Goal: Task Accomplishment & Management: Use online tool/utility

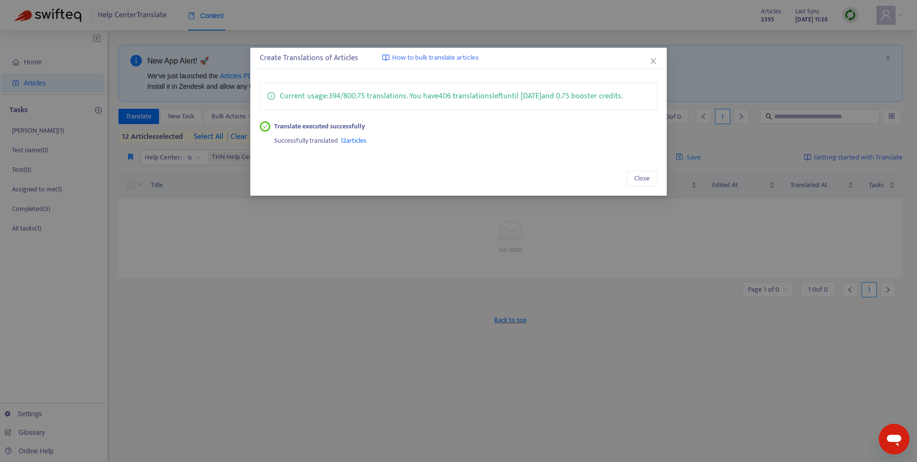
click at [362, 138] on span "12 articles" at bounding box center [354, 140] width 26 height 11
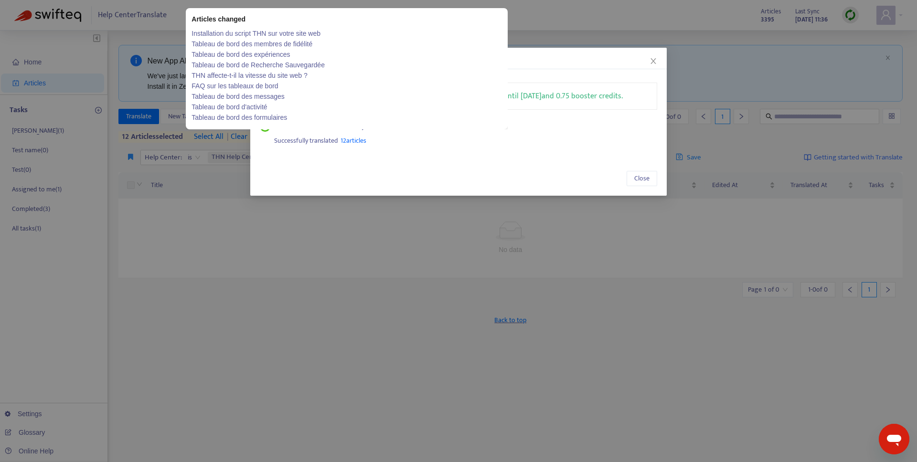
click at [231, 36] on link "Installation du script THN sur votre site web" at bounding box center [347, 33] width 310 height 11
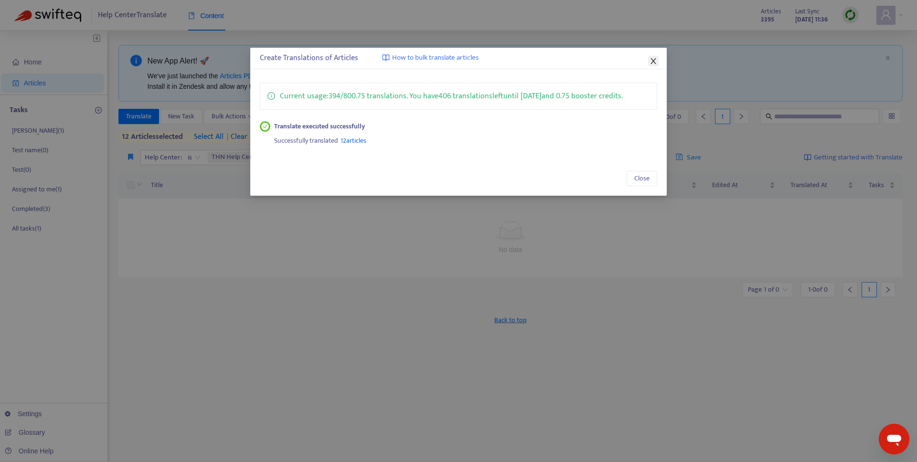
click at [653, 62] on icon "close" at bounding box center [654, 61] width 8 height 8
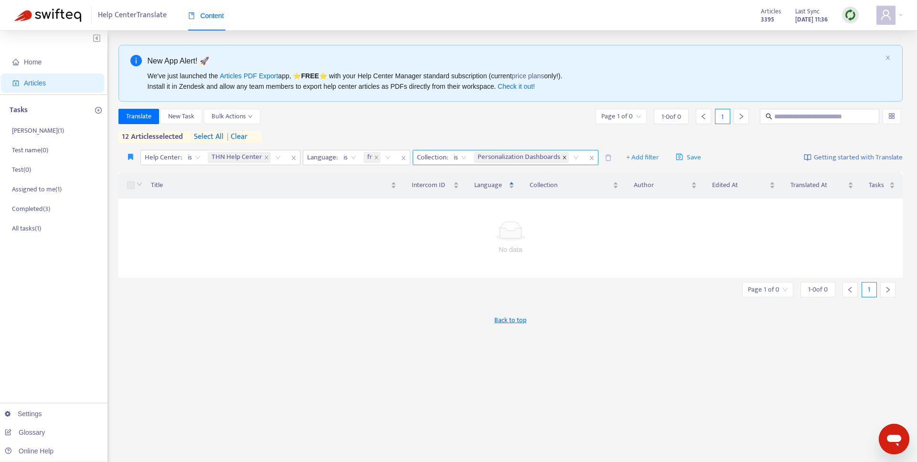
click at [567, 156] on icon "close" at bounding box center [564, 157] width 5 height 5
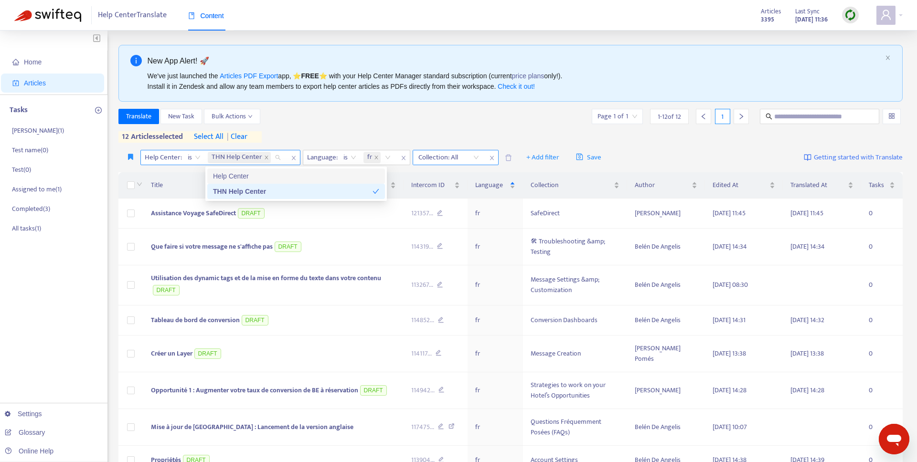
click at [281, 155] on div "THN Help Center" at bounding box center [246, 157] width 80 height 14
click at [266, 158] on icon "close" at bounding box center [266, 157] width 5 height 5
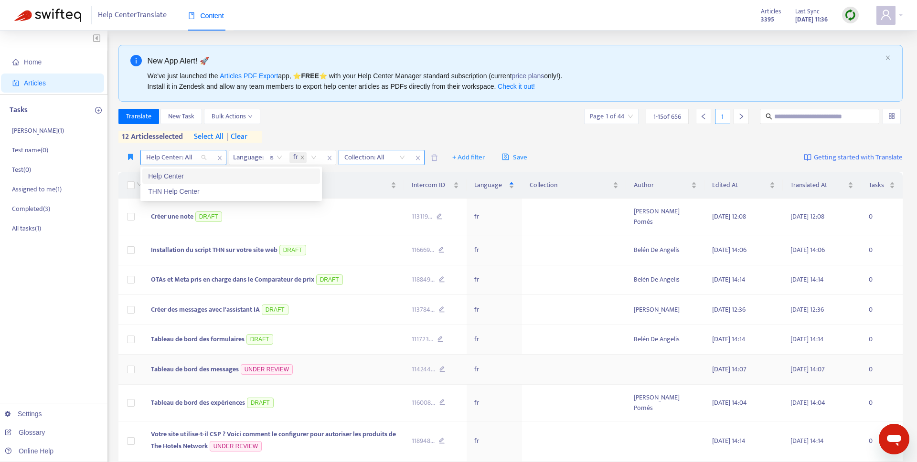
click at [328, 372] on td "Tableau de bord des messages UNDER REVIEW" at bounding box center [273, 370] width 261 height 30
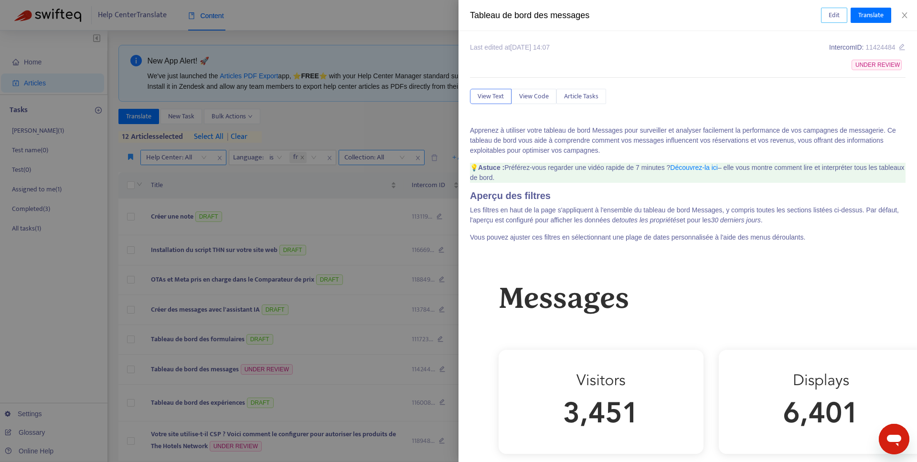
click at [832, 14] on span "Edit" at bounding box center [834, 15] width 11 height 11
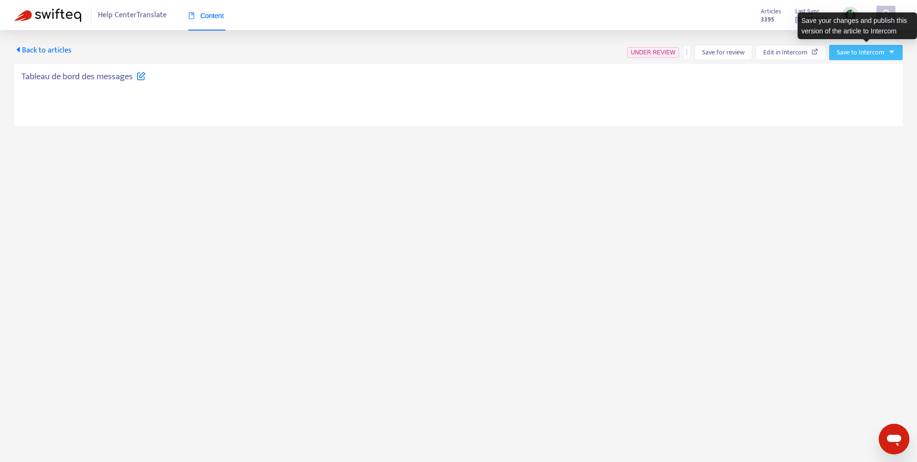
click at [868, 53] on span "Save to Intercom" at bounding box center [861, 52] width 48 height 11
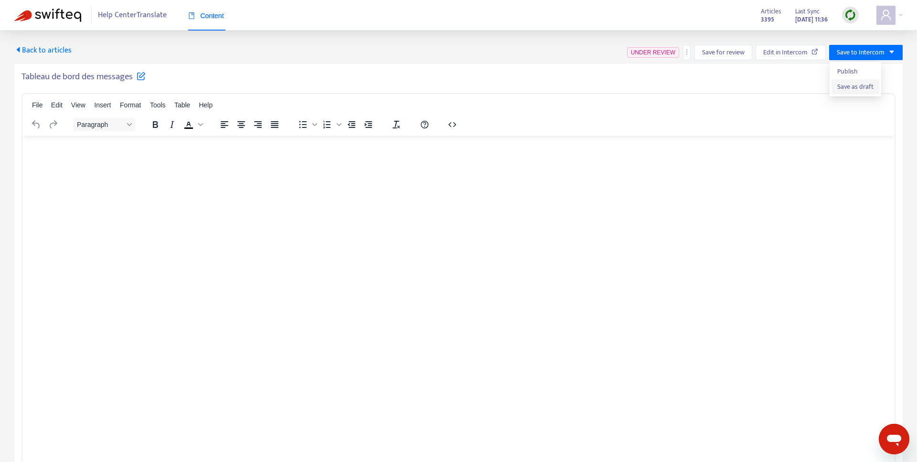
click at [858, 87] on span "Save as draft" at bounding box center [855, 87] width 36 height 11
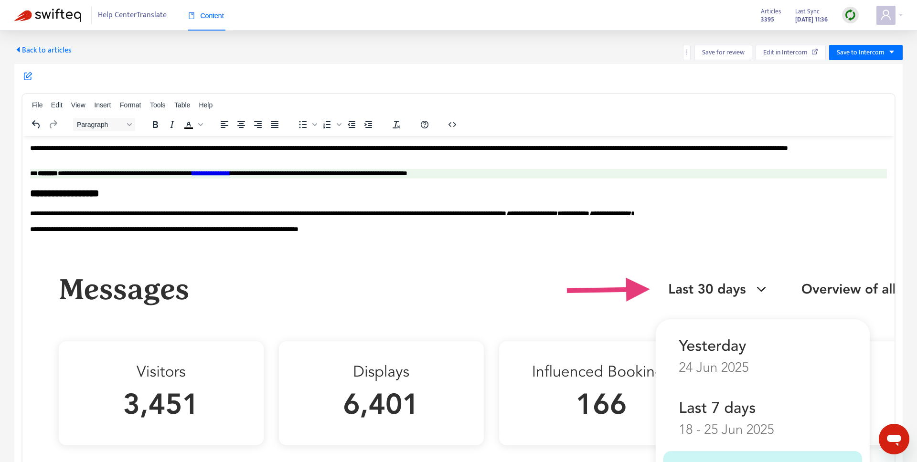
click at [60, 44] on span "Back to articles" at bounding box center [42, 50] width 57 height 13
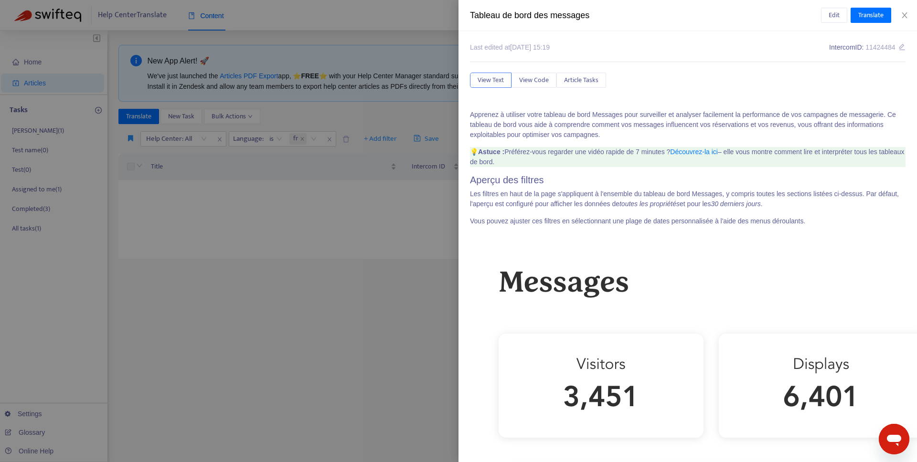
click at [307, 169] on div at bounding box center [458, 231] width 917 height 462
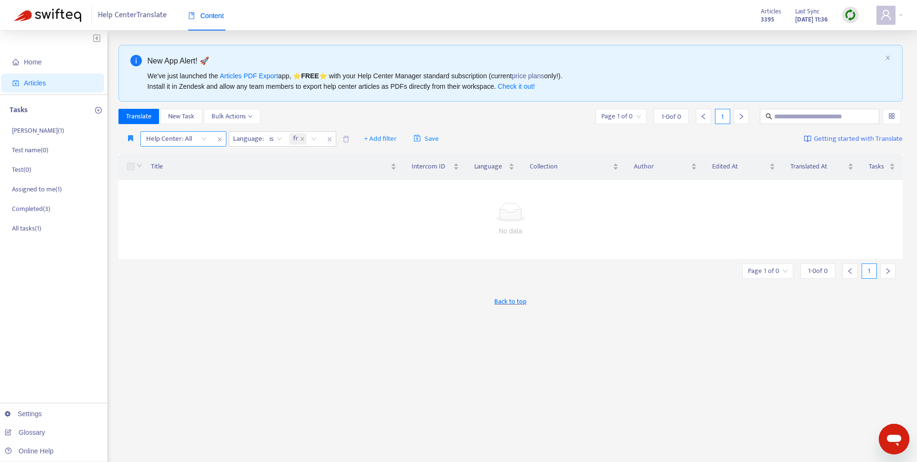
click at [203, 141] on div "Help Center: All" at bounding box center [176, 139] width 71 height 14
click at [182, 179] on div "THN Help Center" at bounding box center [231, 172] width 178 height 15
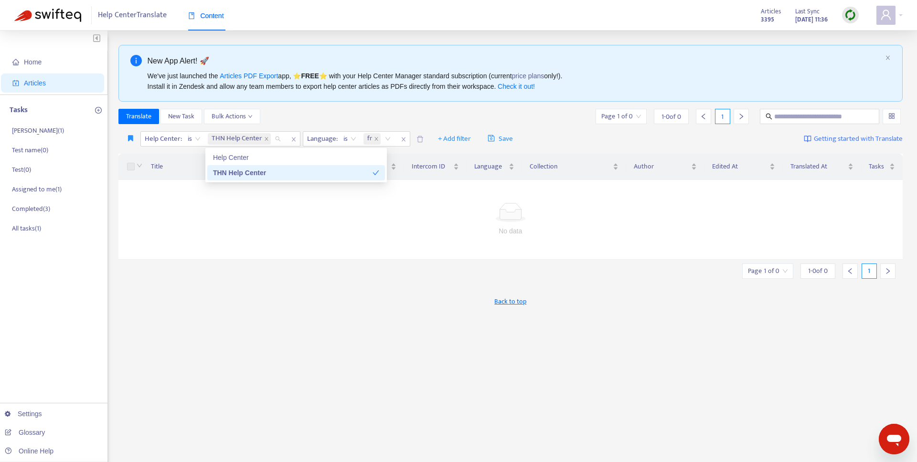
click at [413, 107] on div "New App Alert! 🚀 We've just launched the Articles PDF Export app, ⭐ FREE ⭐️ wit…" at bounding box center [510, 324] width 785 height 559
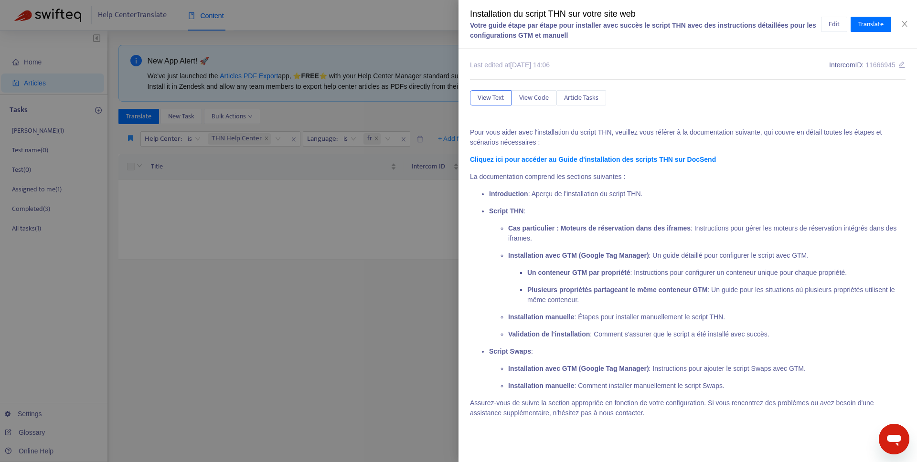
click at [378, 118] on div at bounding box center [458, 231] width 917 height 462
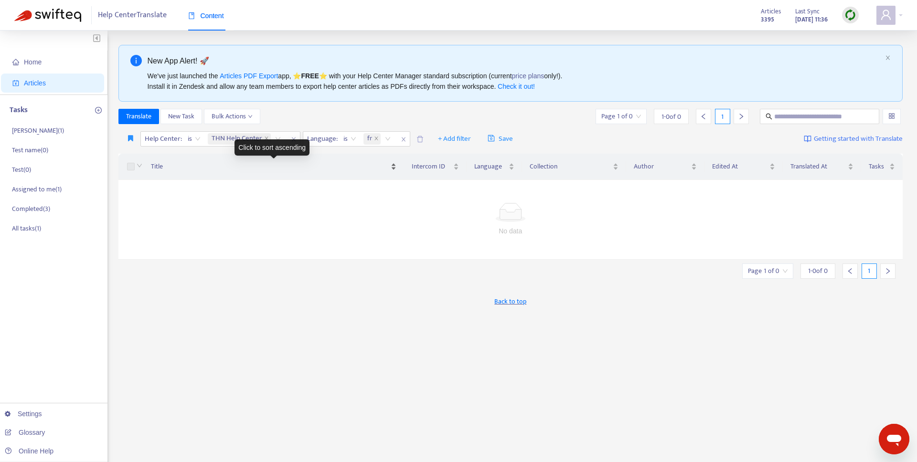
click at [182, 171] on span "Title" at bounding box center [270, 166] width 238 height 11
click at [222, 164] on span "Title" at bounding box center [270, 166] width 238 height 11
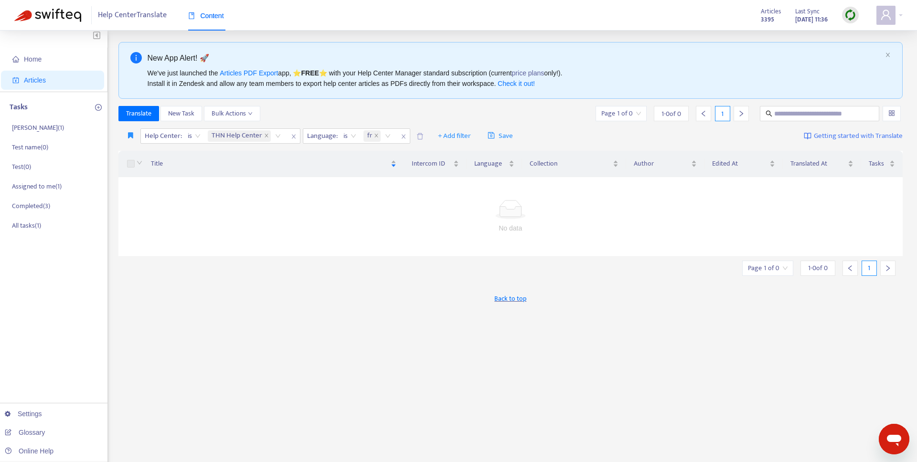
scroll to position [2, 0]
click at [266, 137] on icon "close" at bounding box center [266, 136] width 5 height 5
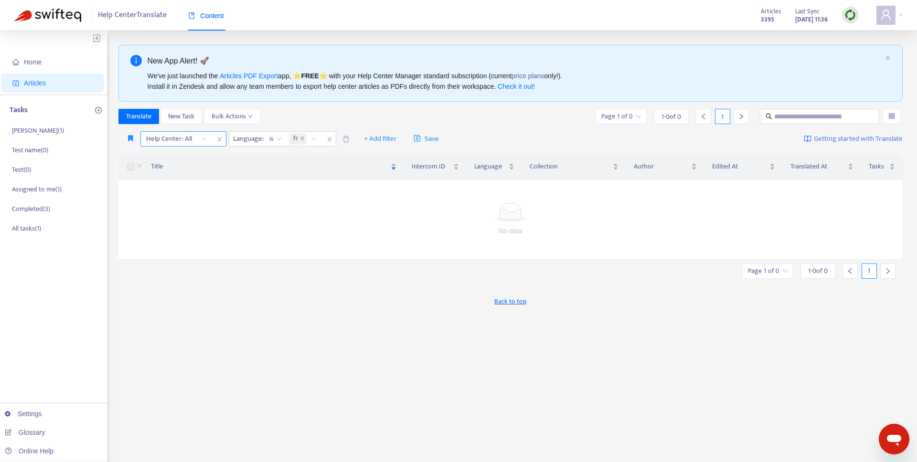
scroll to position [1, 0]
click at [261, 169] on span "Title" at bounding box center [270, 165] width 238 height 11
drag, startPoint x: 234, startPoint y: 158, endPoint x: 230, endPoint y: 165, distance: 7.5
click at [234, 160] on div "Title" at bounding box center [274, 165] width 246 height 11
click at [229, 165] on span "Title" at bounding box center [270, 165] width 238 height 11
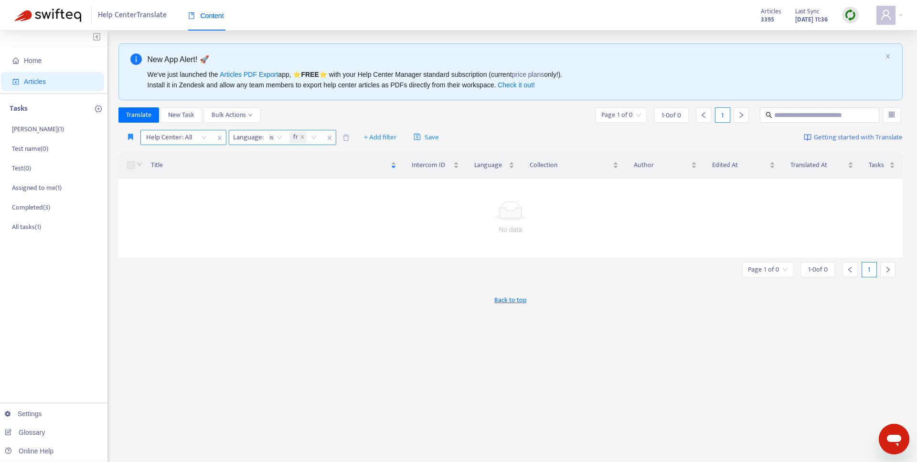
click at [330, 137] on icon "close" at bounding box center [329, 138] width 4 height 4
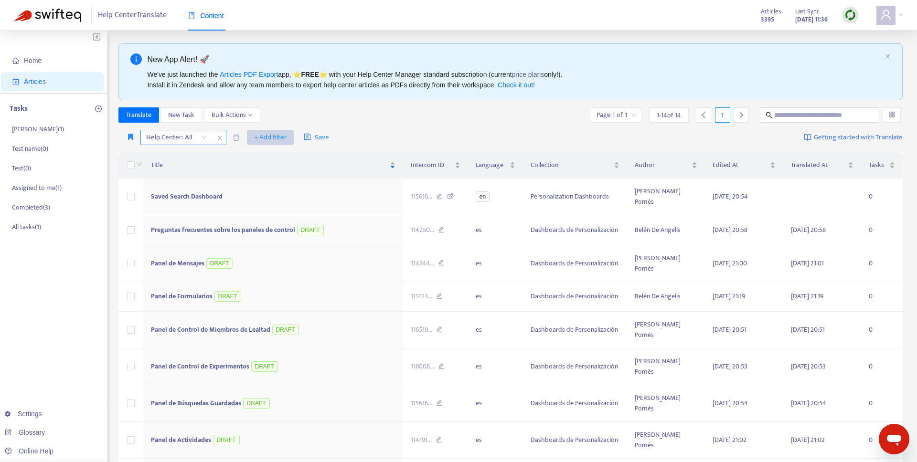
click at [266, 140] on span "+ Add filter" at bounding box center [270, 137] width 33 height 11
click at [280, 159] on span "Language" at bounding box center [285, 156] width 60 height 11
click at [275, 137] on div at bounding box center [260, 137] width 58 height 11
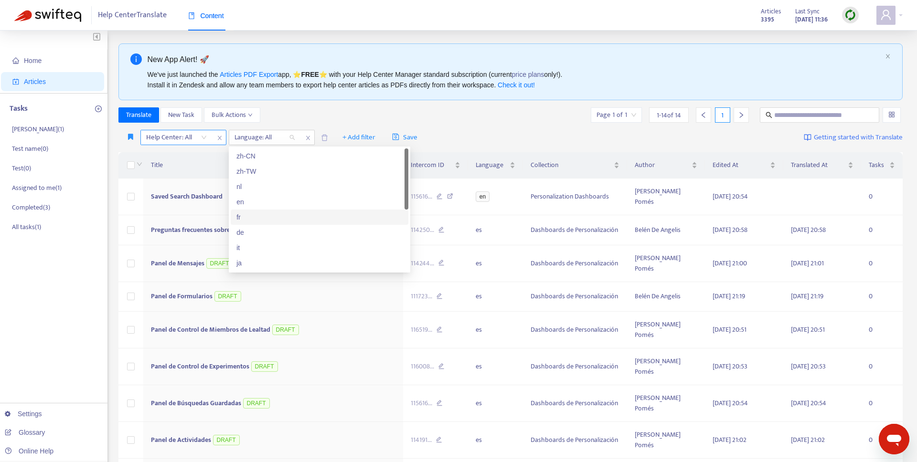
click at [245, 215] on div "fr" at bounding box center [319, 217] width 166 height 11
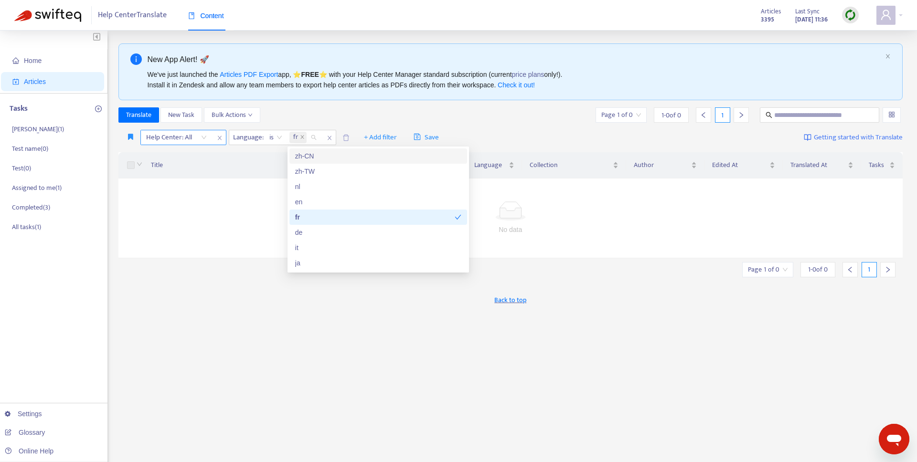
click at [377, 118] on div "Translate New Task Bulk Actions Page 1 of 0 1 - 0 of 0 1" at bounding box center [510, 114] width 785 height 15
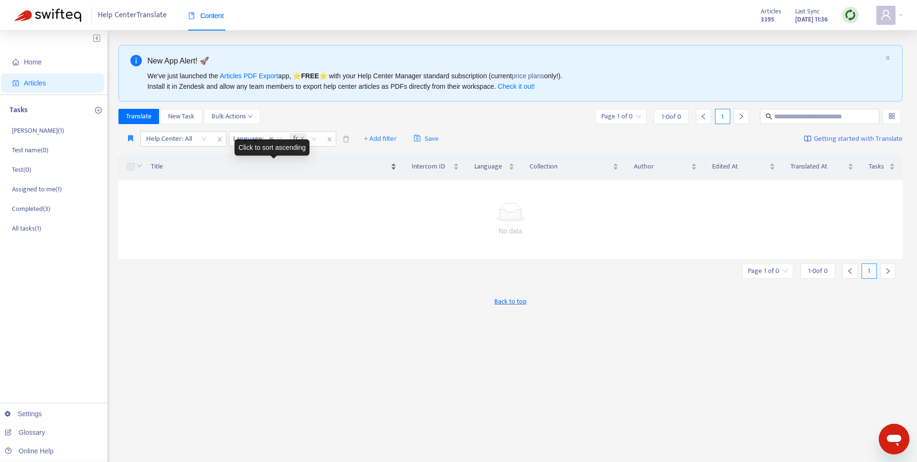
click at [347, 161] on div "Title" at bounding box center [274, 166] width 246 height 11
click at [201, 140] on div "Help Center: All" at bounding box center [176, 139] width 71 height 14
click at [177, 173] on div "THN Help Center" at bounding box center [231, 173] width 166 height 11
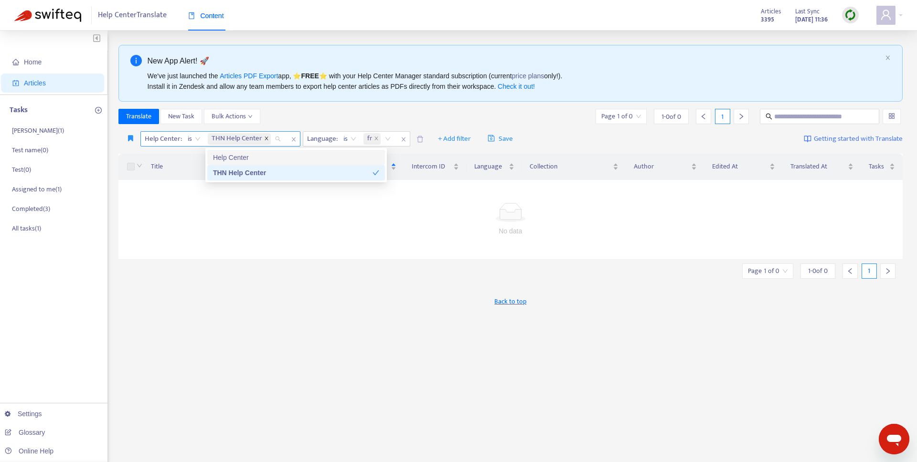
click at [266, 139] on icon "close" at bounding box center [266, 138] width 3 height 3
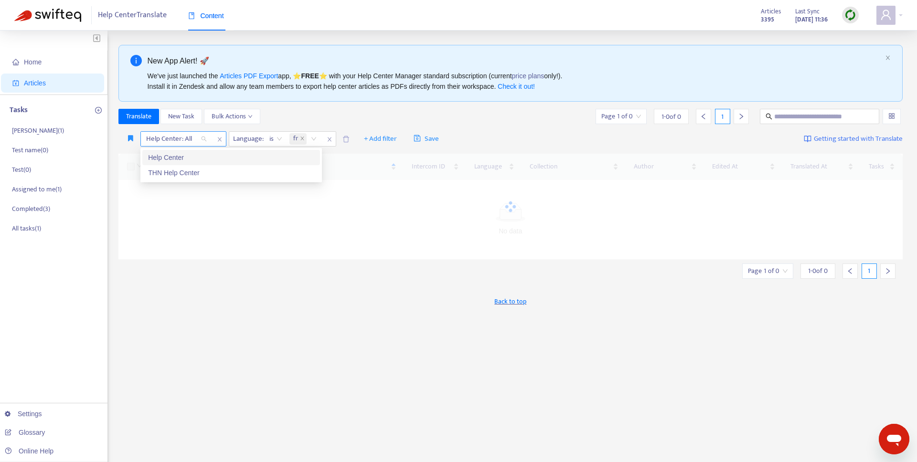
click at [349, 111] on div "Translate New Task Bulk Actions Page 1 of 0 1 - 0 of 0 1" at bounding box center [510, 116] width 785 height 15
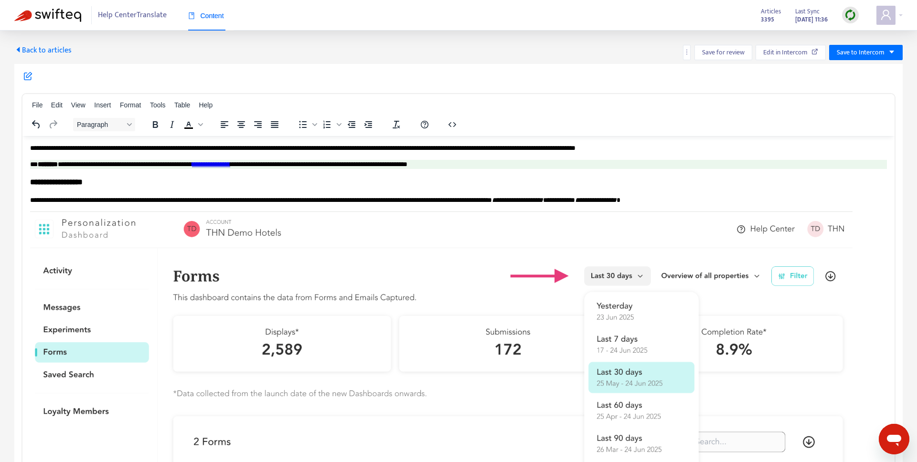
click at [32, 56] on span "Back to articles" at bounding box center [42, 50] width 57 height 13
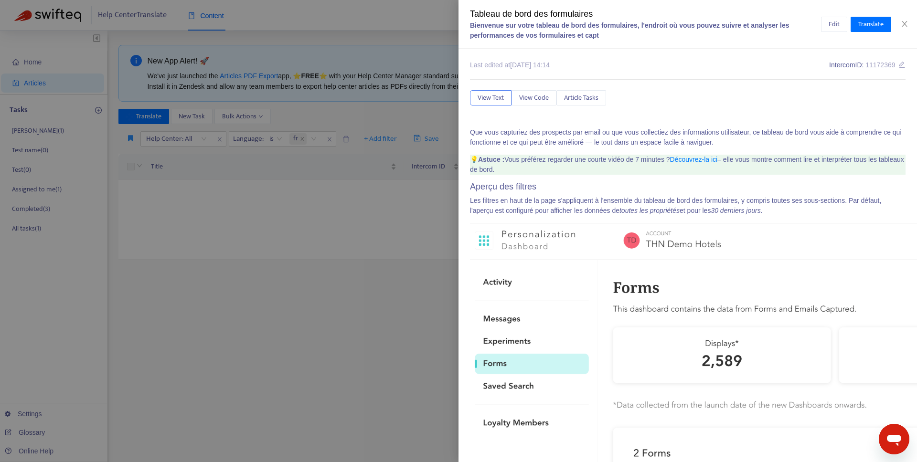
click at [359, 259] on div at bounding box center [458, 231] width 917 height 462
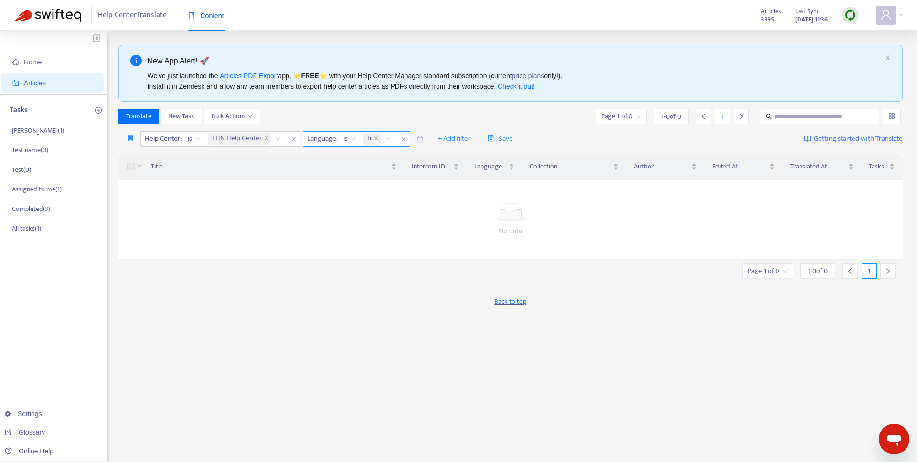
click at [362, 137] on div "fr" at bounding box center [379, 139] width 34 height 14
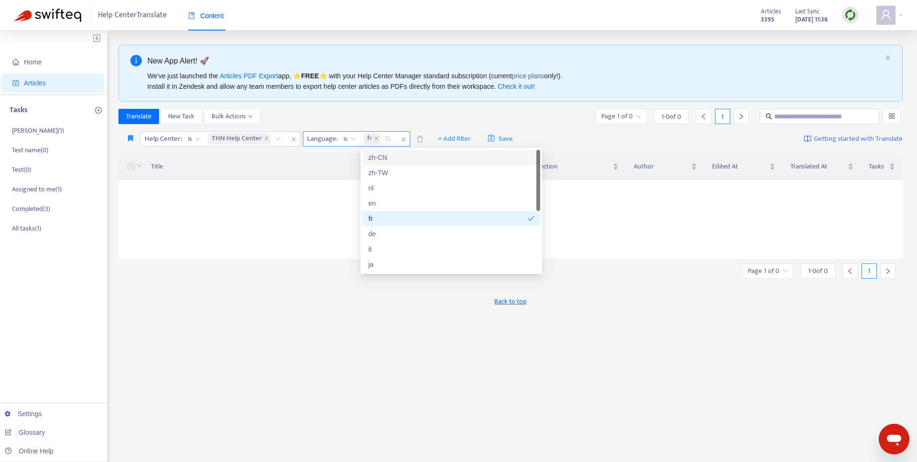
click at [396, 136] on div "Language : is fr" at bounding box center [356, 138] width 107 height 15
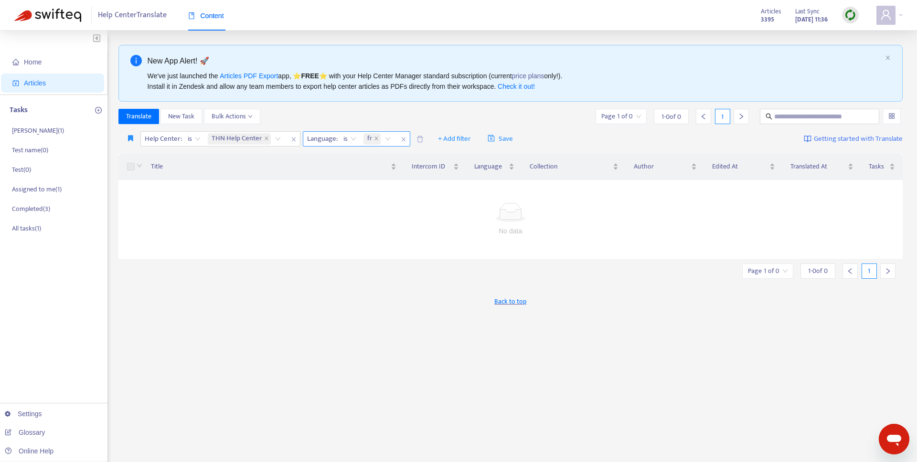
click at [401, 137] on icon "close" at bounding box center [404, 140] width 6 height 6
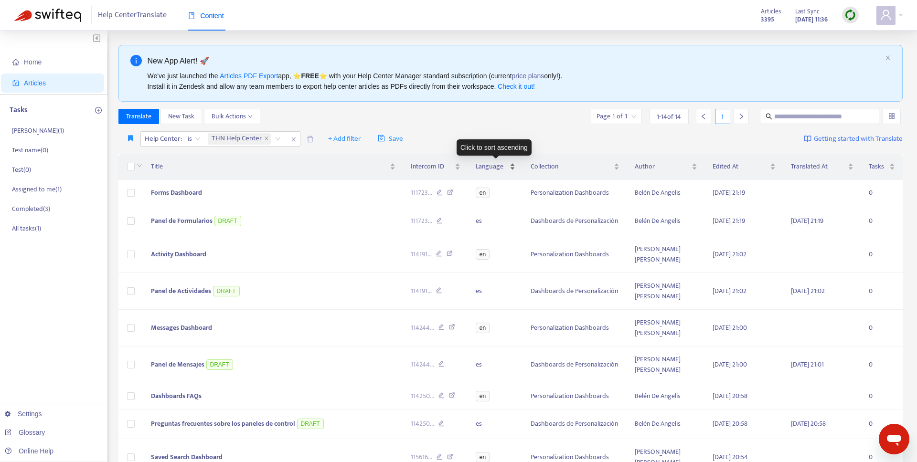
click at [501, 155] on div "Click to sort ascending" at bounding box center [494, 147] width 75 height 16
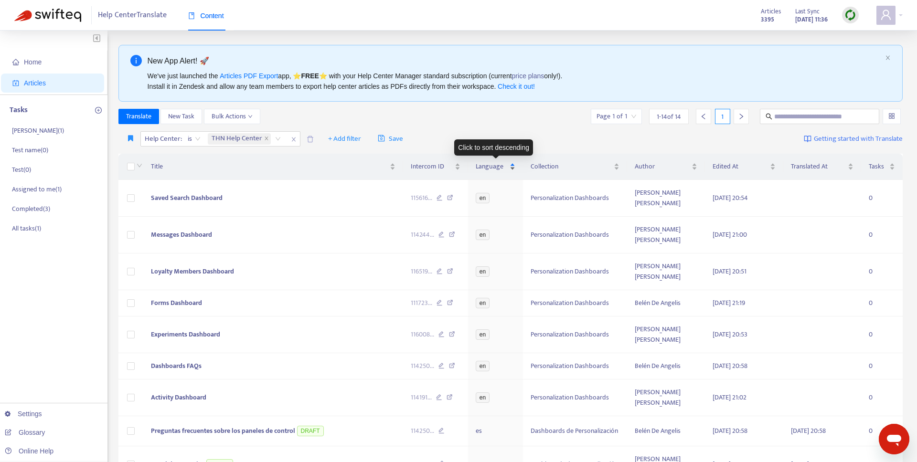
click at [492, 165] on span "Language" at bounding box center [492, 166] width 32 height 11
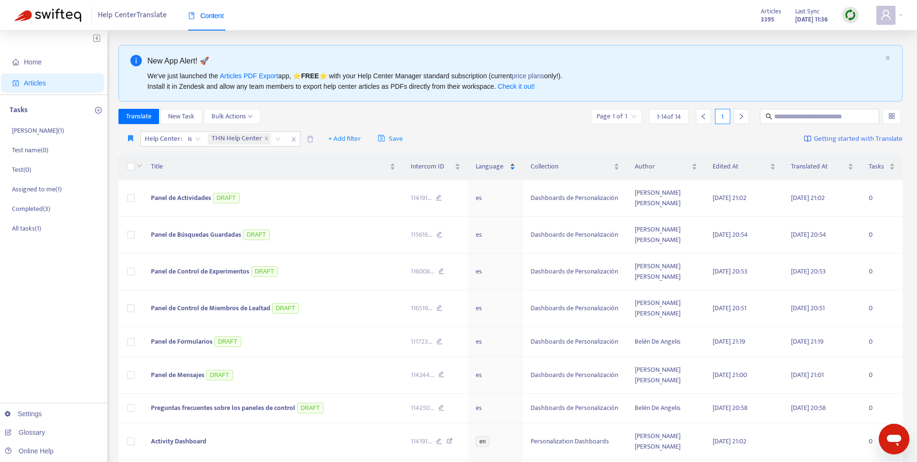
click at [492, 166] on span "Language" at bounding box center [492, 166] width 32 height 11
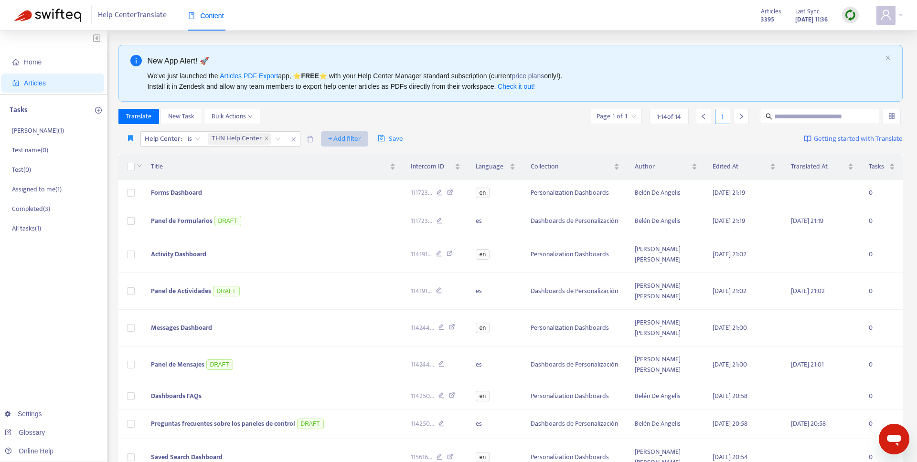
click at [326, 139] on button "+ Add filter" at bounding box center [344, 138] width 47 height 15
click at [353, 158] on span "Language" at bounding box center [358, 158] width 60 height 11
click at [352, 136] on div at bounding box center [334, 138] width 58 height 11
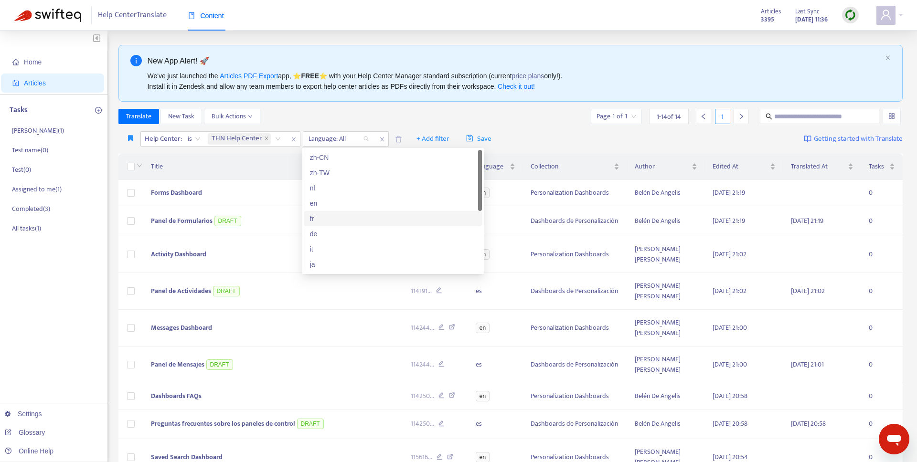
click at [334, 219] on div "fr" at bounding box center [393, 219] width 166 height 11
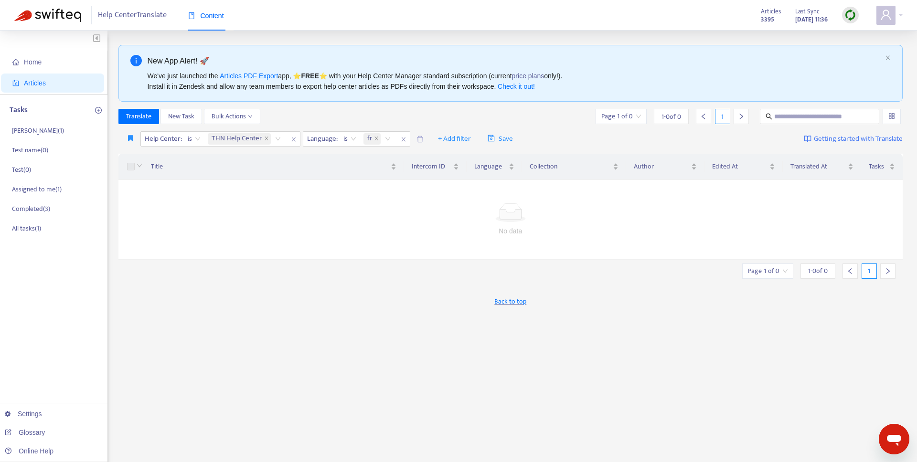
click at [472, 119] on div "Translate New Task Bulk Actions Page 1 of 0 1 - 0 of 0 1" at bounding box center [510, 116] width 785 height 15
click at [712, 114] on div "1" at bounding box center [721, 116] width 57 height 15
click at [708, 114] on div at bounding box center [703, 116] width 15 height 15
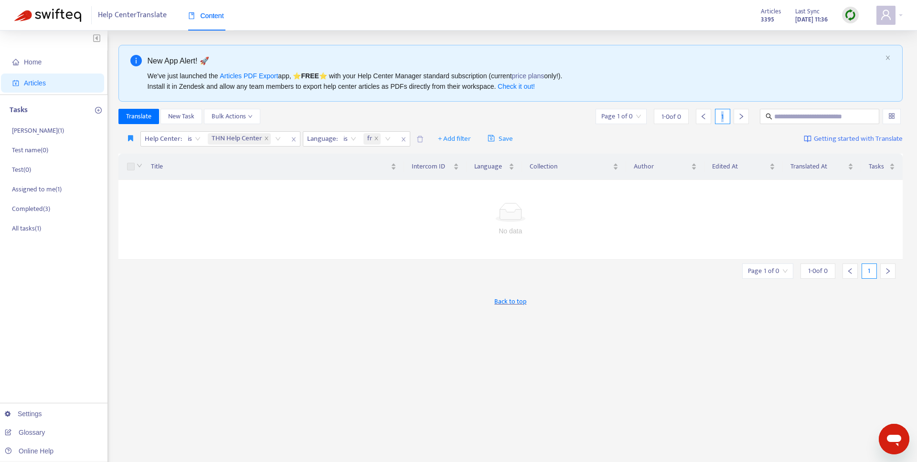
click at [708, 114] on div at bounding box center [703, 116] width 15 height 15
click at [265, 138] on icon "close" at bounding box center [266, 138] width 3 height 3
click at [294, 172] on div "Title" at bounding box center [274, 166] width 246 height 11
click at [514, 302] on span "Back to top" at bounding box center [510, 302] width 32 height 10
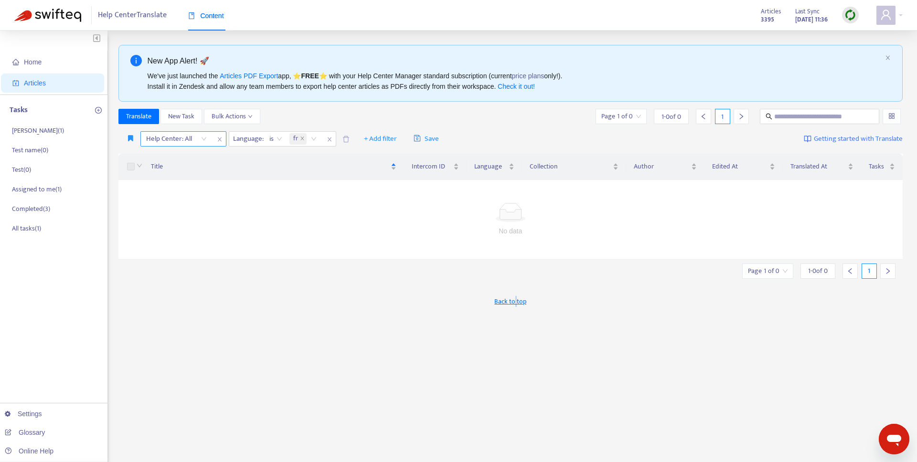
click at [514, 302] on span "Back to top" at bounding box center [510, 302] width 32 height 10
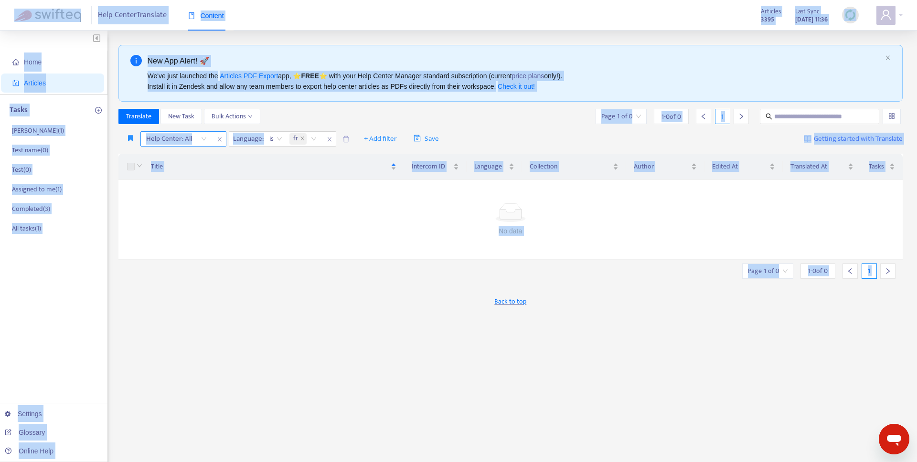
click at [514, 302] on span "Back to top" at bounding box center [510, 302] width 32 height 10
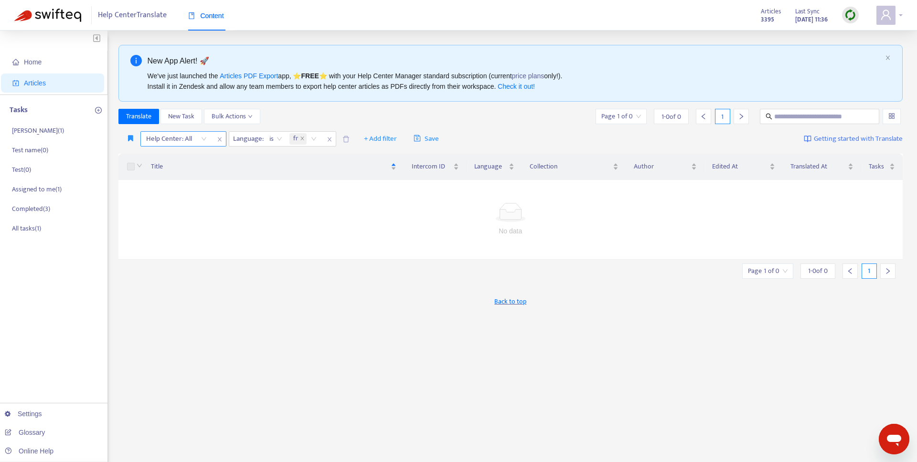
click at [895, 10] on span at bounding box center [886, 15] width 19 height 19
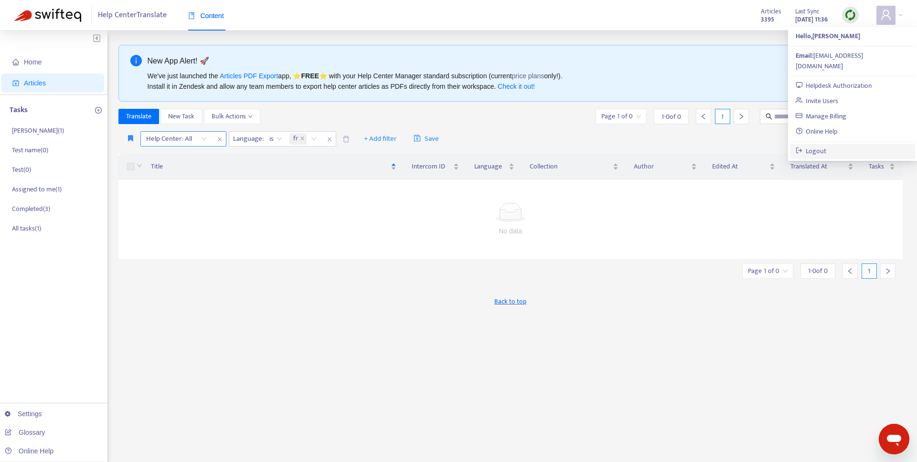
click at [818, 146] on link "Logout" at bounding box center [811, 151] width 31 height 11
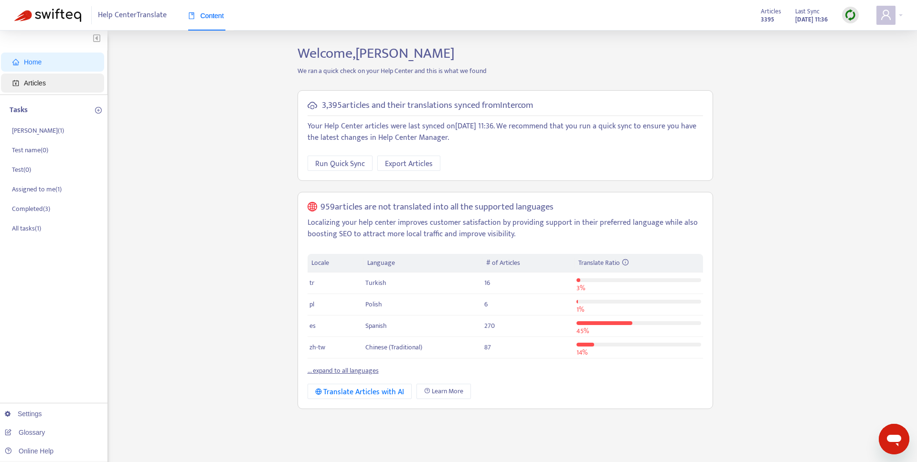
click at [32, 79] on span "Articles" at bounding box center [35, 83] width 22 height 8
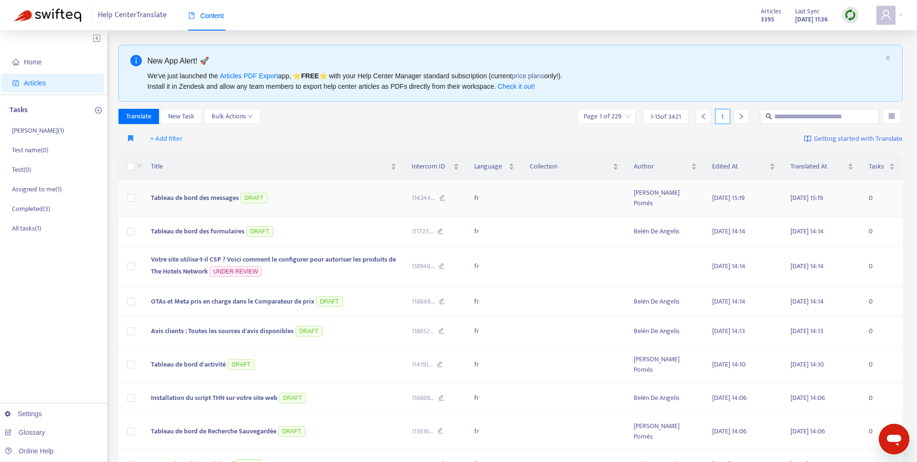
click at [595, 186] on td at bounding box center [574, 198] width 104 height 37
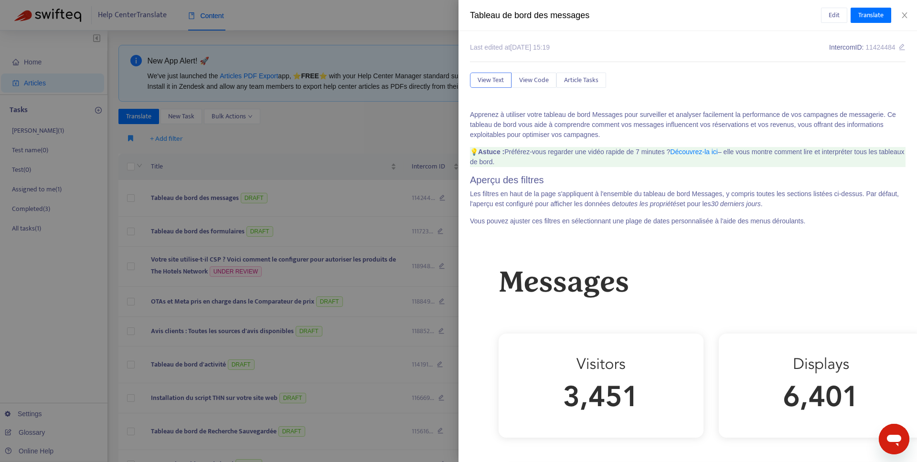
click at [373, 189] on div at bounding box center [458, 231] width 917 height 462
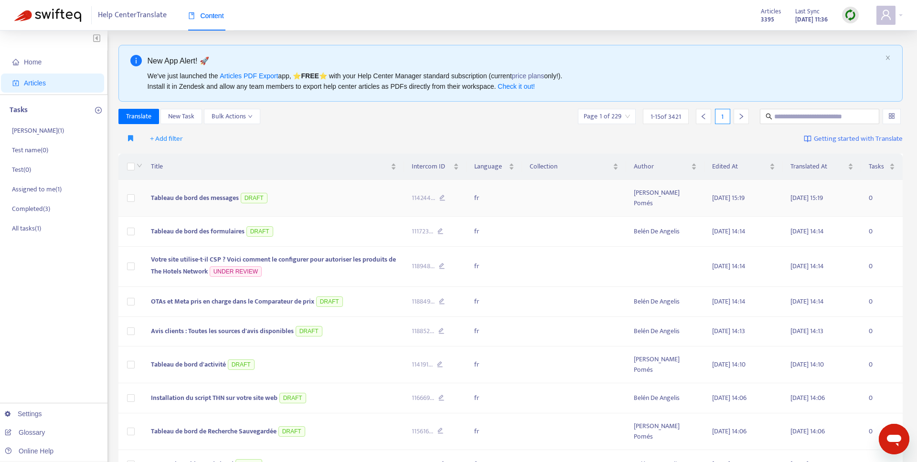
click at [543, 193] on td at bounding box center [574, 198] width 104 height 37
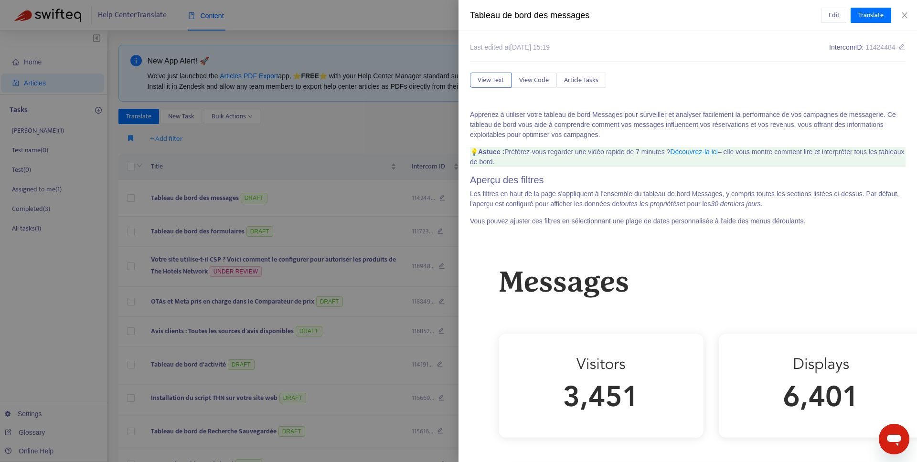
click at [385, 172] on div at bounding box center [458, 231] width 917 height 462
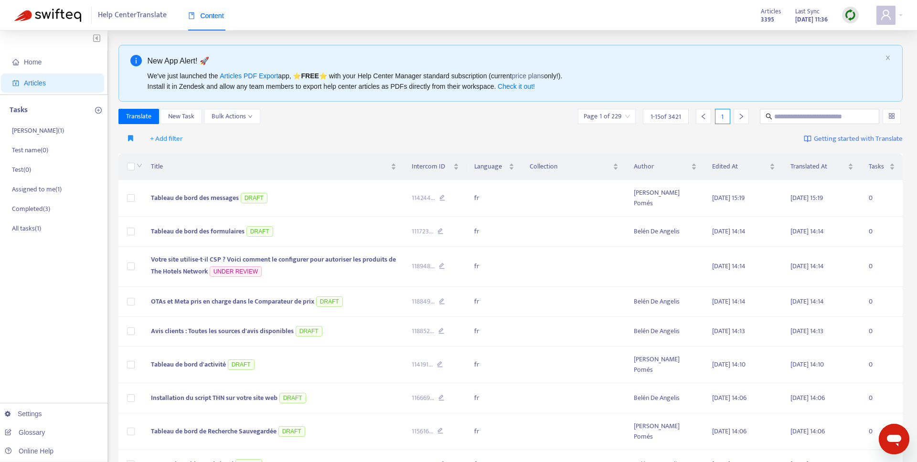
click at [385, 172] on div "Title" at bounding box center [274, 166] width 246 height 11
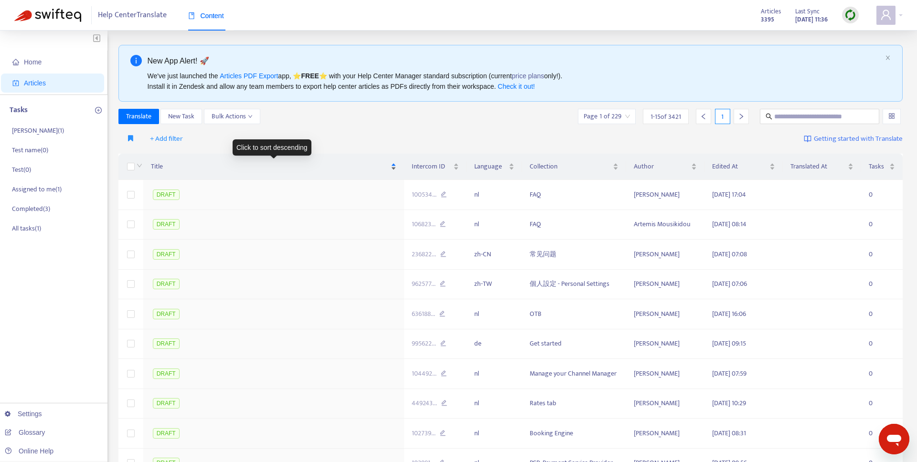
click at [159, 167] on span "Title" at bounding box center [270, 166] width 238 height 11
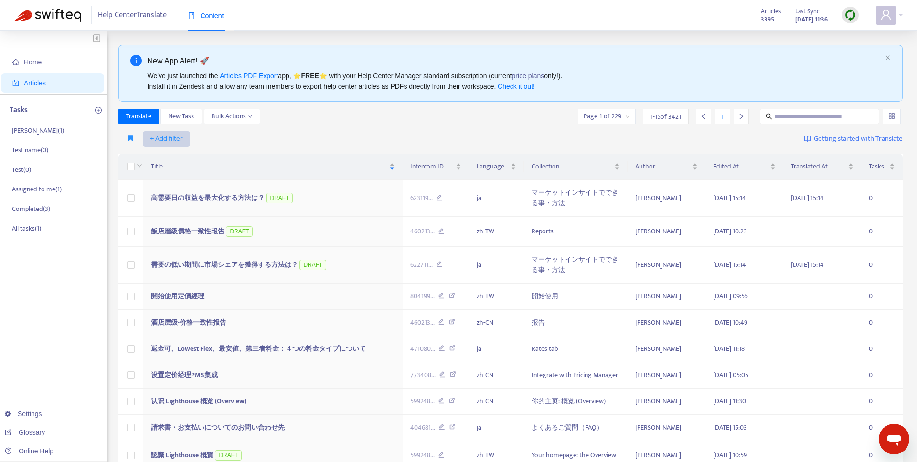
click at [175, 141] on span "+ Add filter" at bounding box center [166, 138] width 33 height 11
click at [129, 136] on icon "button" at bounding box center [130, 138] width 5 height 7
click at [139, 158] on span "THN - FR" at bounding box center [144, 158] width 33 height 11
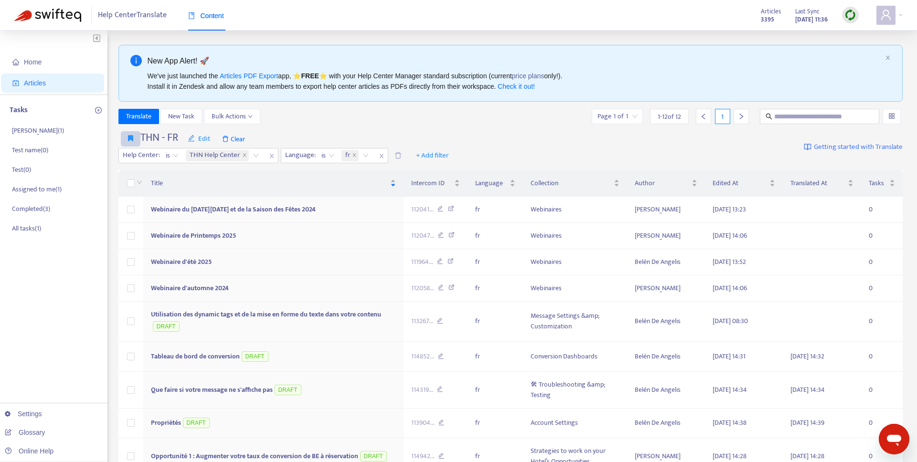
click at [127, 138] on button "button" at bounding box center [131, 138] width 20 height 15
click at [196, 140] on span "Edit" at bounding box center [199, 138] width 23 height 11
click at [191, 137] on icon "edit" at bounding box center [191, 138] width 7 height 7
click at [203, 178] on span "Change name" at bounding box center [207, 173] width 39 height 11
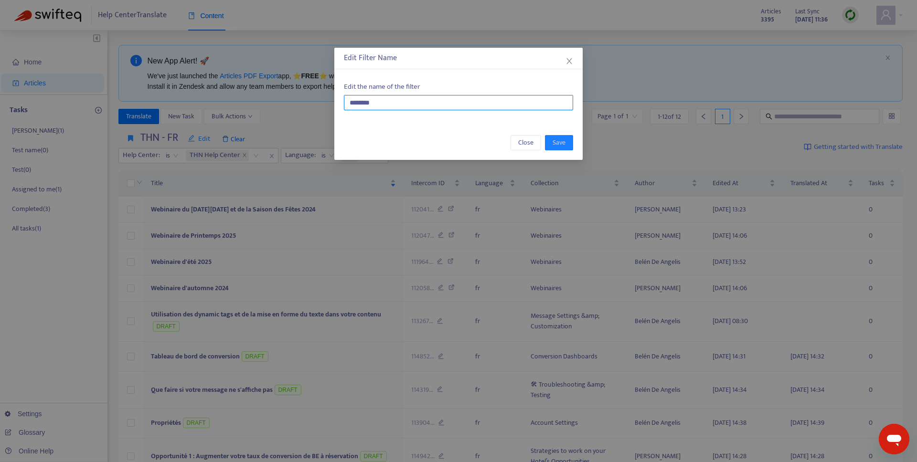
click at [367, 104] on input "********" at bounding box center [458, 102] width 229 height 15
type input "**********"
click at [549, 144] on button "Save" at bounding box center [559, 142] width 28 height 15
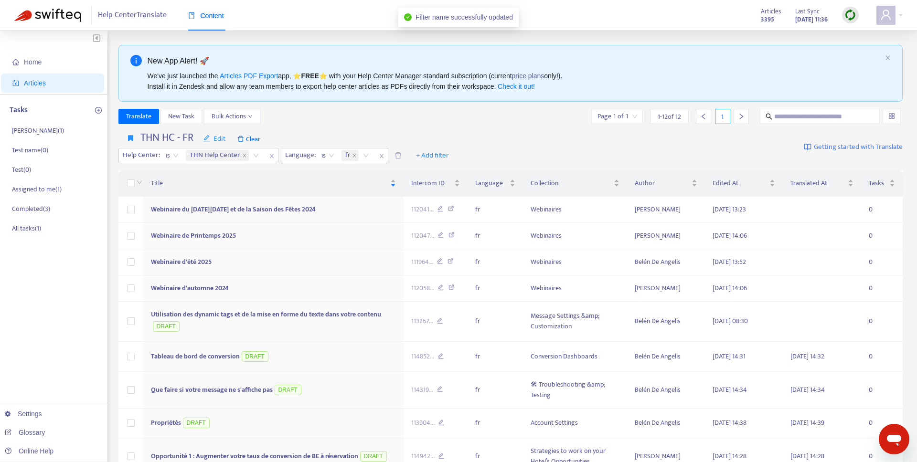
click at [361, 118] on div "Translate New Task Bulk Actions Page 1 of 1 1 - 12 of 12 1" at bounding box center [510, 116] width 785 height 15
click at [551, 184] on span "Collection" at bounding box center [571, 183] width 81 height 11
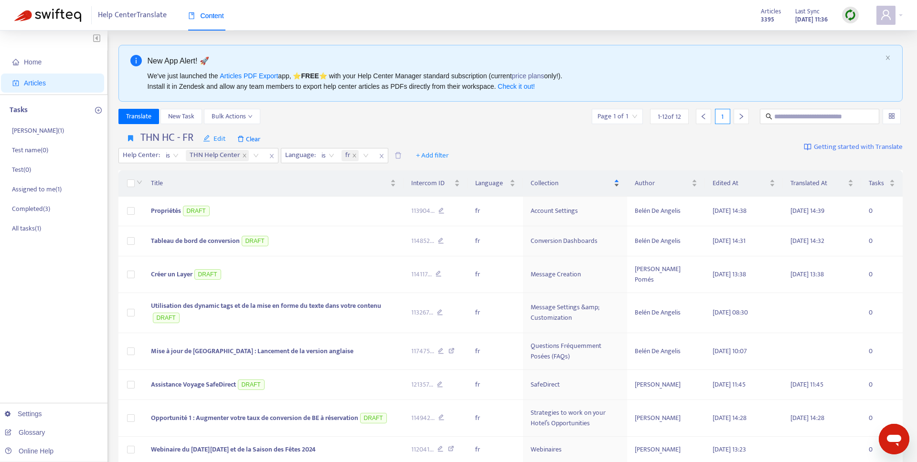
click at [551, 184] on span "Collection" at bounding box center [571, 183] width 81 height 11
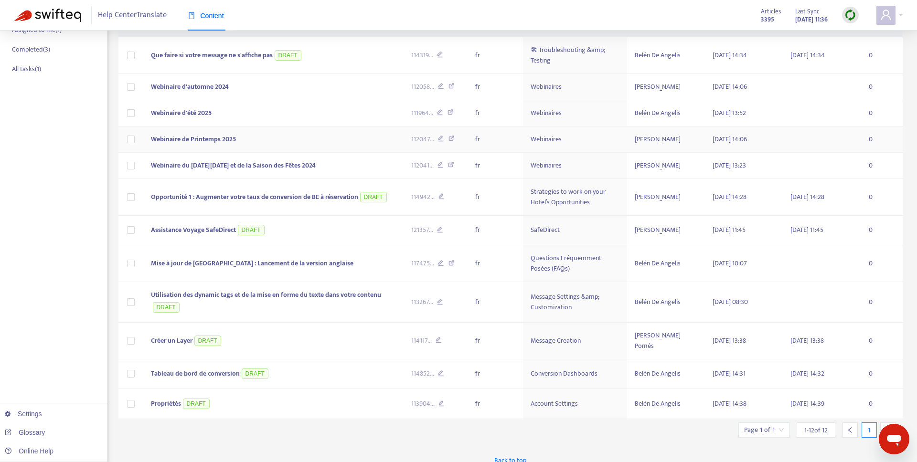
scroll to position [160, 0]
click at [547, 170] on td "Webinaires" at bounding box center [575, 165] width 104 height 26
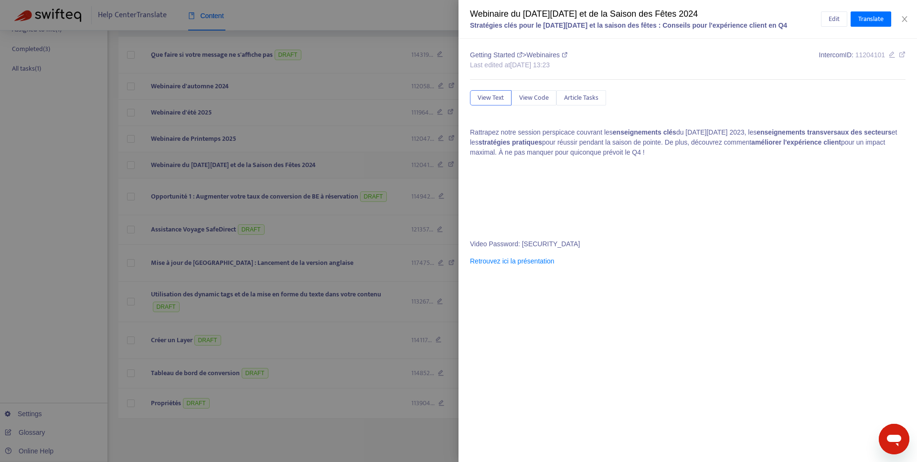
click at [548, 165] on iframe at bounding box center [541, 201] width 143 height 72
click at [588, 56] on div "Getting Started > Webinaires Last edited at 2025-07-10 13:23 Intercom ID: 11204…" at bounding box center [688, 61] width 436 height 22
click at [567, 54] on icon at bounding box center [565, 55] width 6 height 6
click at [310, 182] on div at bounding box center [458, 231] width 917 height 462
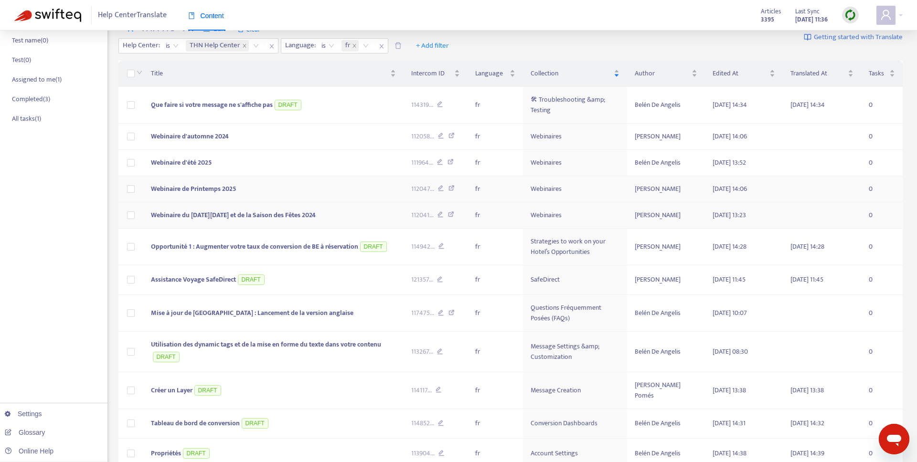
scroll to position [117, 0]
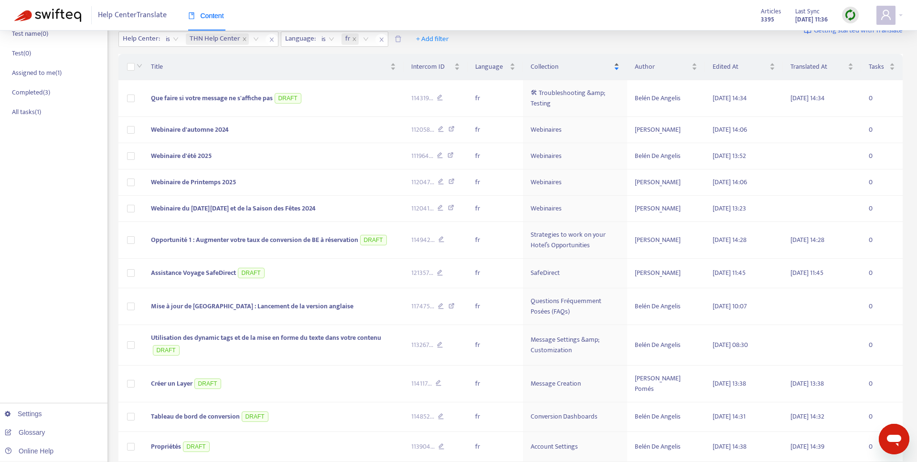
click at [551, 65] on span "Collection" at bounding box center [571, 67] width 81 height 11
click at [551, 65] on div "Title Intercom ID Language Collection Author Edited At Translated At Tasks Que …" at bounding box center [510, 258] width 785 height 408
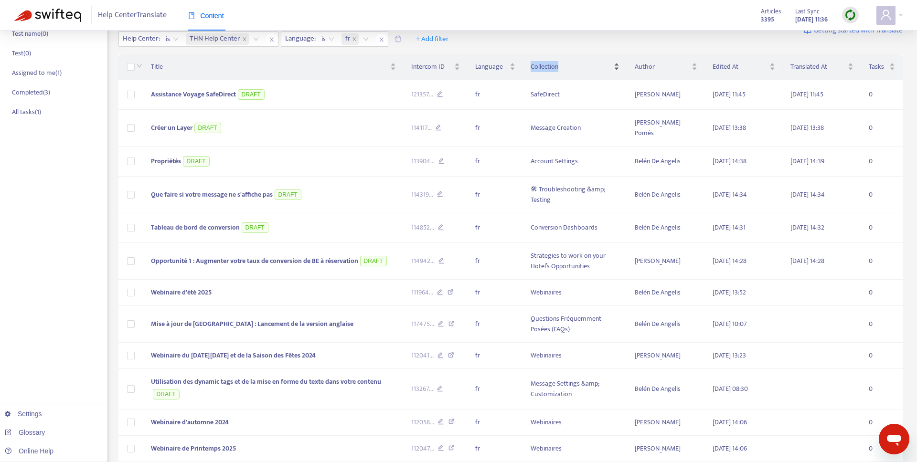
click at [551, 65] on span "Collection" at bounding box center [571, 67] width 81 height 11
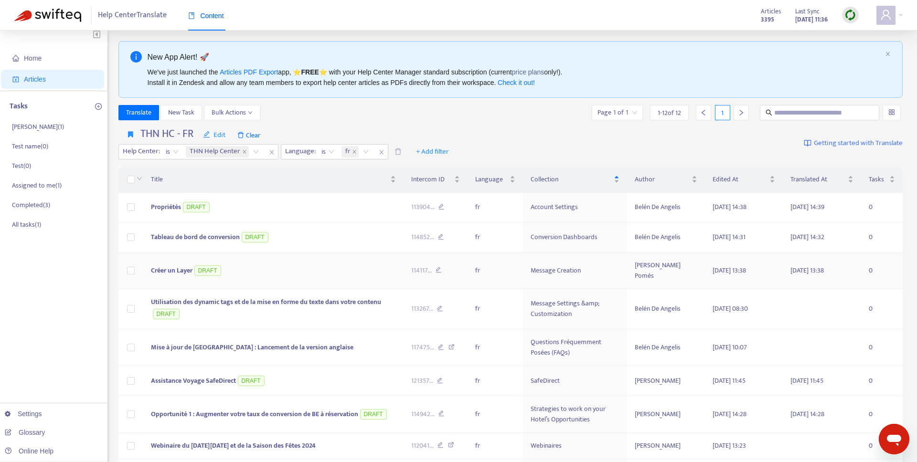
scroll to position [0, 0]
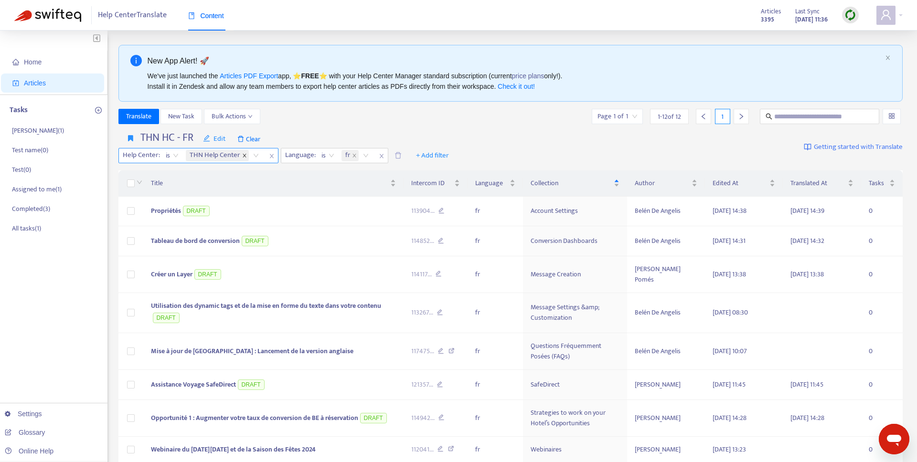
click at [243, 155] on icon "close" at bounding box center [244, 155] width 5 height 5
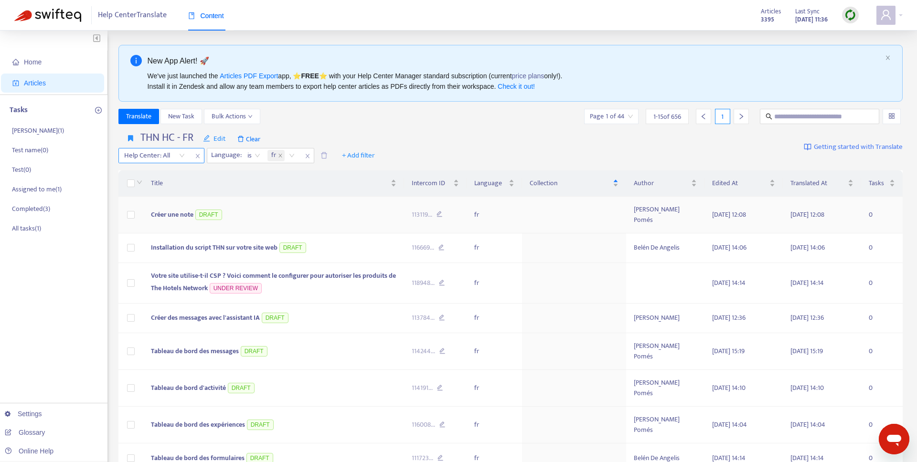
click at [545, 214] on td at bounding box center [574, 215] width 104 height 37
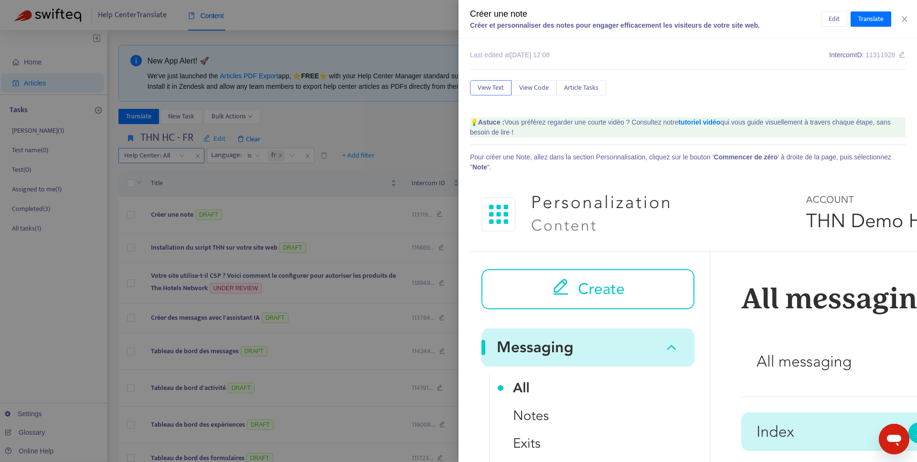
click at [900, 55] on icon at bounding box center [902, 54] width 7 height 7
click at [354, 212] on div at bounding box center [458, 231] width 917 height 462
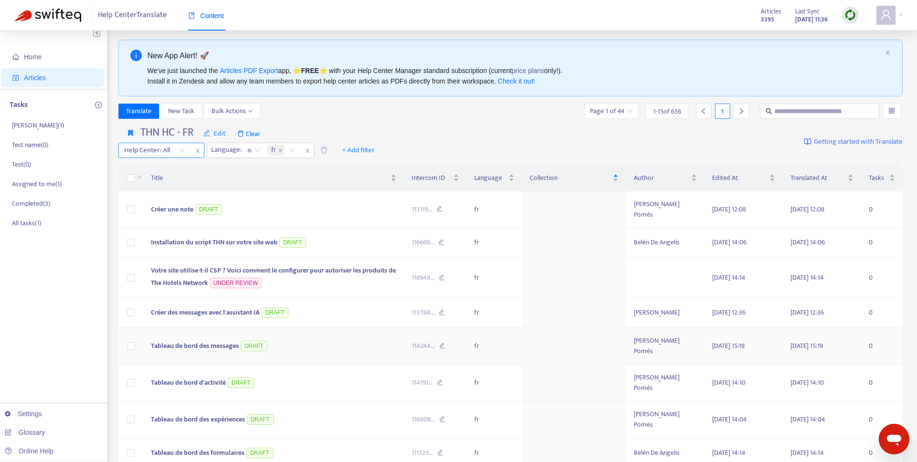
scroll to position [9, 0]
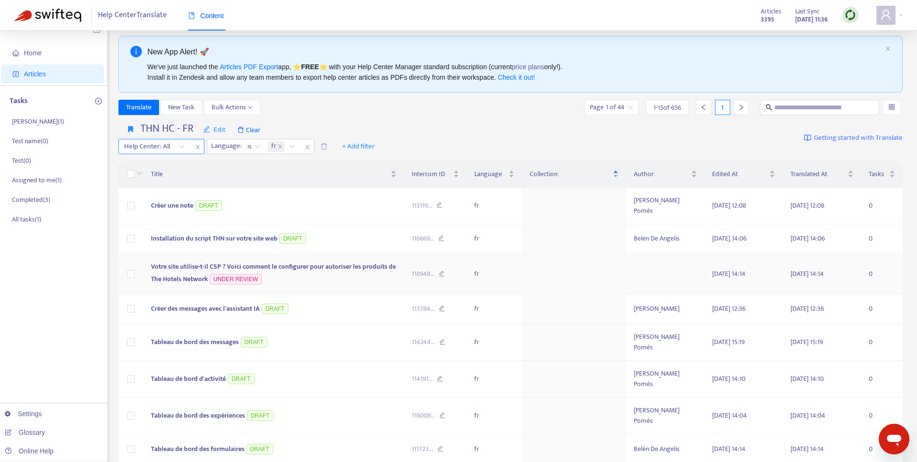
click at [321, 267] on span "Votre site utilise-t-il CSP ? Voici comment le configurer pour autoriser les pr…" at bounding box center [273, 272] width 245 height 23
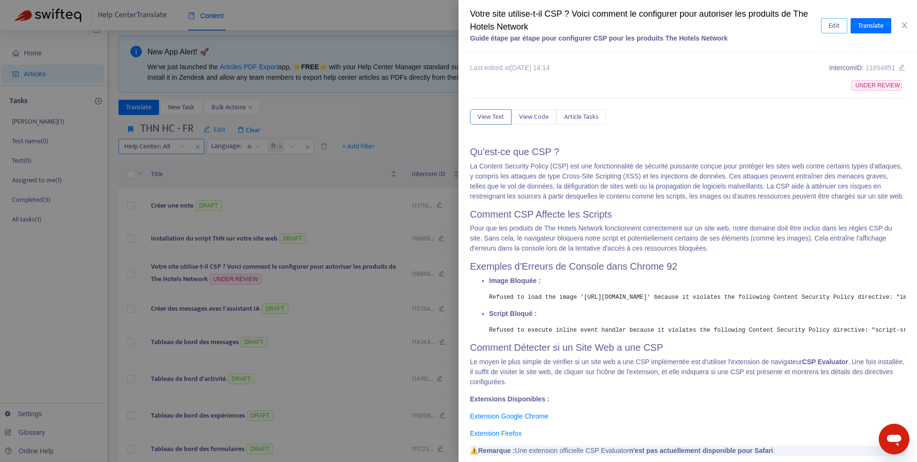
click at [835, 25] on span "Edit" at bounding box center [834, 26] width 11 height 11
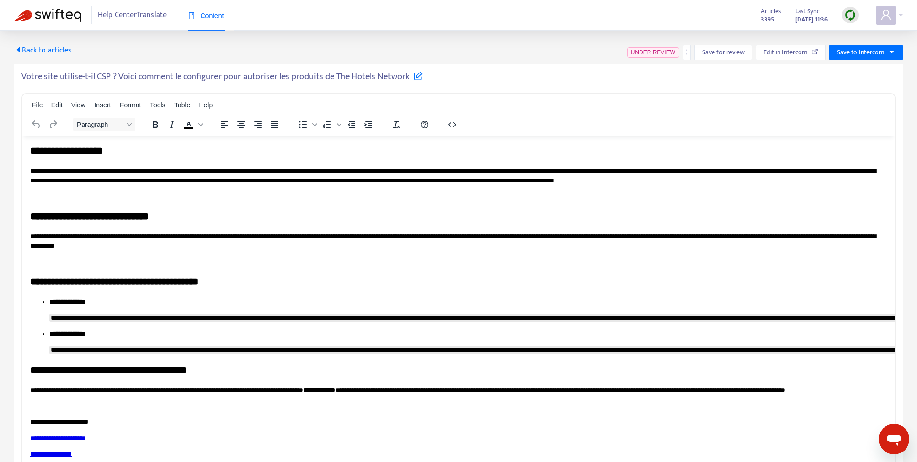
scroll to position [0, 0]
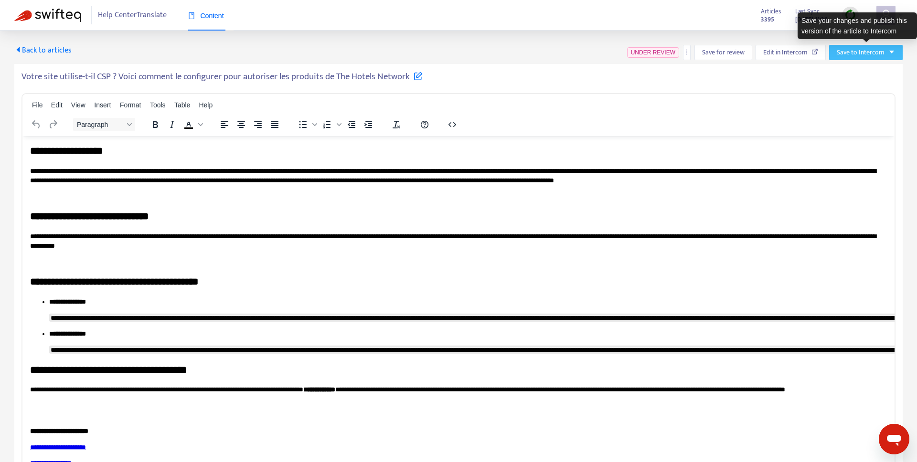
click at [864, 52] on span "Save to Intercom" at bounding box center [861, 52] width 48 height 11
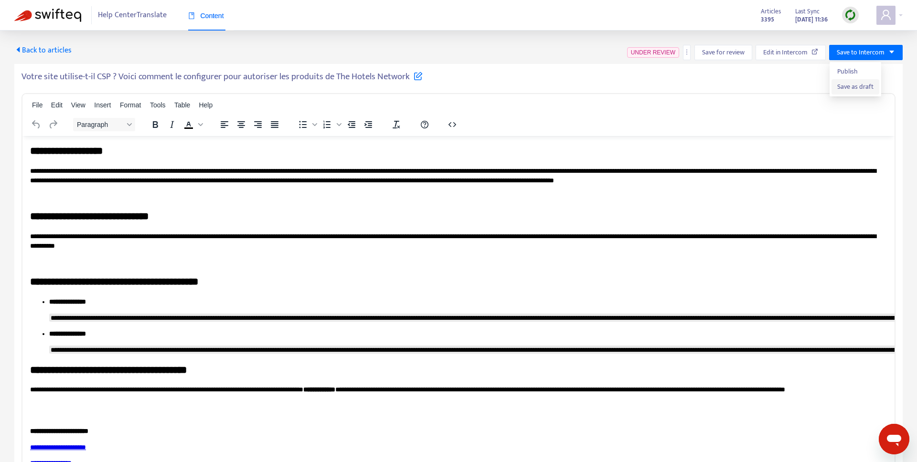
click at [855, 86] on span "Save as draft" at bounding box center [855, 87] width 36 height 11
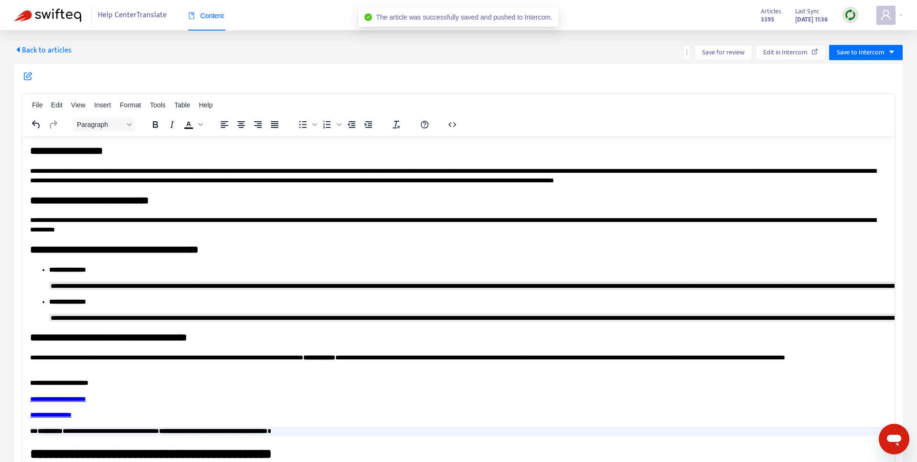
click at [41, 48] on span "Back to articles" at bounding box center [42, 50] width 57 height 13
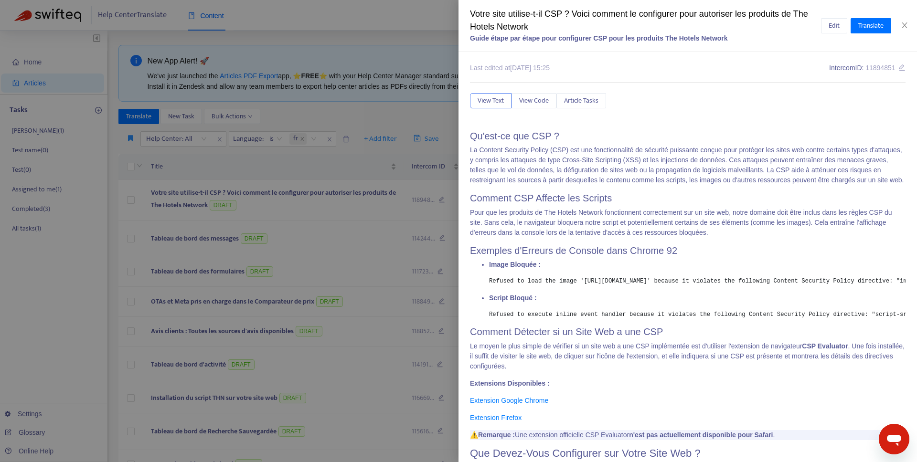
click at [380, 169] on div at bounding box center [458, 231] width 917 height 462
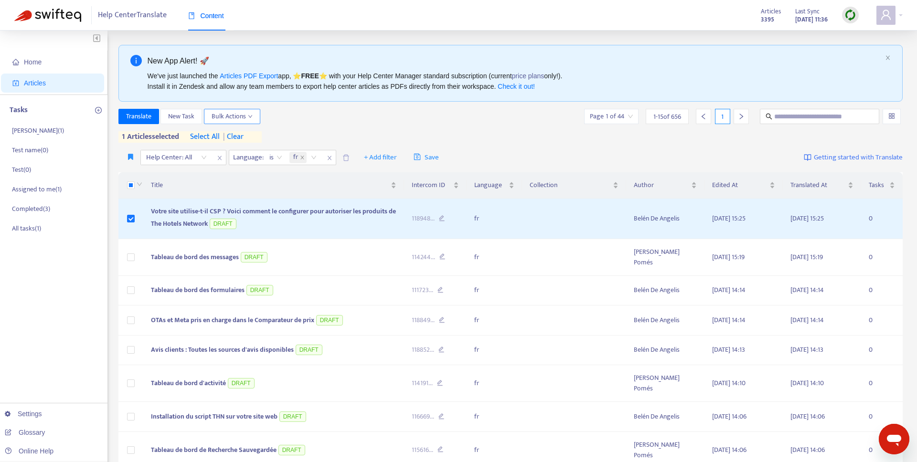
click at [235, 116] on span "Bulk Actions" at bounding box center [232, 116] width 41 height 11
click at [256, 150] on span "Rollback from Intercom" at bounding box center [245, 150] width 67 height 11
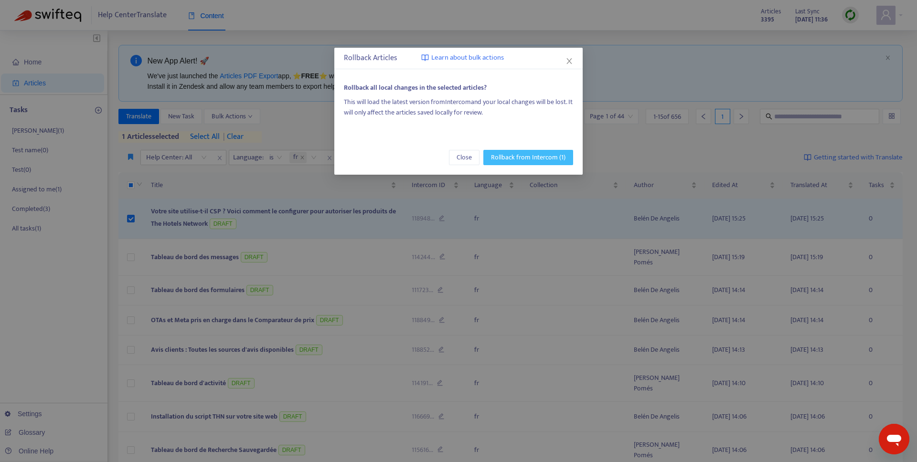
click at [530, 157] on span "Rollback from Intercom (1)" at bounding box center [528, 157] width 75 height 11
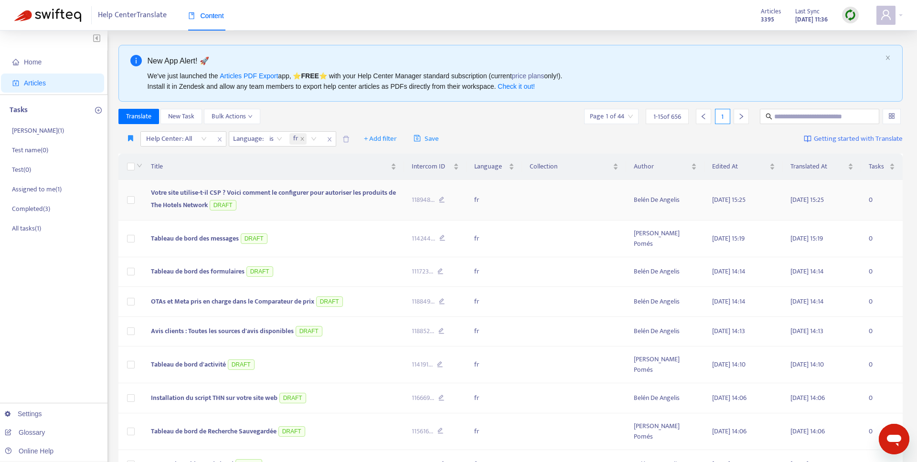
click at [532, 200] on td at bounding box center [574, 200] width 104 height 41
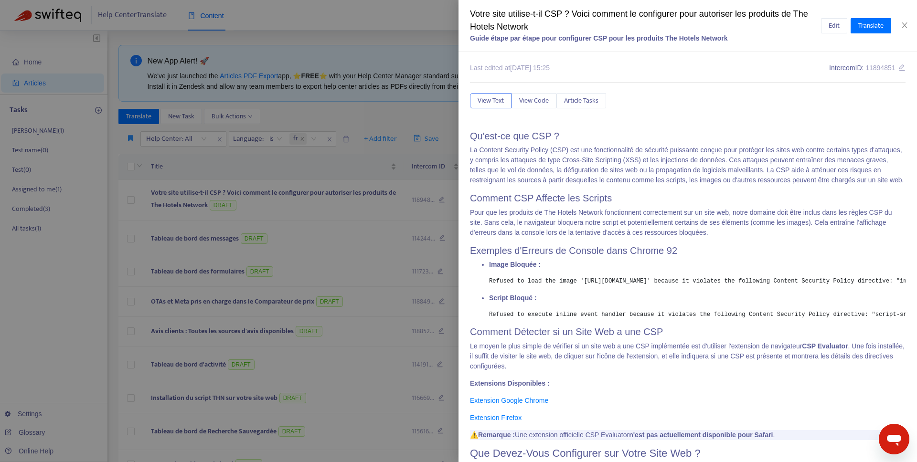
click at [402, 173] on div at bounding box center [458, 231] width 917 height 462
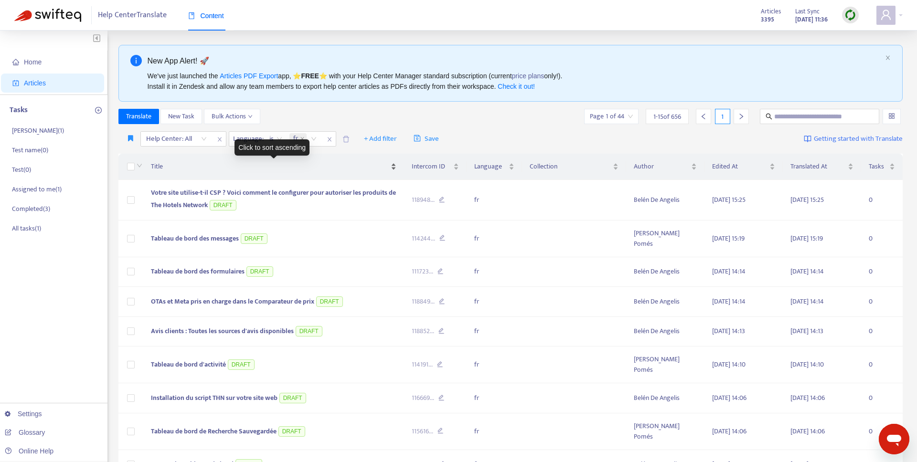
click at [162, 168] on span "Title" at bounding box center [270, 166] width 238 height 11
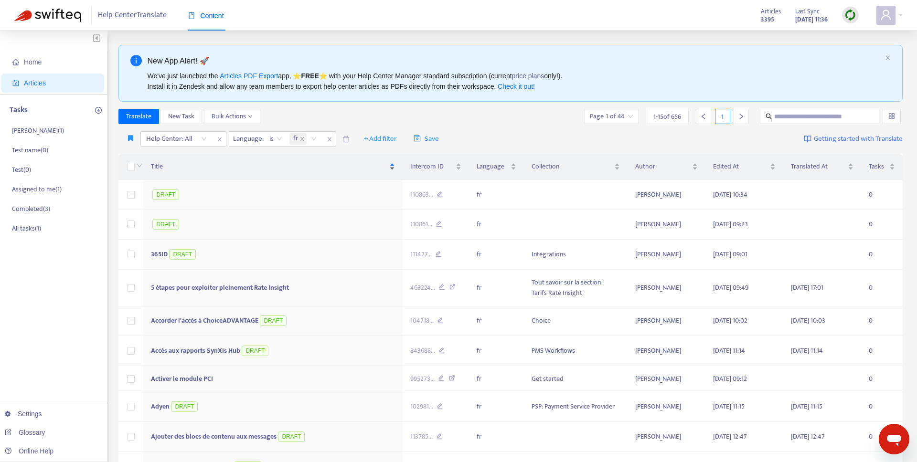
click at [162, 168] on span "Title" at bounding box center [269, 166] width 236 height 11
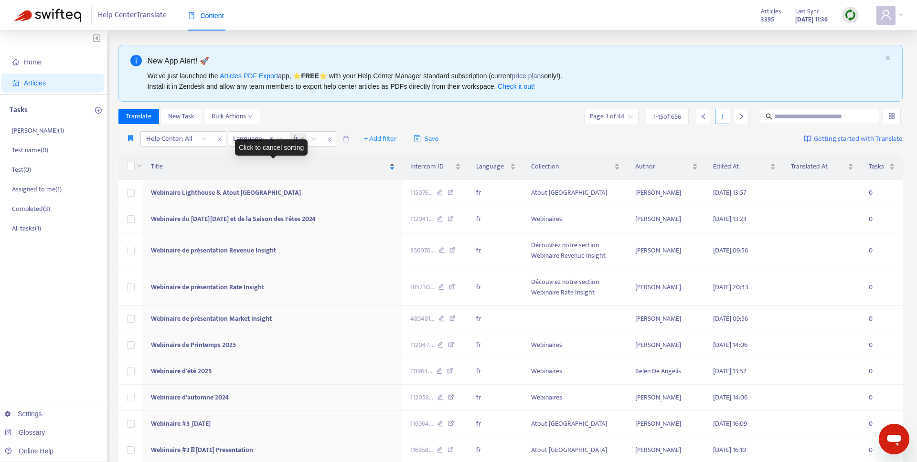
click at [166, 166] on span "Title" at bounding box center [269, 166] width 237 height 11
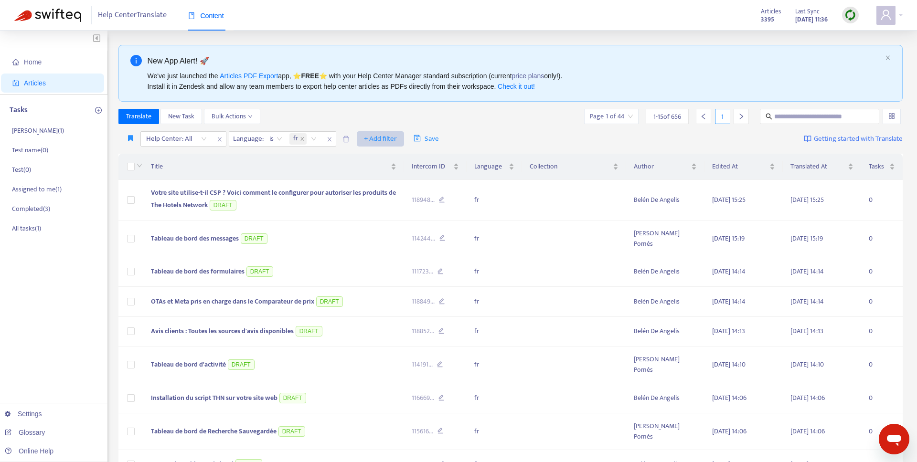
click at [386, 137] on span "+ Add filter" at bounding box center [380, 138] width 33 height 11
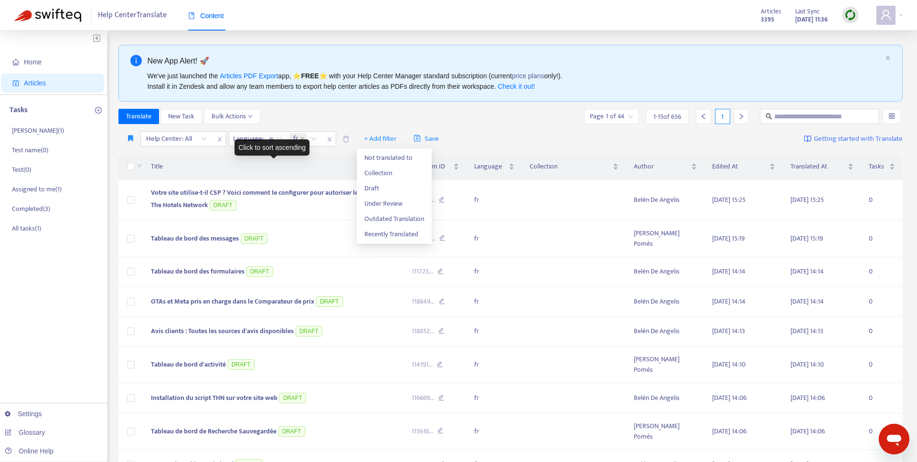
click at [316, 168] on span "Title" at bounding box center [270, 166] width 238 height 11
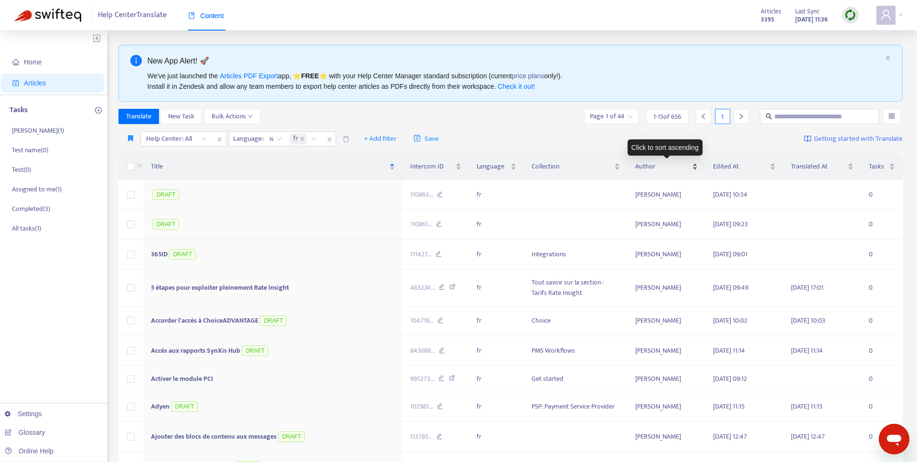
click at [642, 167] on span "Author" at bounding box center [662, 166] width 55 height 11
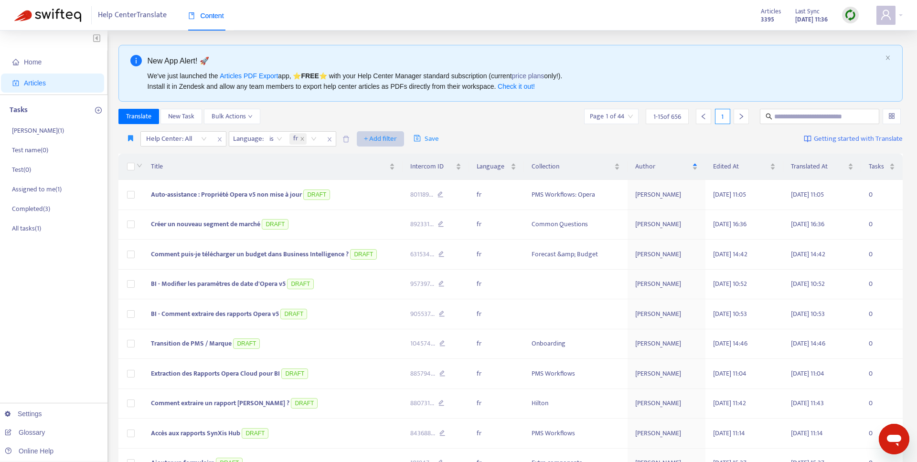
click at [378, 136] on span "+ Add filter" at bounding box center [380, 138] width 33 height 11
click at [378, 235] on span "Recently Translated" at bounding box center [394, 234] width 60 height 11
click at [603, 152] on div "Click to sort ascending" at bounding box center [573, 147] width 75 height 16
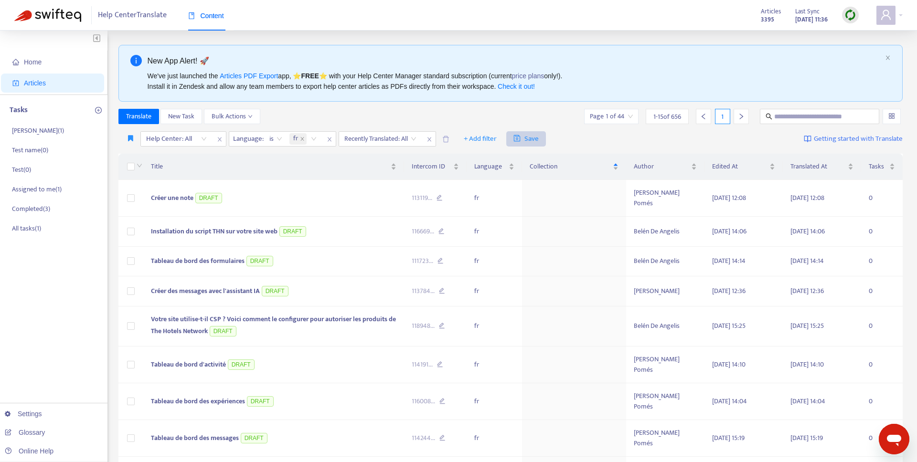
click at [525, 134] on span "Save" at bounding box center [526, 138] width 25 height 11
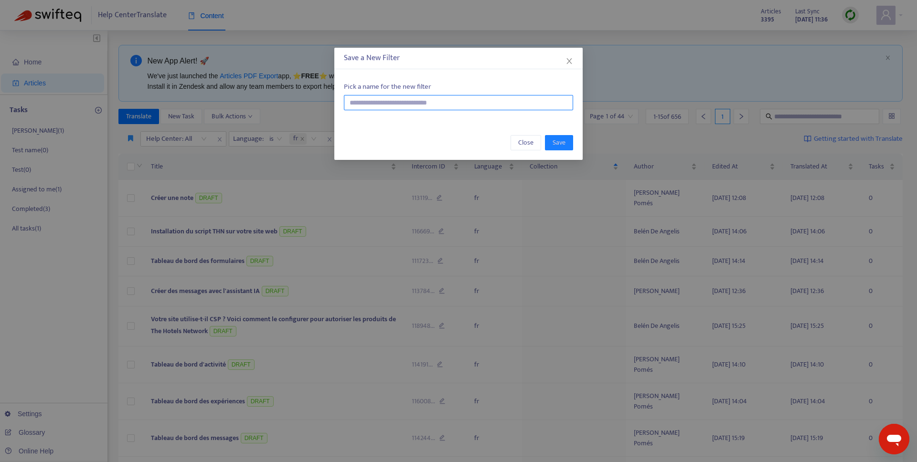
click at [514, 108] on input "text" at bounding box center [458, 102] width 229 height 15
click at [571, 59] on icon "close" at bounding box center [569, 61] width 5 height 6
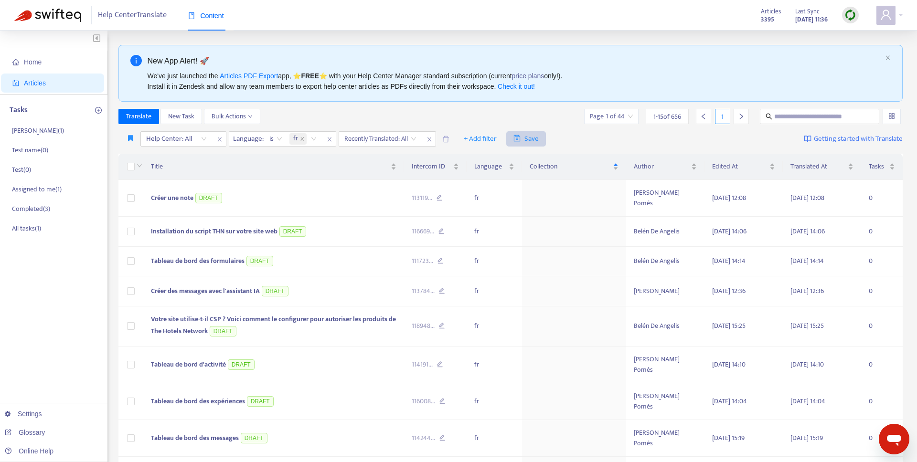
click at [524, 135] on span "Save" at bounding box center [526, 138] width 25 height 11
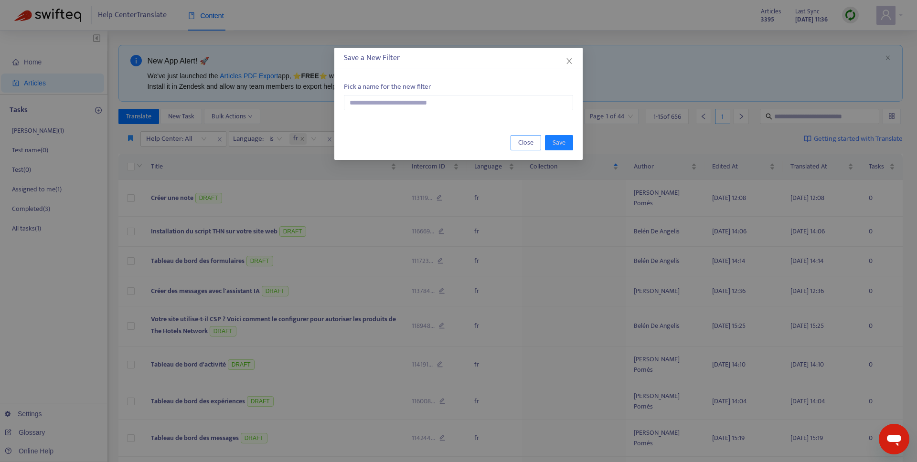
click at [515, 144] on button "Close" at bounding box center [526, 142] width 31 height 15
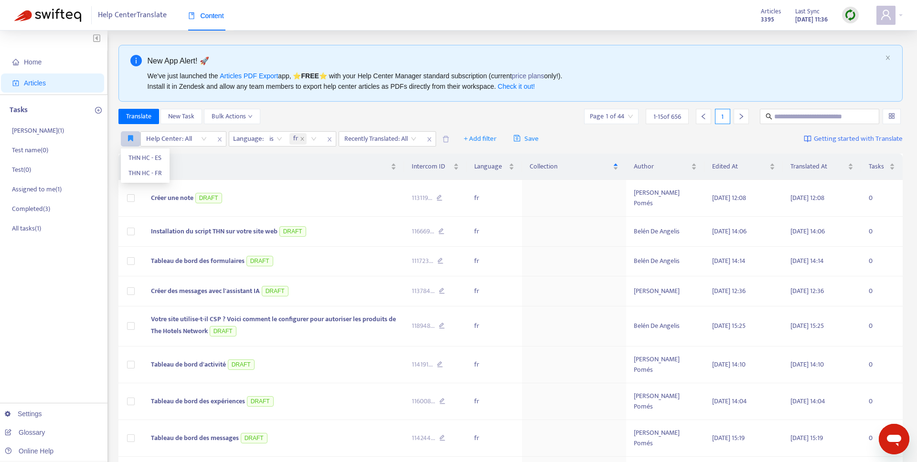
click at [131, 136] on icon "button" at bounding box center [130, 138] width 5 height 7
click at [145, 173] on span "THN HC - FR" at bounding box center [144, 173] width 33 height 11
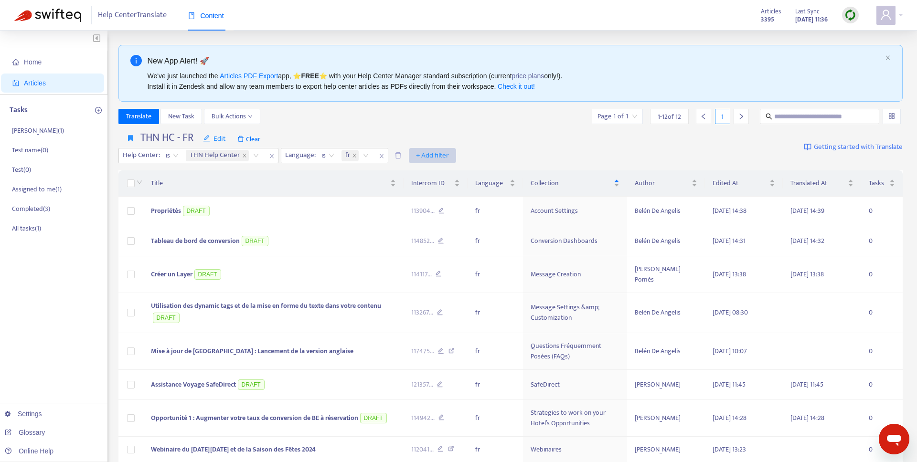
click at [435, 153] on span "+ Add filter" at bounding box center [432, 155] width 33 height 11
click at [446, 249] on span "Recently Translated" at bounding box center [446, 251] width 60 height 11
click at [551, 140] on div "THN HC - FR Edit Clear Help Center : is THN Help Center Language : is fr Recent…" at bounding box center [337, 147] width 438 height 32
click at [208, 135] on icon "edit" at bounding box center [206, 138] width 6 height 6
click at [231, 161] on span "Save" at bounding box center [222, 158] width 39 height 11
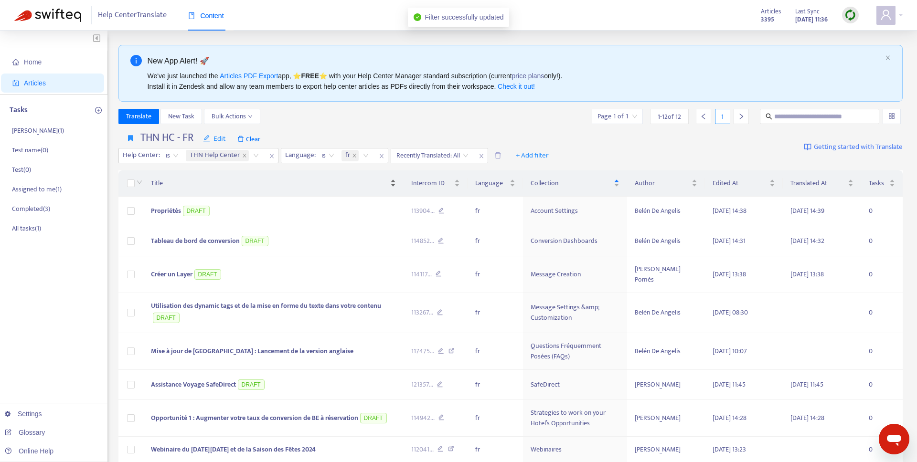
click at [296, 184] on span "Title" at bounding box center [269, 183] width 237 height 11
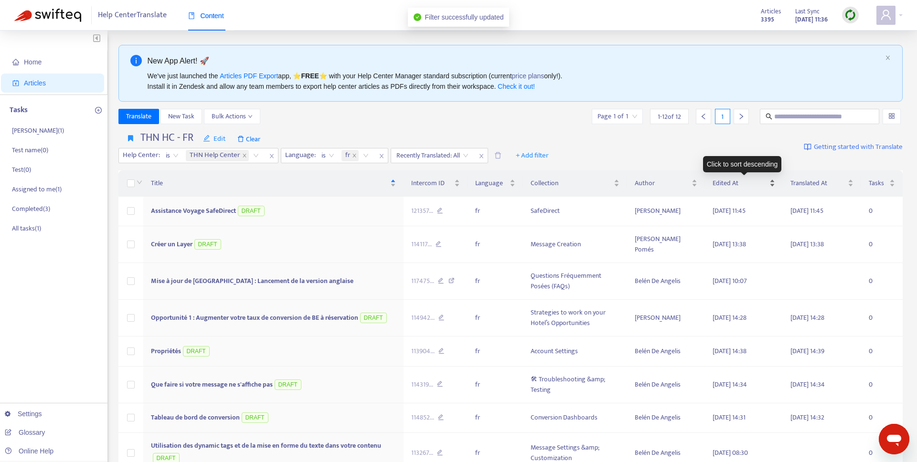
click at [733, 182] on span "Edited At" at bounding box center [740, 183] width 55 height 11
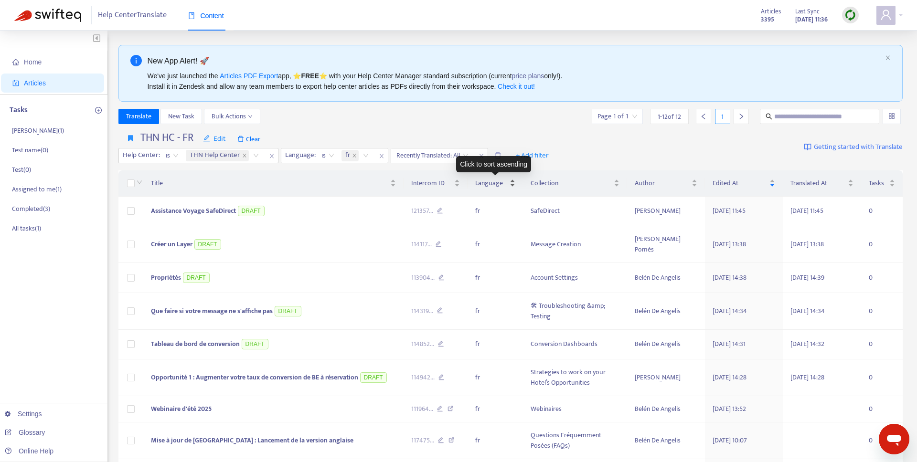
click at [493, 189] on div "Language" at bounding box center [495, 183] width 40 height 11
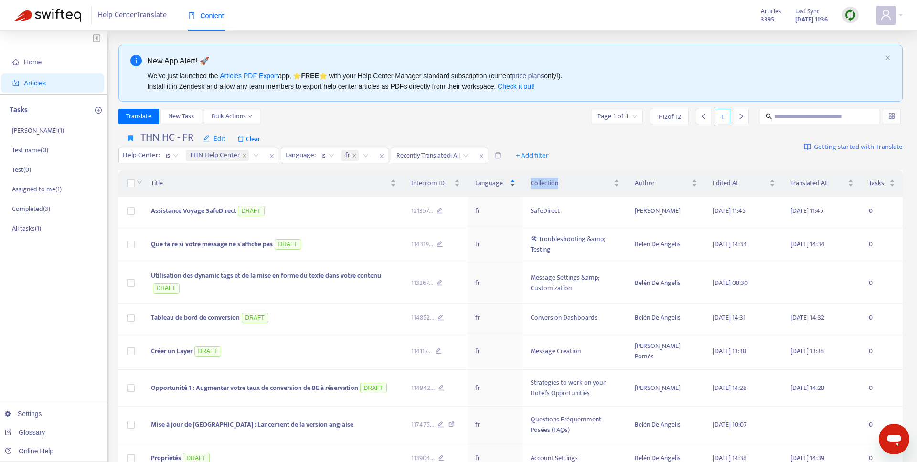
click at [493, 189] on div "Language" at bounding box center [495, 183] width 40 height 11
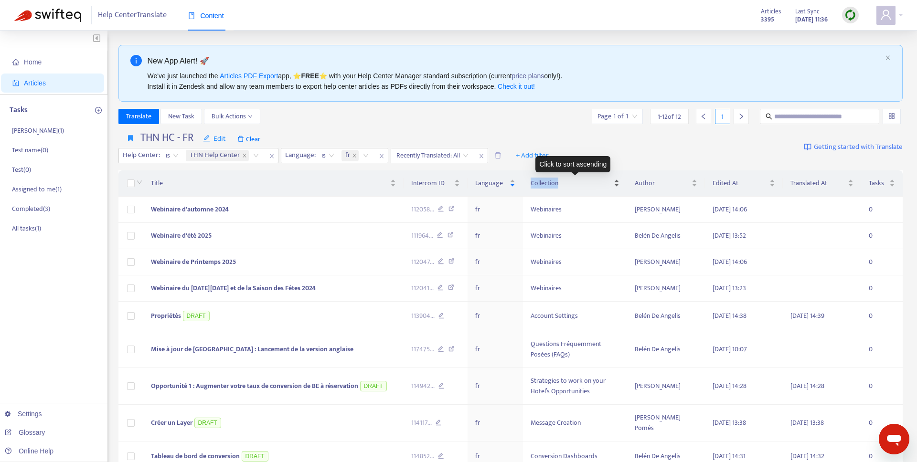
click at [560, 180] on span "Collection" at bounding box center [571, 183] width 81 height 11
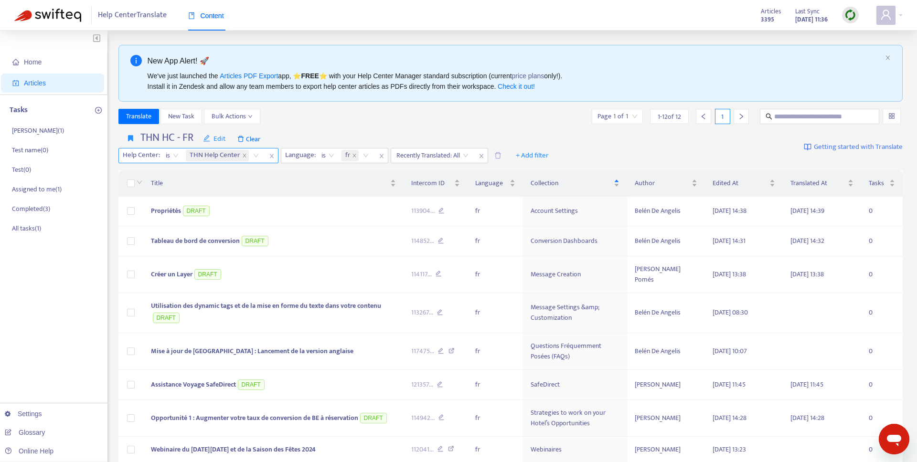
click at [270, 156] on icon "close" at bounding box center [271, 156] width 4 height 4
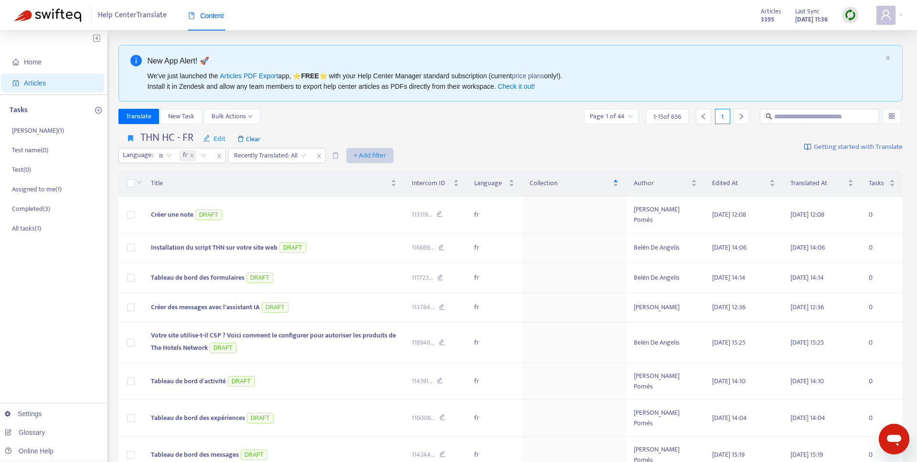
click at [359, 157] on span "+ Add filter" at bounding box center [369, 155] width 33 height 11
click at [587, 131] on div "THN HC - FR Edit Clear Language : is fr Recently Translated: All + Add filter G…" at bounding box center [510, 147] width 785 height 39
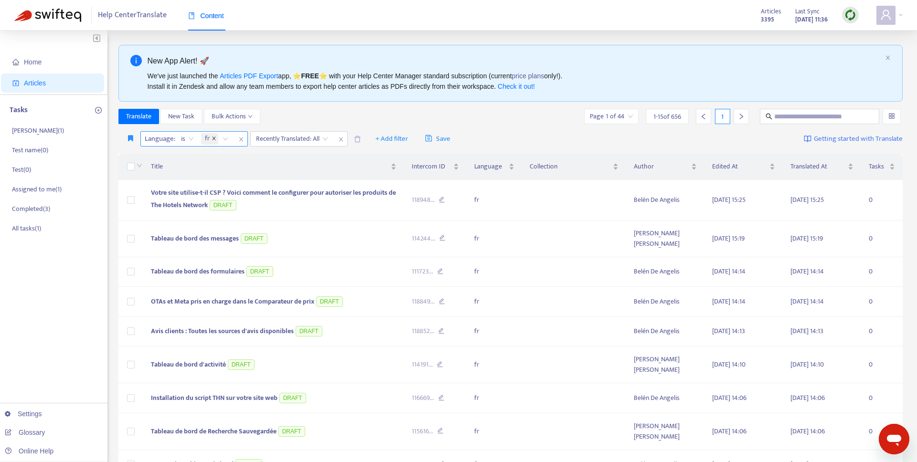
click at [214, 138] on icon "close" at bounding box center [214, 138] width 5 height 5
click at [197, 140] on div at bounding box center [172, 138] width 58 height 11
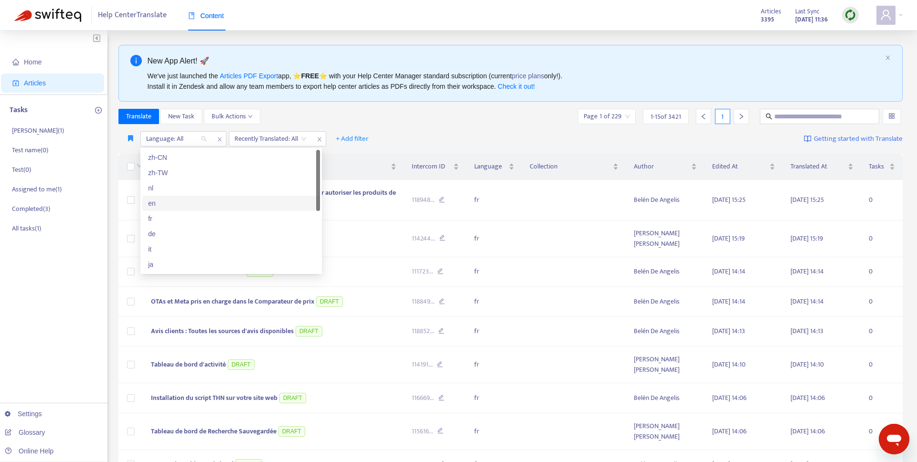
click at [160, 201] on div "en" at bounding box center [231, 203] width 166 height 11
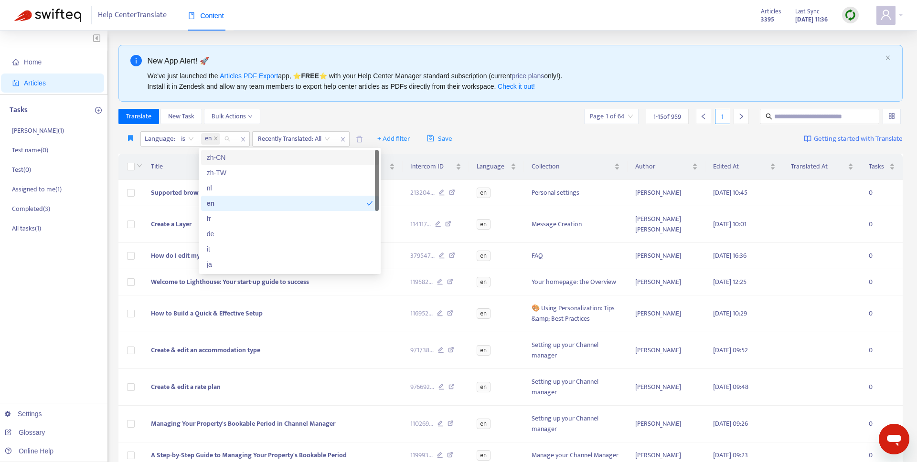
click at [339, 124] on div "Translate New Task Bulk Actions Page 1 of 64 1 - 15 of 959 1" at bounding box center [510, 116] width 785 height 15
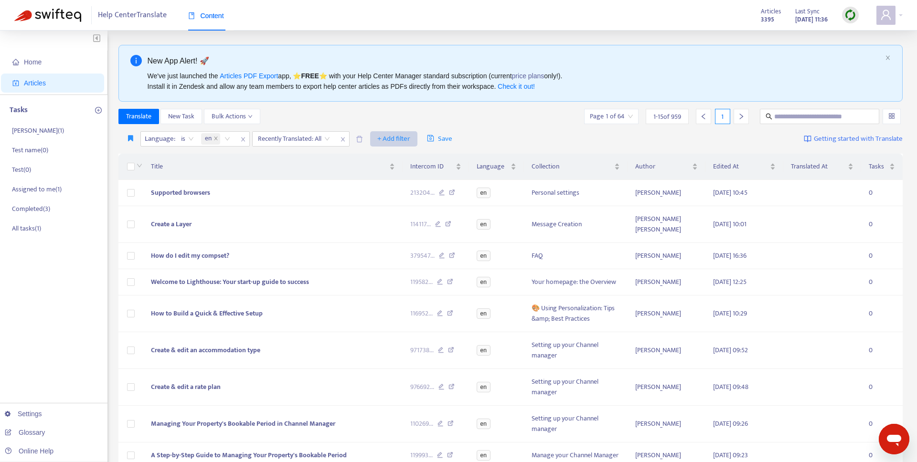
click at [393, 137] on span "+ Add filter" at bounding box center [393, 138] width 33 height 11
click at [413, 189] on span "Collection" at bounding box center [409, 188] width 60 height 11
click at [401, 150] on div "Title Intercom ID Language Collection Author Edited At Translated At Tasks Supp…" at bounding box center [510, 402] width 785 height 505
click at [401, 143] on div at bounding box center [383, 138] width 58 height 11
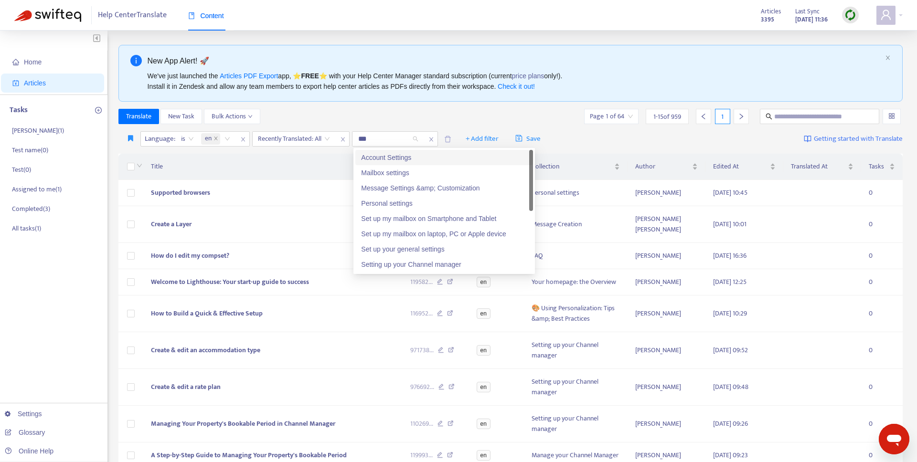
type input "***"
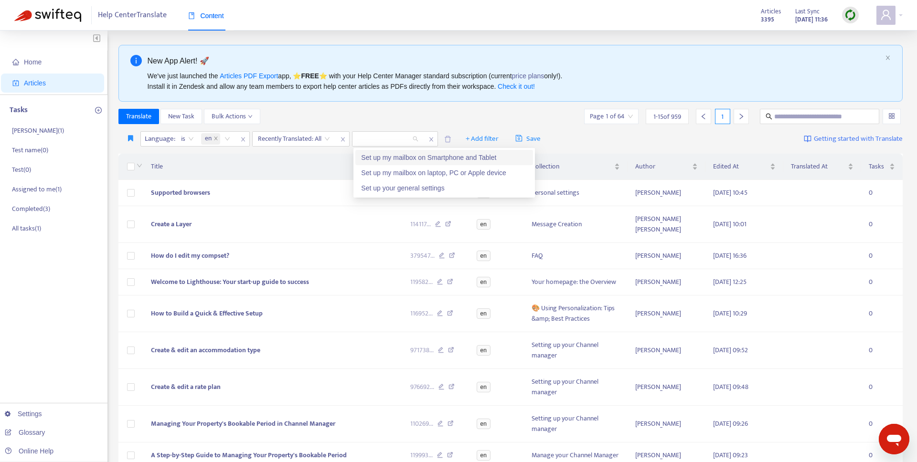
click at [471, 111] on div "Translate New Task Bulk Actions Page 1 of 64 1 - 15 of 959 1" at bounding box center [510, 116] width 785 height 15
click at [377, 137] on div at bounding box center [383, 138] width 58 height 11
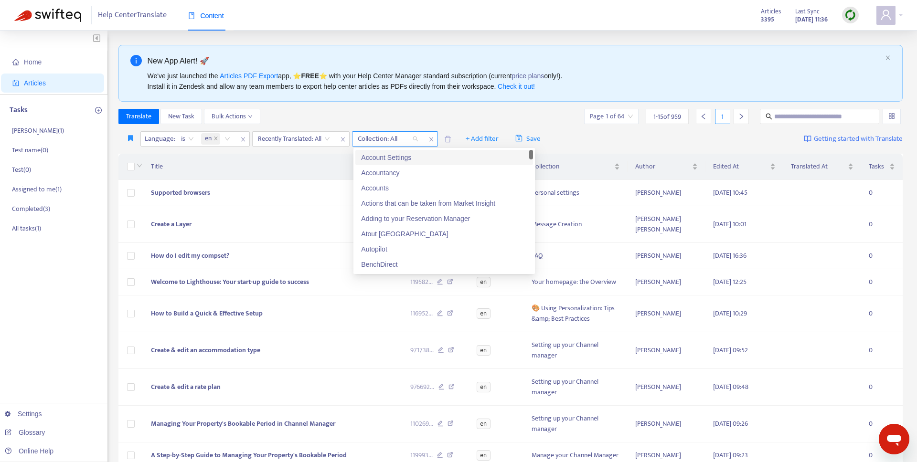
click at [431, 140] on icon "close" at bounding box center [431, 140] width 6 height 6
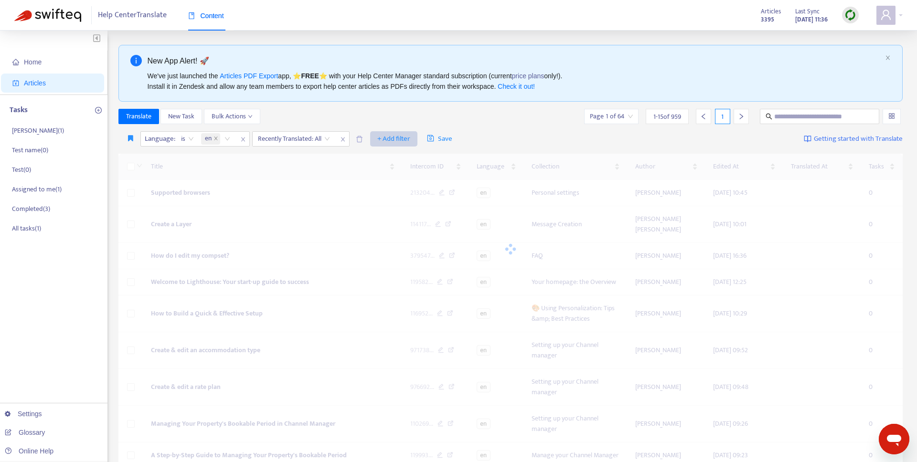
click at [416, 139] on button "+ Add filter" at bounding box center [393, 138] width 47 height 15
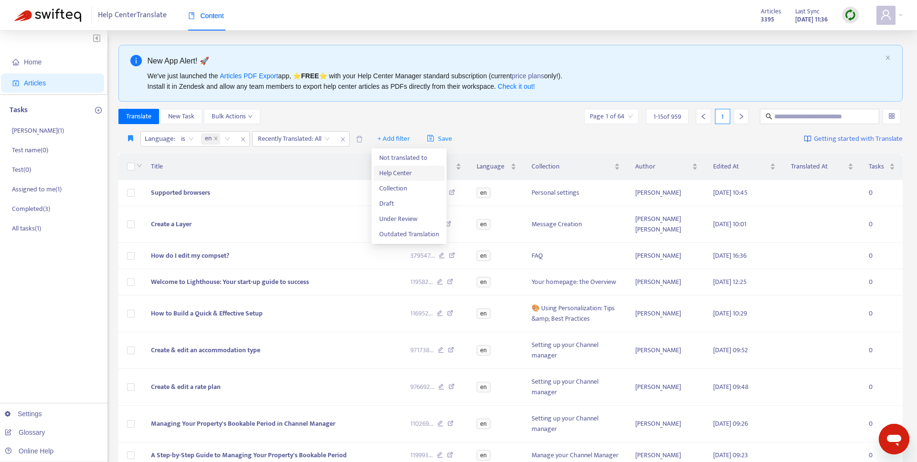
click at [416, 178] on span "Help Center" at bounding box center [409, 173] width 60 height 11
click at [412, 136] on div at bounding box center [383, 138] width 58 height 11
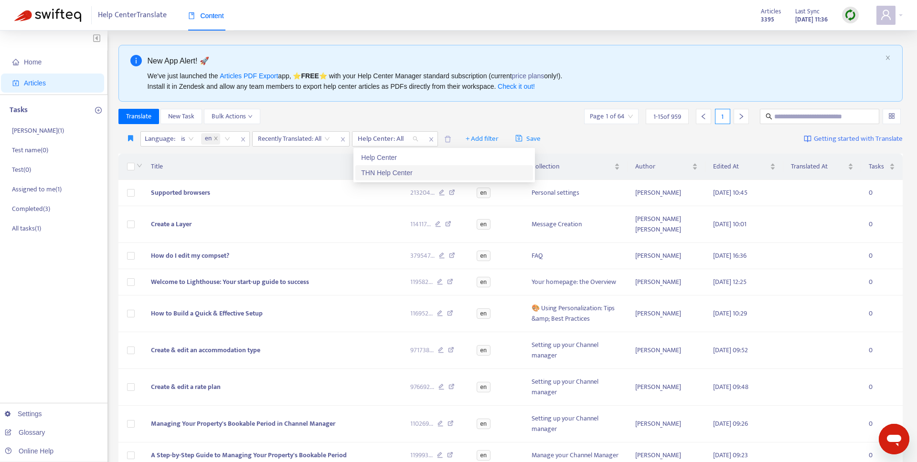
click at [395, 173] on div "THN Help Center" at bounding box center [444, 173] width 166 height 11
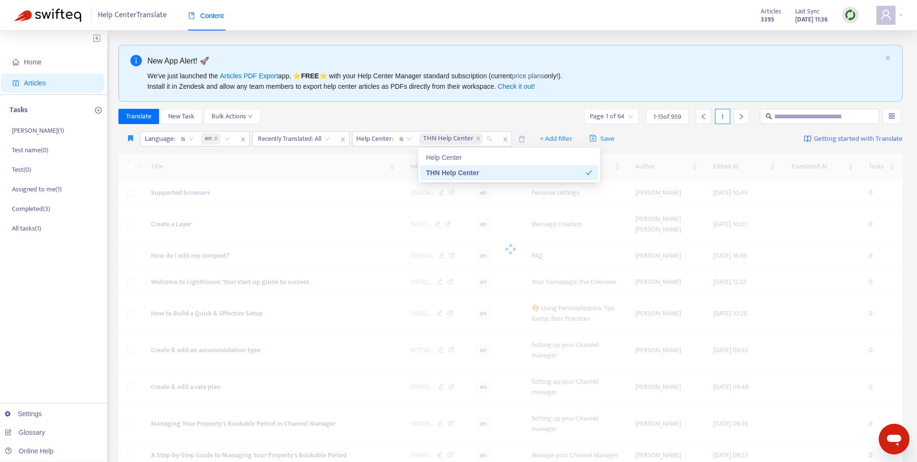
click at [459, 114] on div "Translate New Task Bulk Actions Page 1 of 64 1 - 15 of 959 1" at bounding box center [510, 116] width 785 height 15
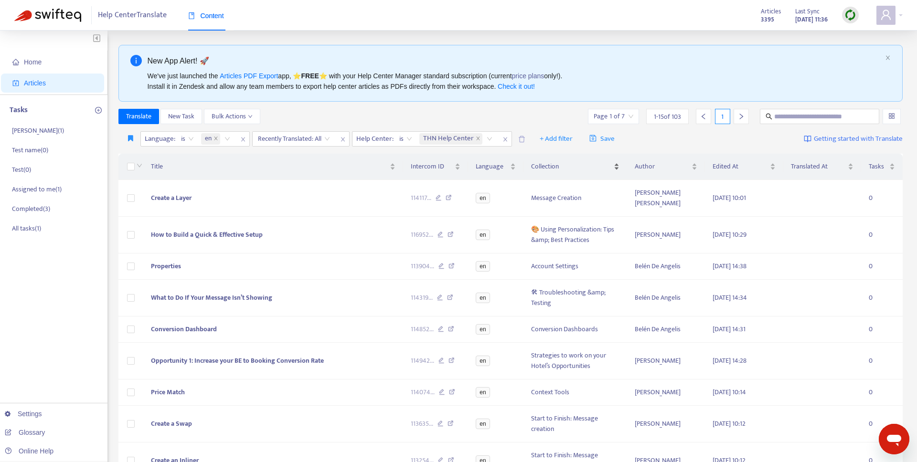
click at [558, 161] on div "Collection" at bounding box center [575, 166] width 89 height 11
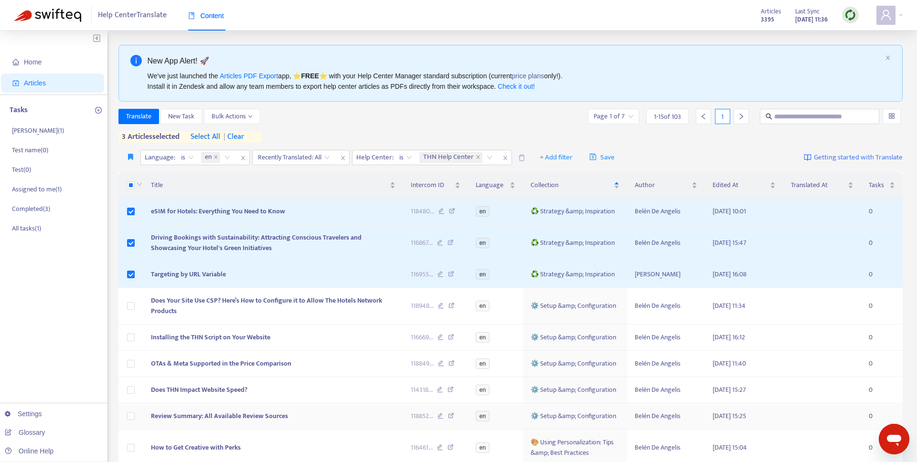
click at [126, 396] on td at bounding box center [130, 417] width 25 height 26
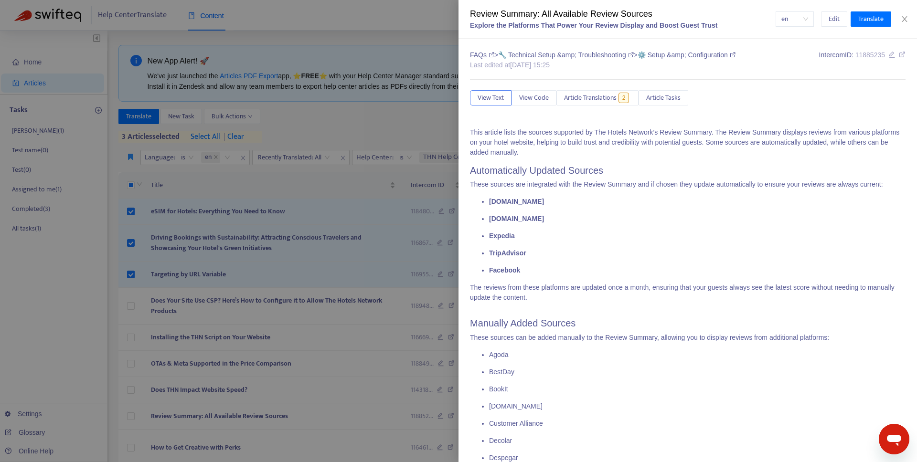
click at [128, 396] on div at bounding box center [458, 231] width 917 height 462
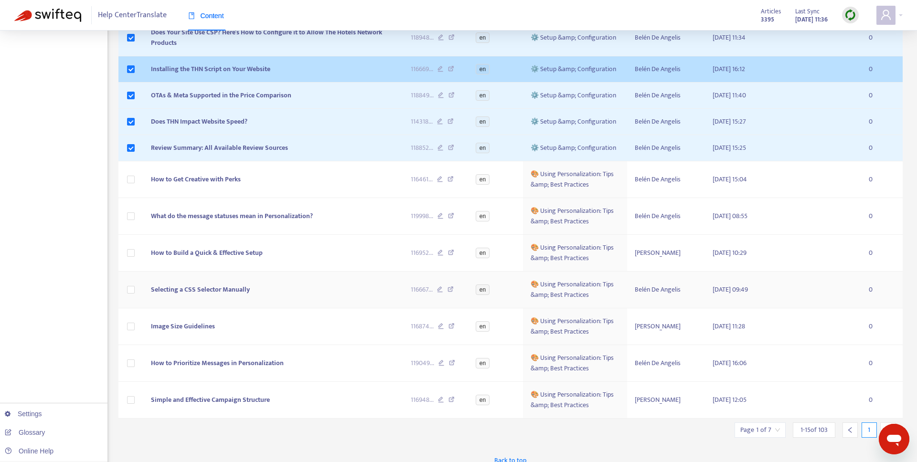
scroll to position [278, 0]
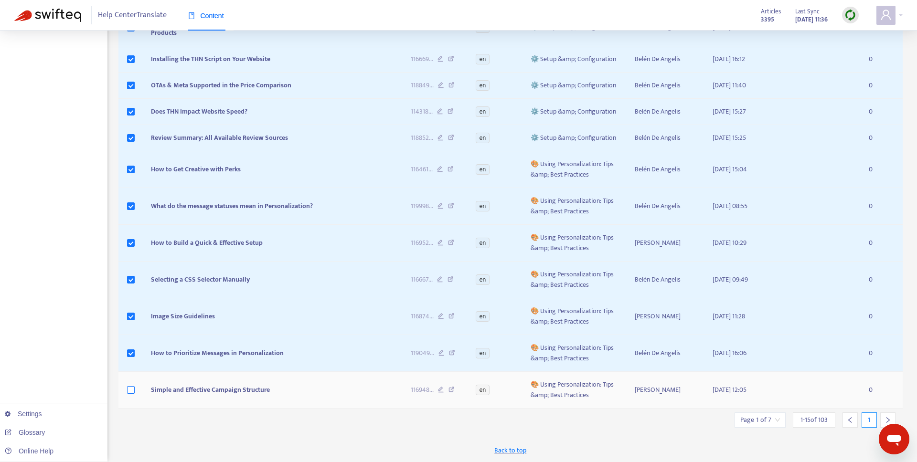
click at [128, 395] on label at bounding box center [131, 390] width 8 height 11
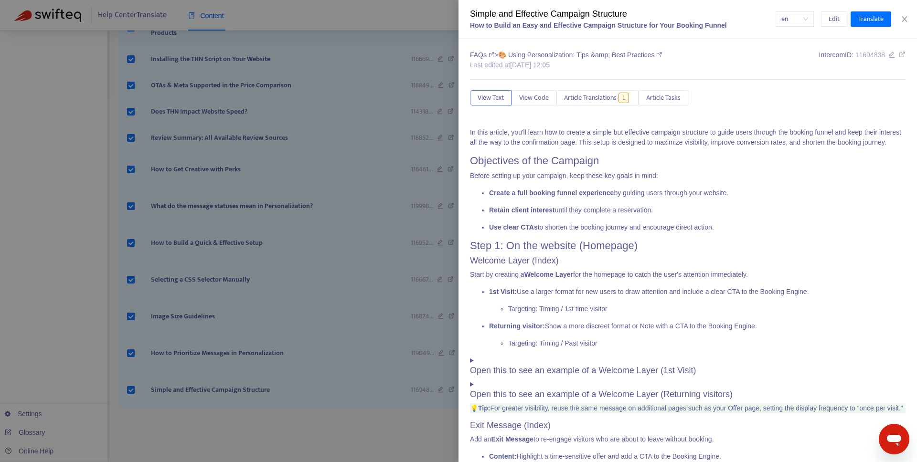
click at [181, 396] on div at bounding box center [458, 231] width 917 height 462
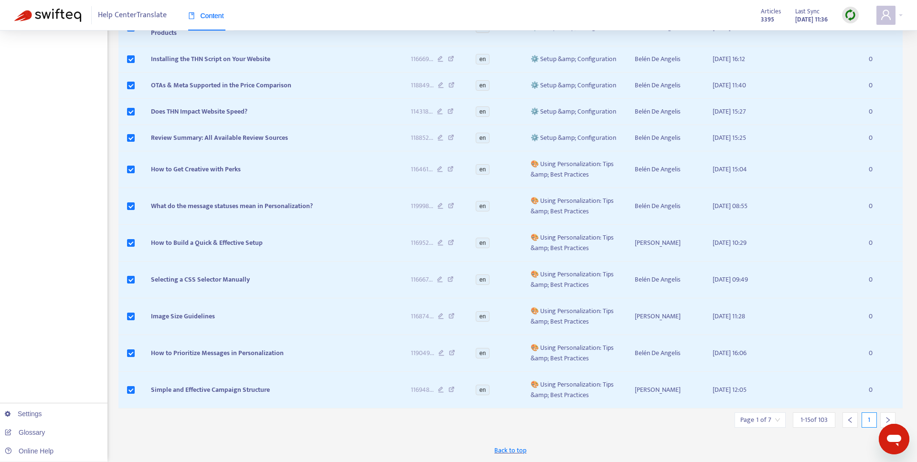
click at [702, 396] on icon "right" at bounding box center [888, 420] width 7 height 7
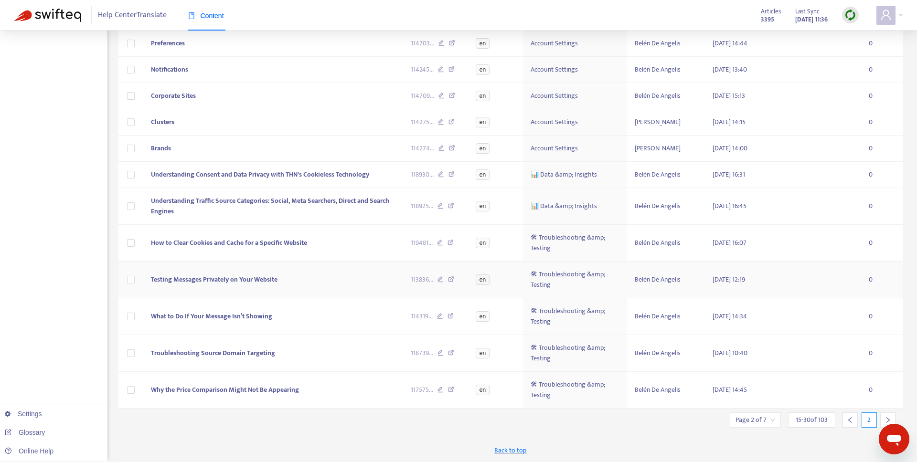
scroll to position [247, 0]
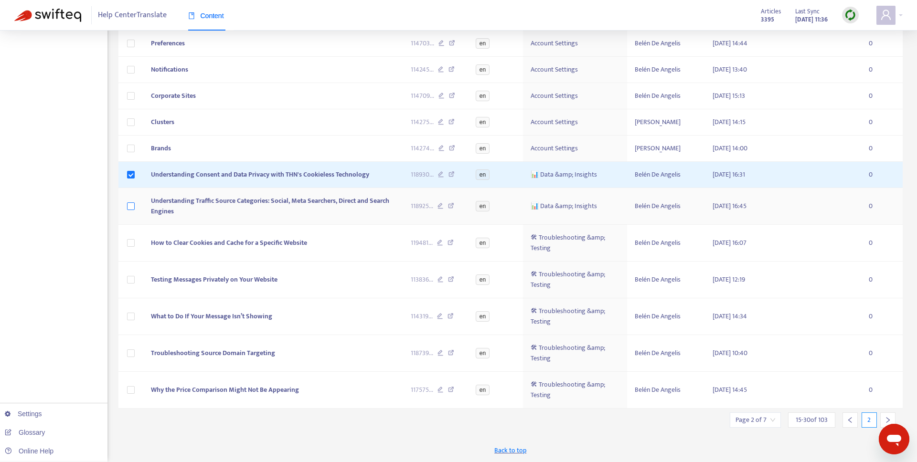
click at [134, 211] on label at bounding box center [131, 206] width 8 height 11
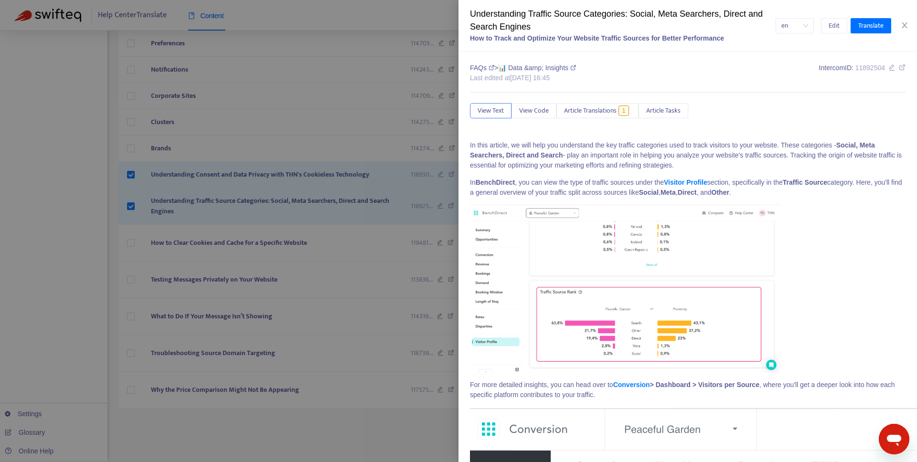
click at [135, 249] on div at bounding box center [458, 231] width 917 height 462
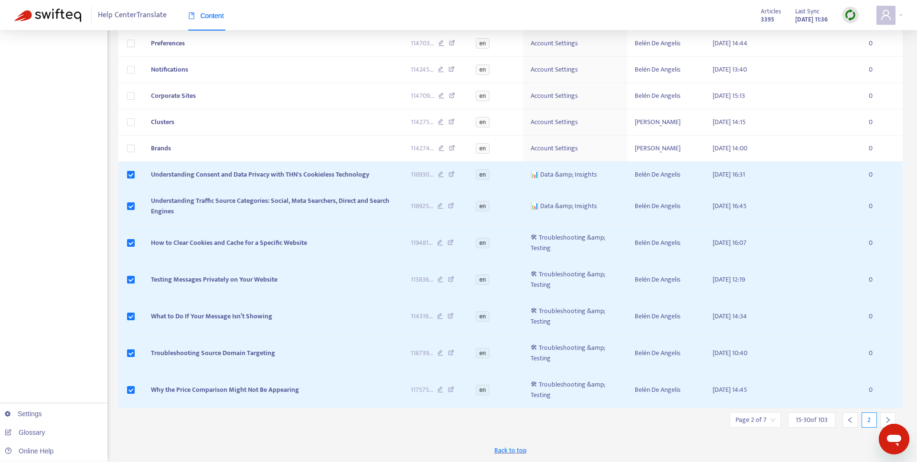
click at [702, 396] on div at bounding box center [887, 420] width 15 height 15
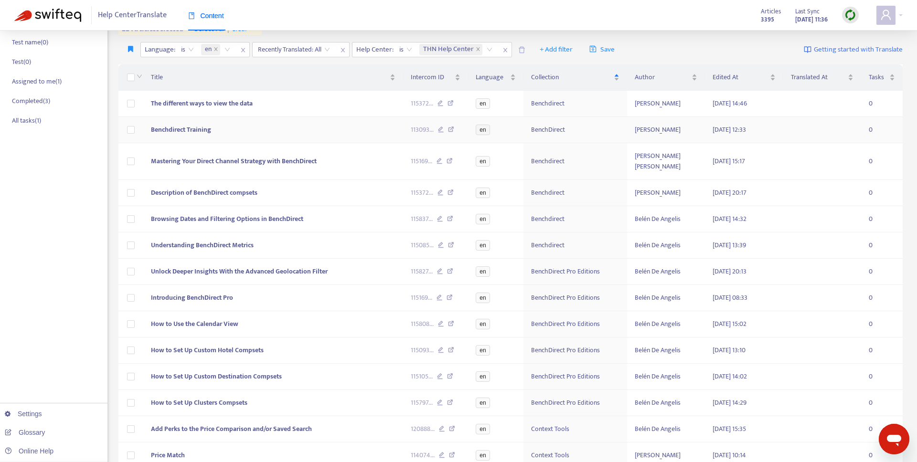
scroll to position [205, 0]
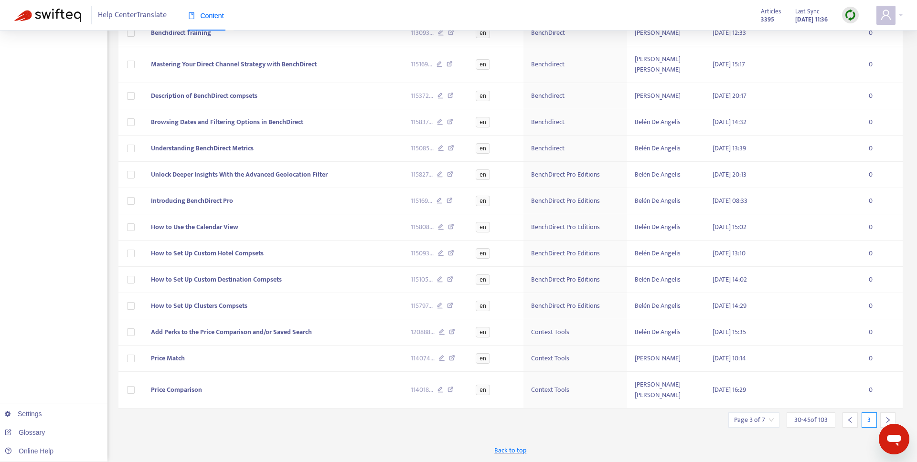
click at [702, 396] on icon "right" at bounding box center [888, 420] width 7 height 7
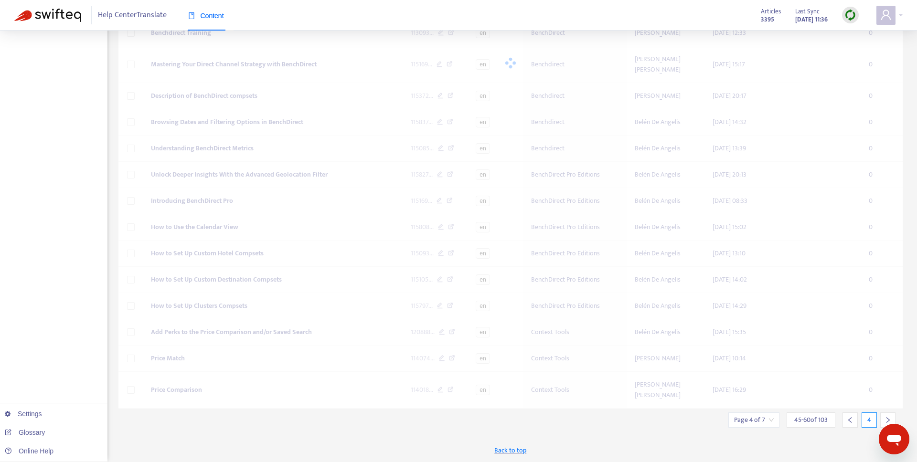
scroll to position [188, 0]
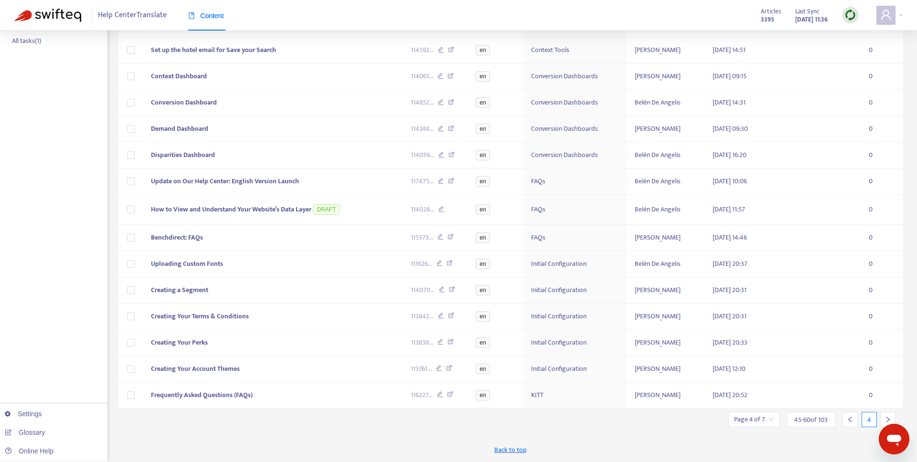
click at [702, 396] on icon "left" at bounding box center [850, 420] width 7 height 7
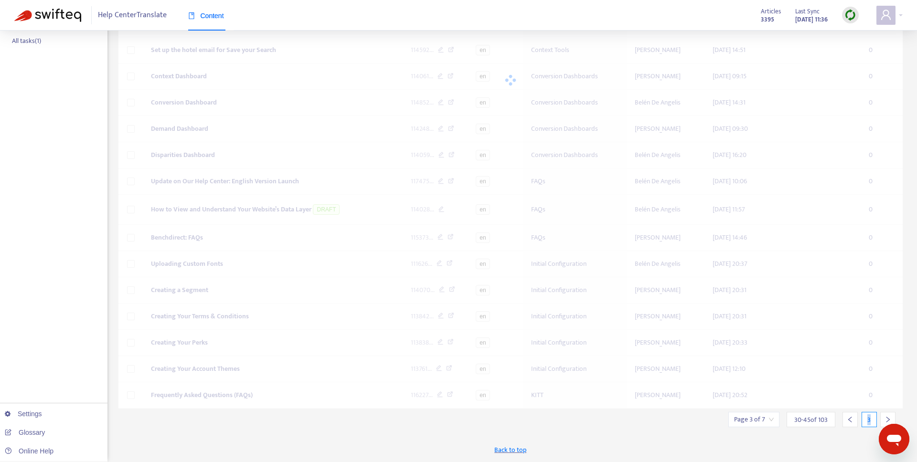
click at [702, 396] on icon "left" at bounding box center [850, 420] width 7 height 7
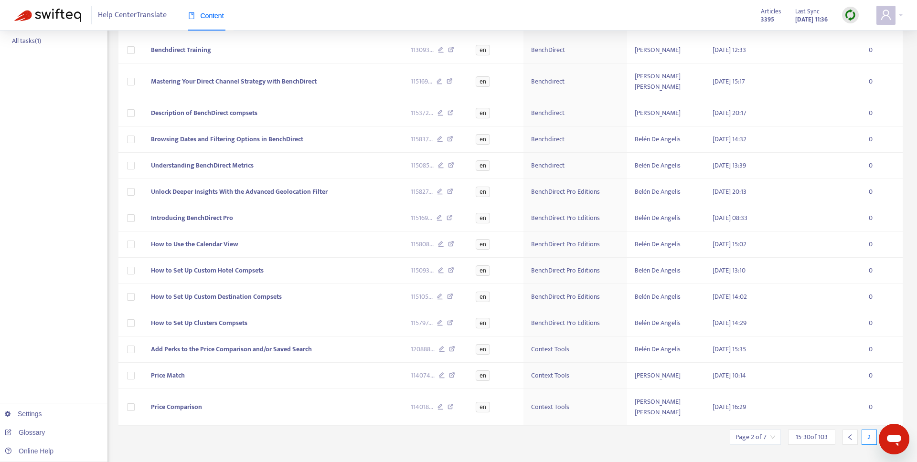
scroll to position [205, 0]
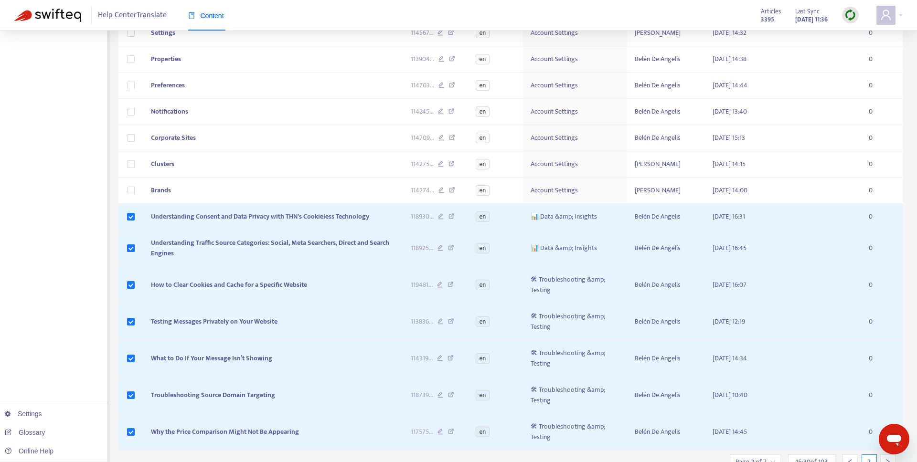
click at [702, 396] on td at bounding box center [822, 432] width 78 height 37
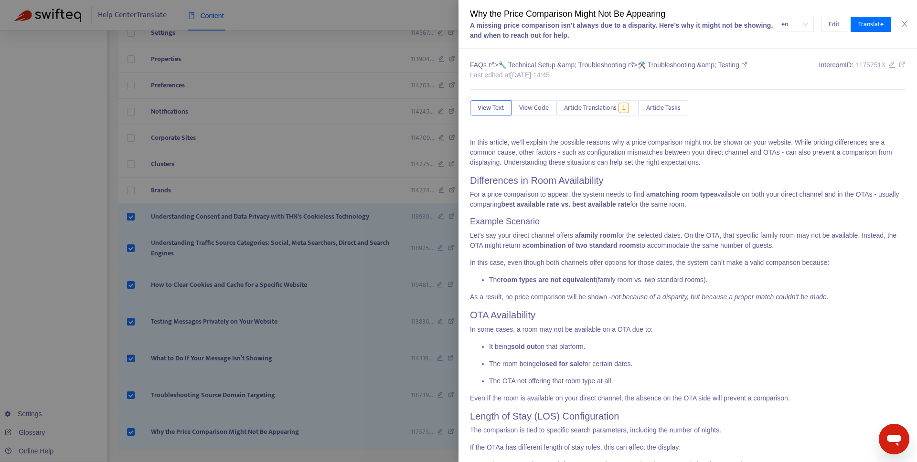
click at [376, 159] on div at bounding box center [458, 231] width 917 height 462
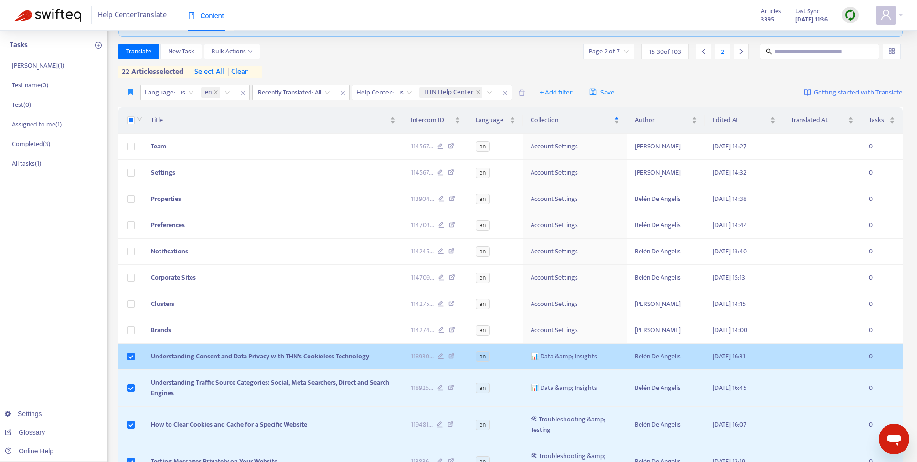
scroll to position [0, 0]
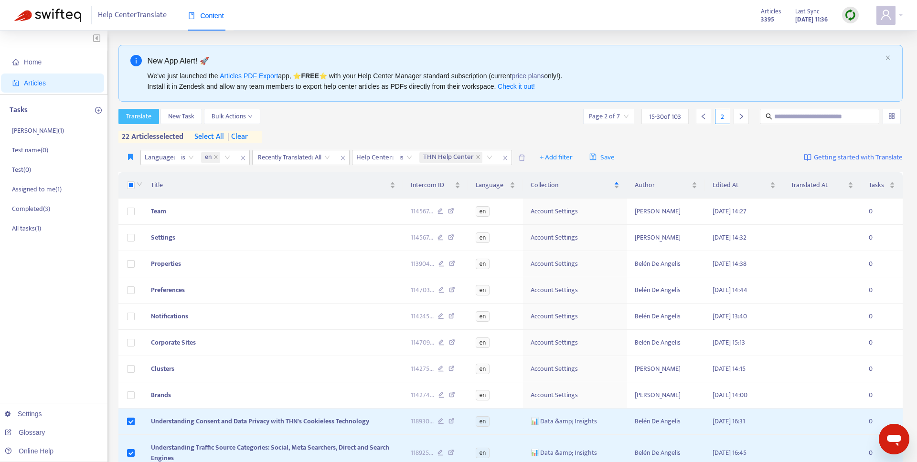
click at [147, 118] on span "Translate" at bounding box center [138, 116] width 25 height 11
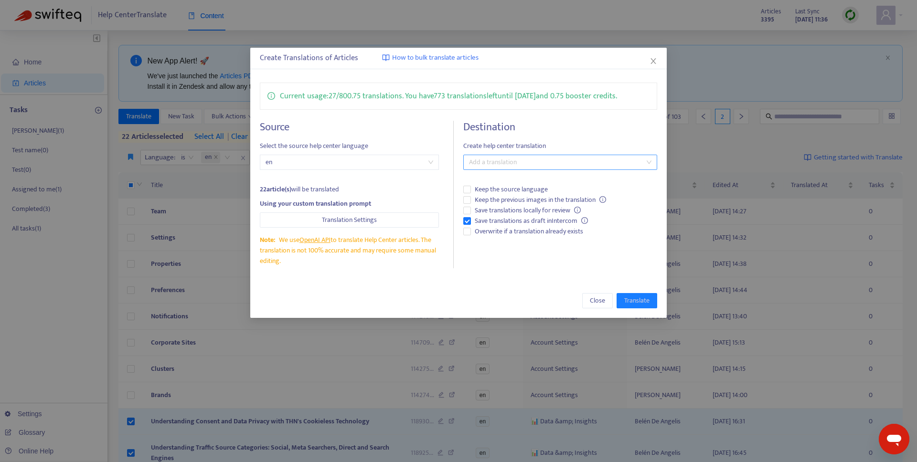
click at [520, 157] on div at bounding box center [555, 162] width 179 height 11
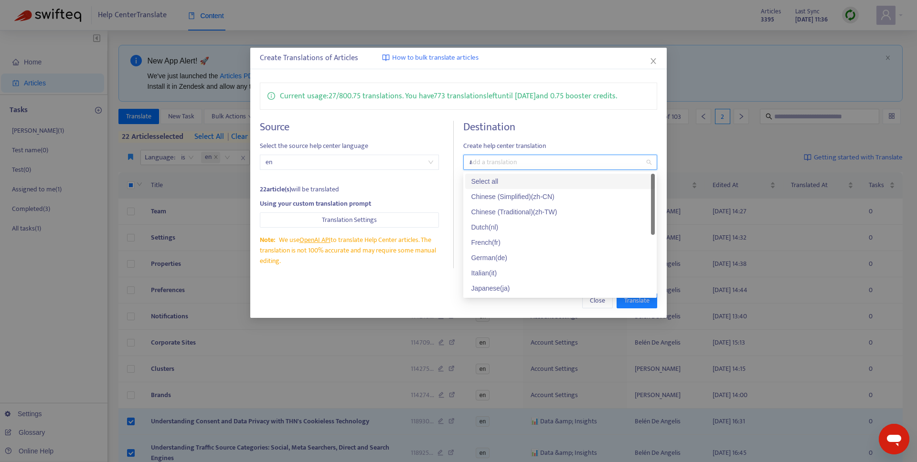
type input "**"
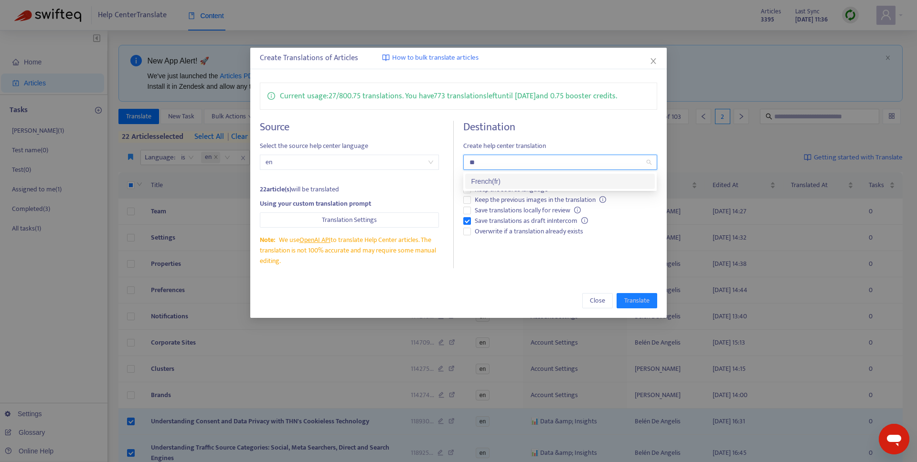
click at [498, 182] on div "French ( fr )" at bounding box center [560, 181] width 178 height 11
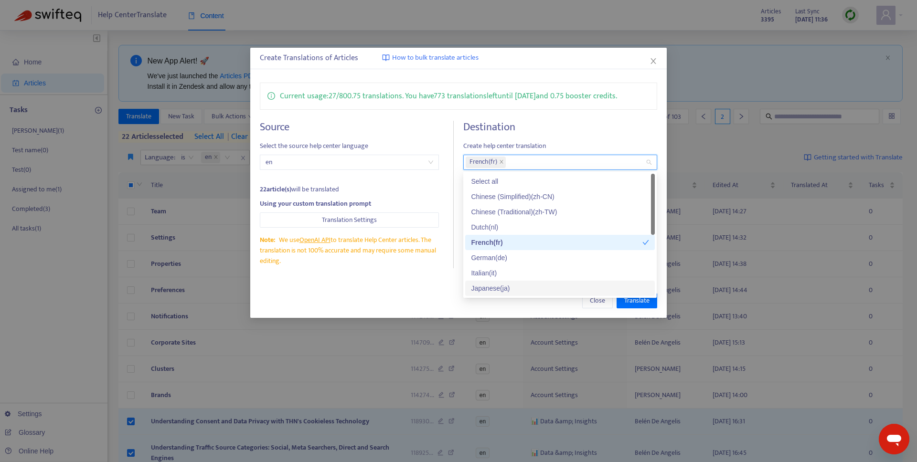
click at [472, 315] on div "Close Translate" at bounding box center [458, 301] width 416 height 34
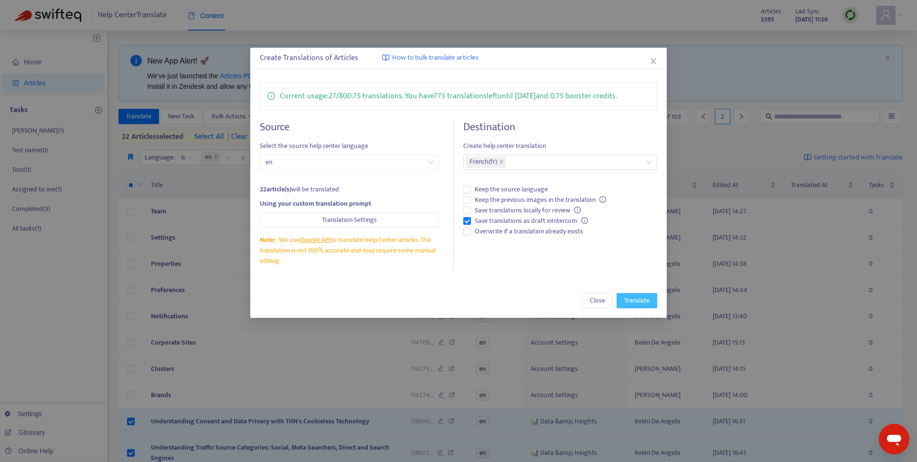
click at [644, 298] on span "Translate" at bounding box center [636, 301] width 25 height 11
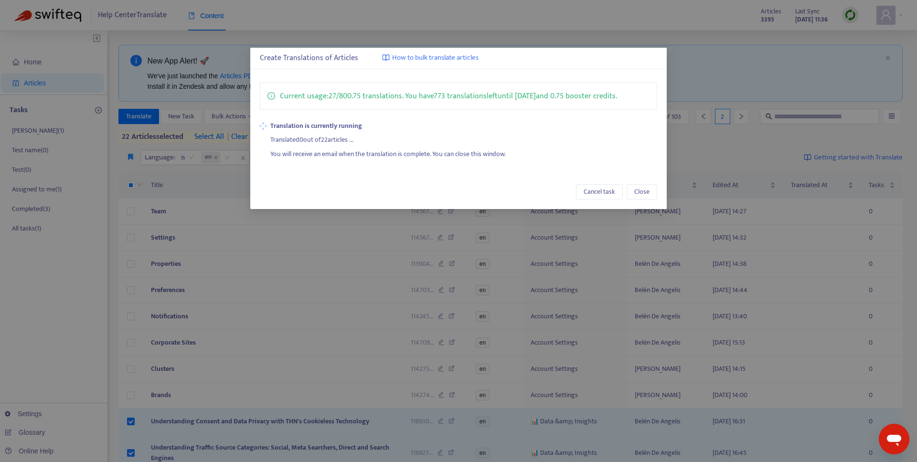
click at [398, 192] on div "Cancel task Close" at bounding box center [458, 191] width 397 height 15
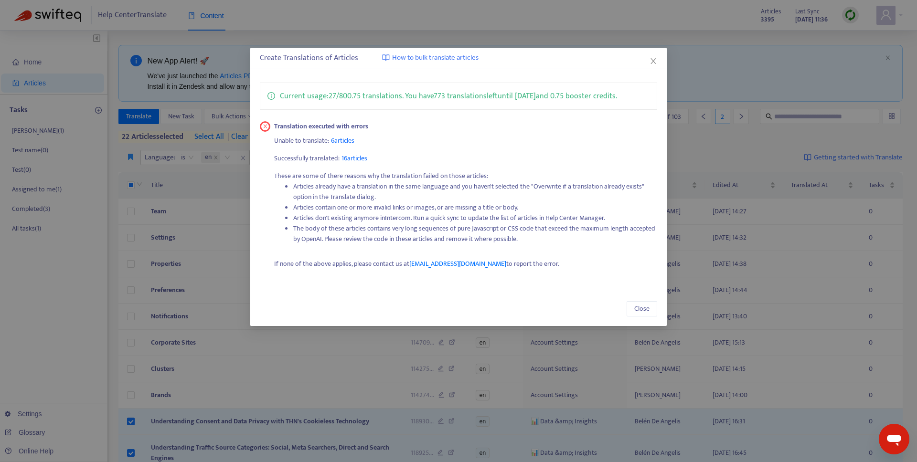
click at [384, 197] on li "Articles already have a translation in the same language and you haven't select…" at bounding box center [475, 192] width 364 height 21
click at [435, 239] on li "The body of these articles contains very long sequences of pure Javascript or C…" at bounding box center [475, 234] width 364 height 21
click at [381, 138] on p "Unable to translate: 6 articles" at bounding box center [465, 141] width 383 height 11
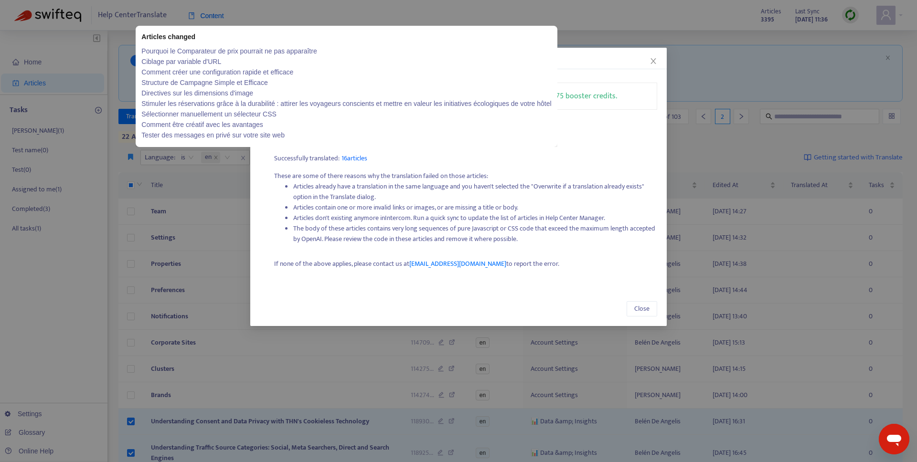
drag, startPoint x: 407, startPoint y: 193, endPoint x: 374, endPoint y: 164, distance: 43.0
click at [400, 186] on li "Articles already have a translation in the same language and you haven't select…" at bounding box center [475, 192] width 364 height 21
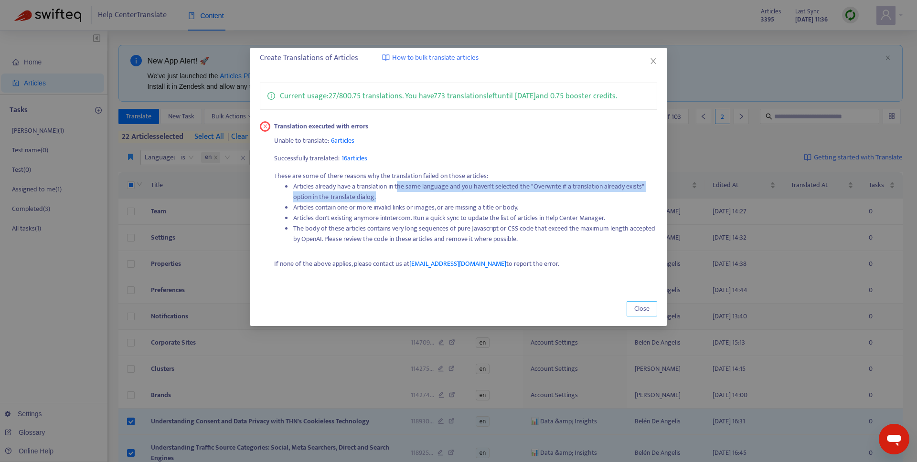
drag, startPoint x: 646, startPoint y: 308, endPoint x: 417, endPoint y: 320, distance: 230.1
click at [646, 308] on span "Close" at bounding box center [641, 309] width 15 height 11
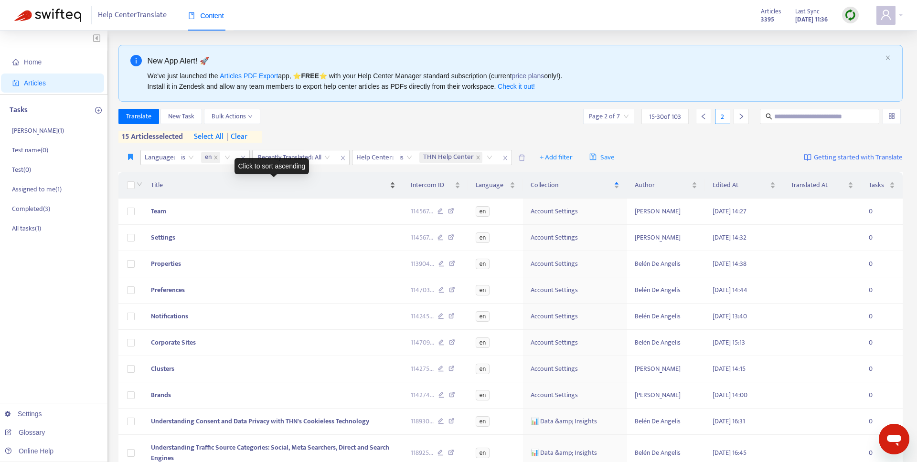
click at [247, 188] on span "Title" at bounding box center [269, 185] width 237 height 11
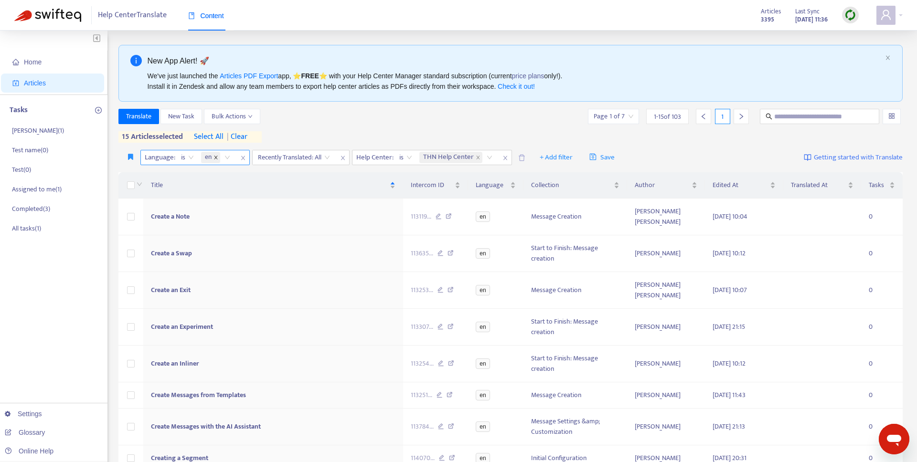
click at [214, 156] on icon "close" at bounding box center [216, 157] width 5 height 5
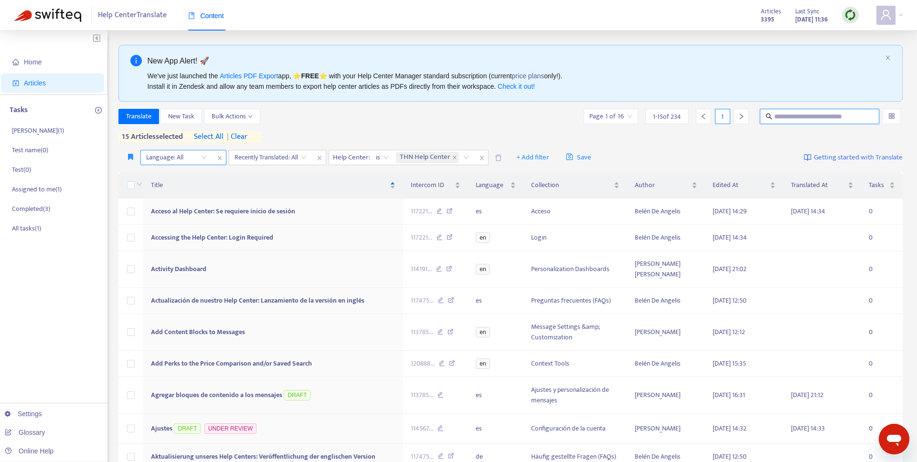
click at [702, 116] on input "text" at bounding box center [820, 116] width 92 height 11
paste input "**********"
type input "**********"
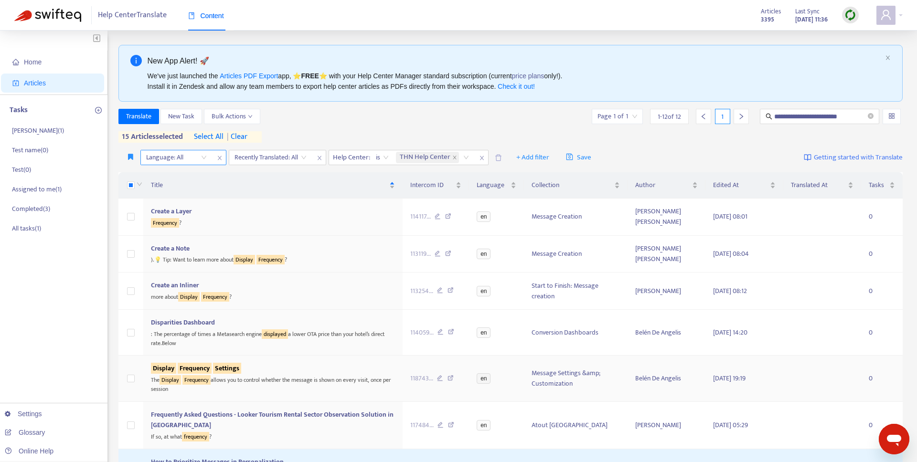
click at [251, 374] on div "The Display Frequency allows you to control whether the message is shown on eve…" at bounding box center [273, 384] width 244 height 20
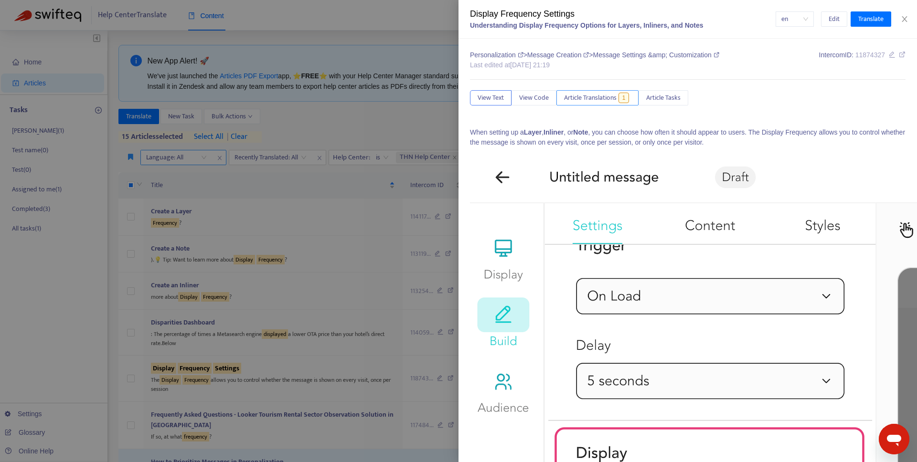
click at [609, 103] on button "Article Translations 1" at bounding box center [597, 97] width 82 height 15
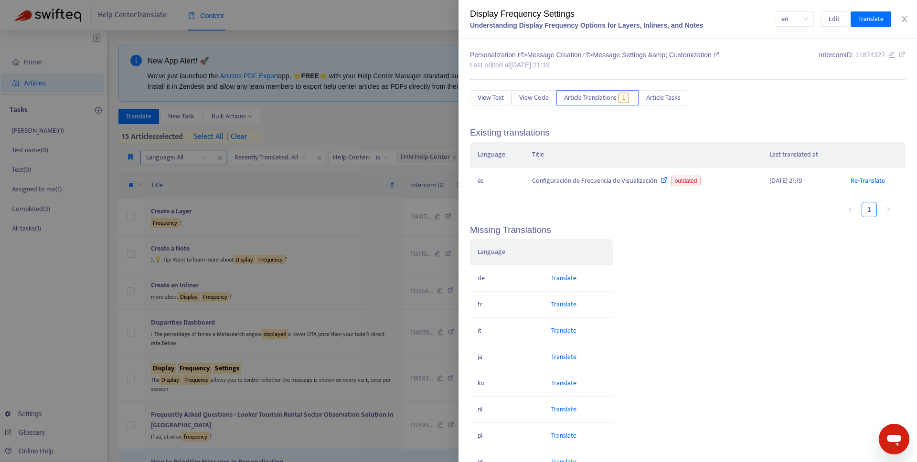
click at [373, 235] on div at bounding box center [458, 231] width 917 height 462
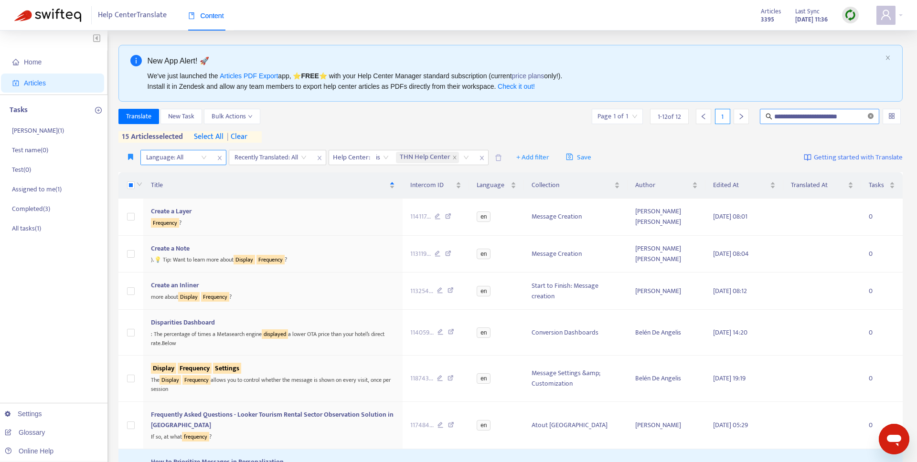
click at [702, 117] on icon "close-circle" at bounding box center [871, 116] width 6 height 6
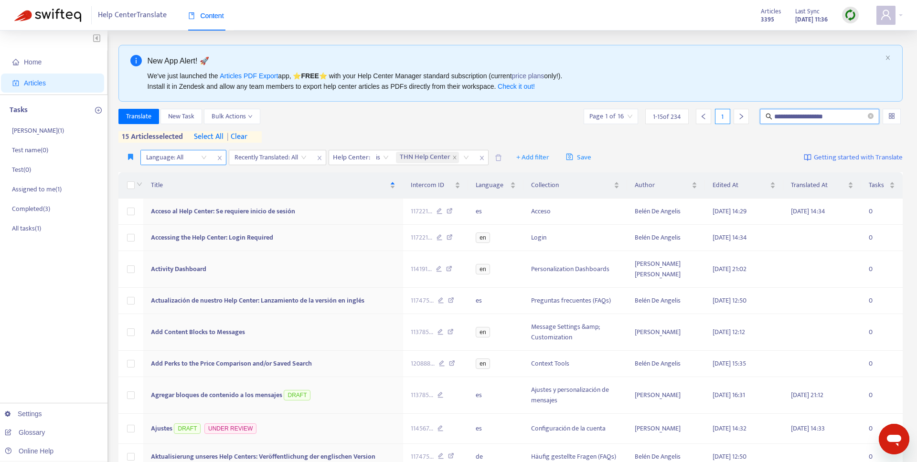
type input "**********"
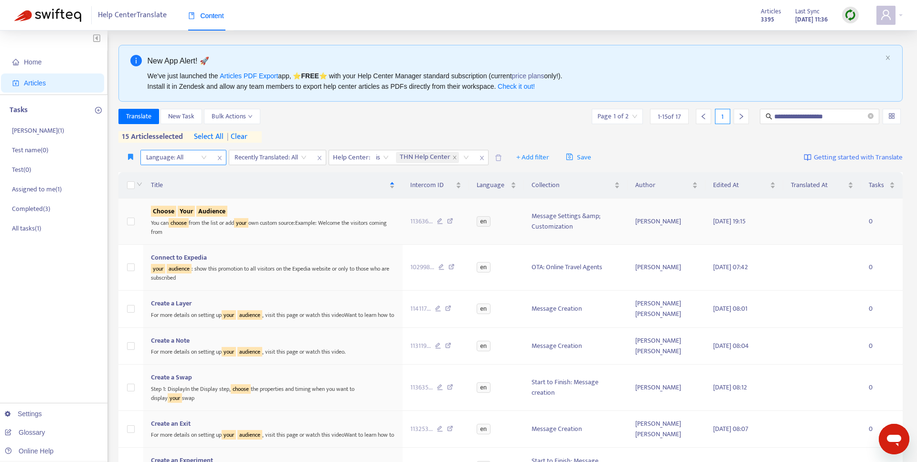
click at [326, 216] on div "Choose Your Audience" at bounding box center [273, 211] width 244 height 11
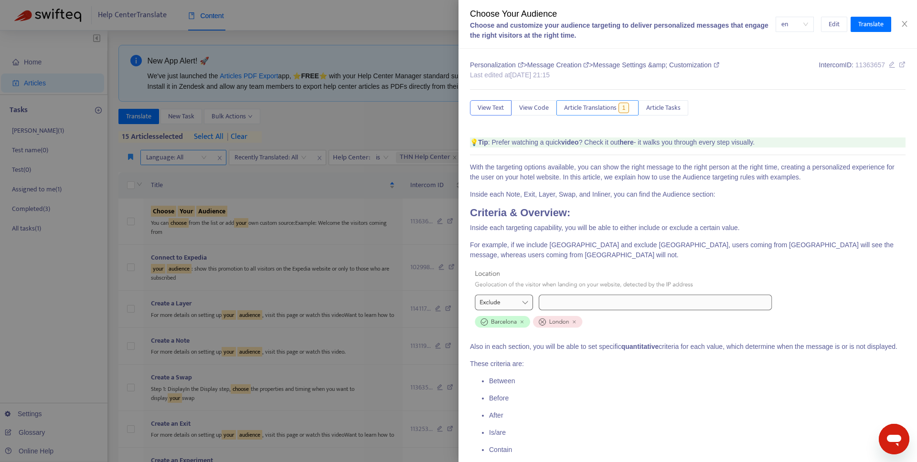
click at [603, 110] on span "Article Translations" at bounding box center [590, 108] width 53 height 11
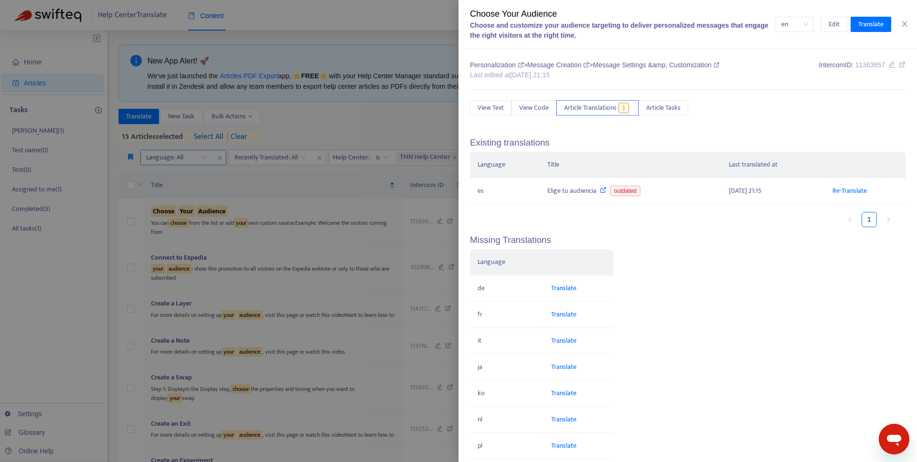
click at [339, 191] on div at bounding box center [458, 231] width 917 height 462
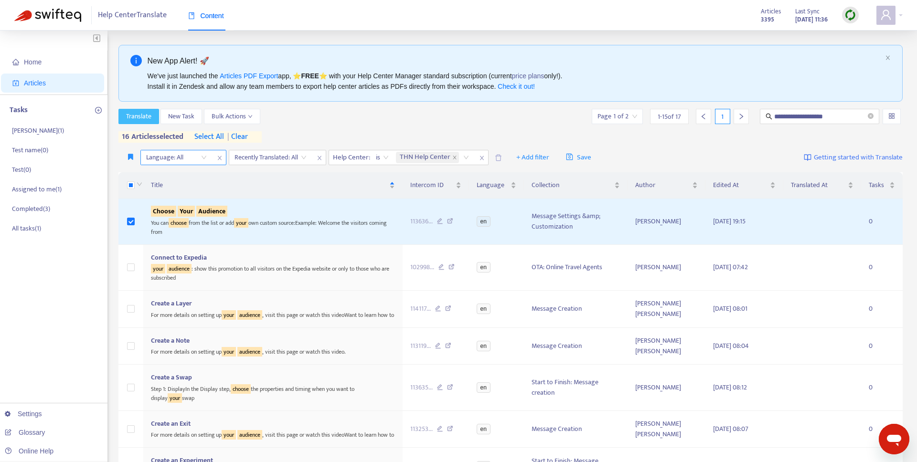
click at [140, 120] on span "Translate" at bounding box center [138, 116] width 25 height 11
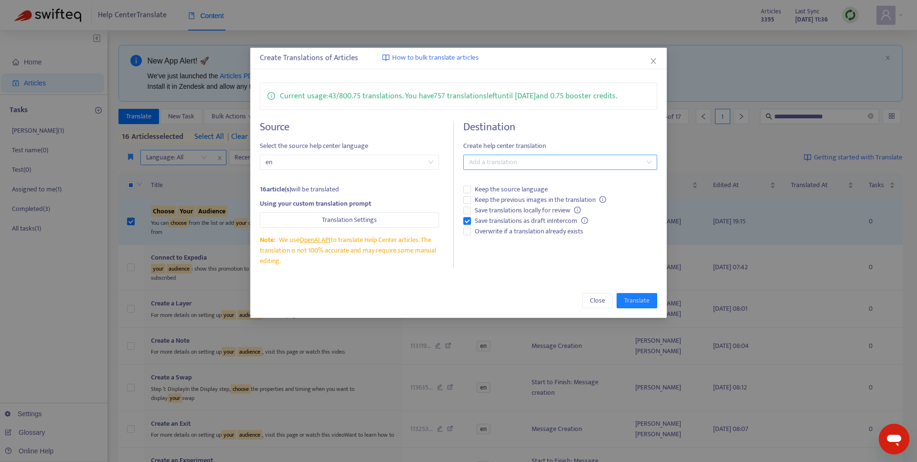
click at [497, 158] on div at bounding box center [555, 162] width 179 height 11
type input "**"
click at [502, 183] on div "French ( fr )" at bounding box center [560, 181] width 178 height 11
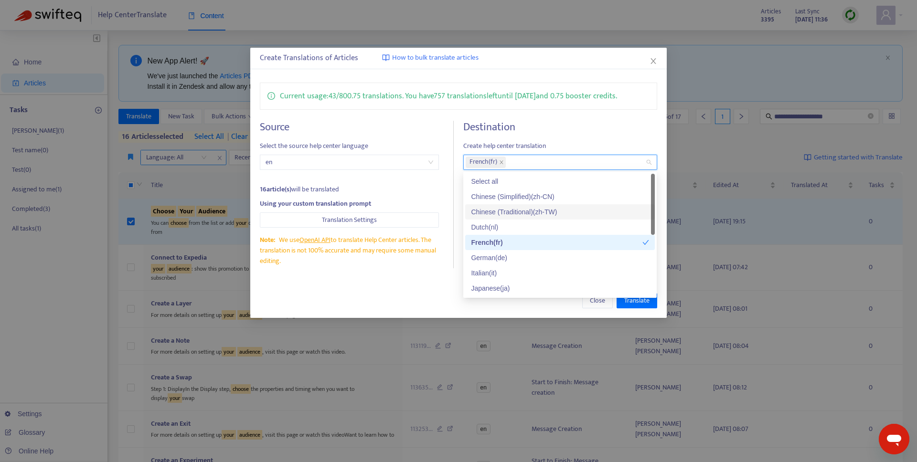
click at [449, 182] on div "Source Select the source help center language en 16 article(s) will be translat…" at bounding box center [357, 195] width 194 height 148
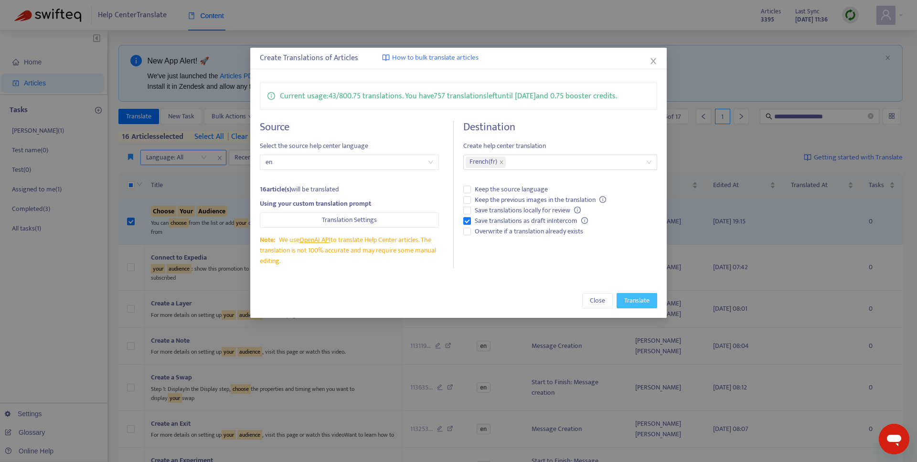
click at [627, 301] on span "Translate" at bounding box center [636, 301] width 25 height 11
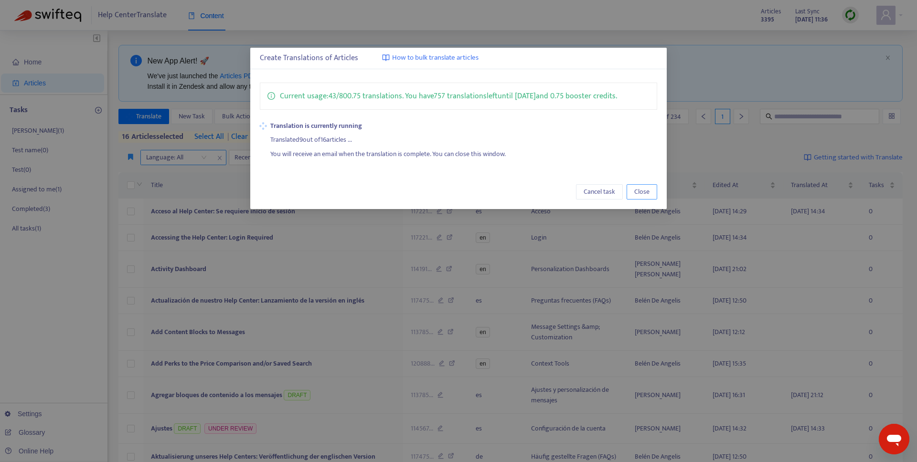
click at [634, 191] on span "Close" at bounding box center [641, 192] width 15 height 11
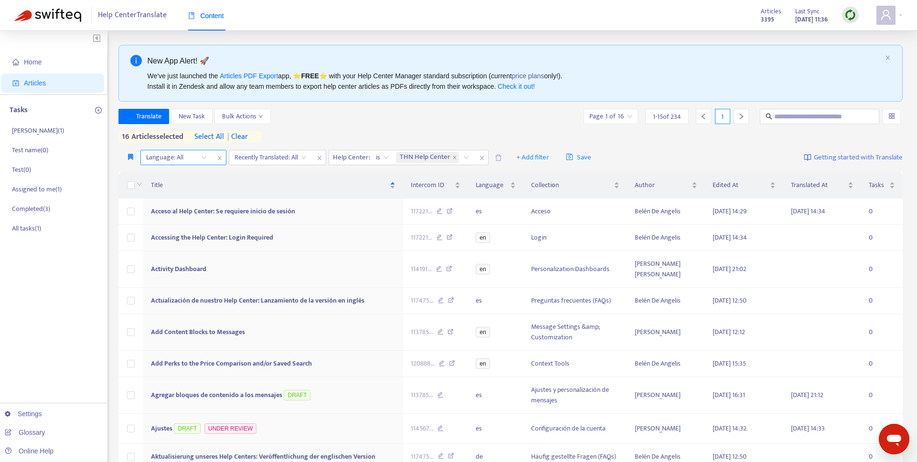
click at [243, 135] on span "| clear" at bounding box center [236, 136] width 24 height 11
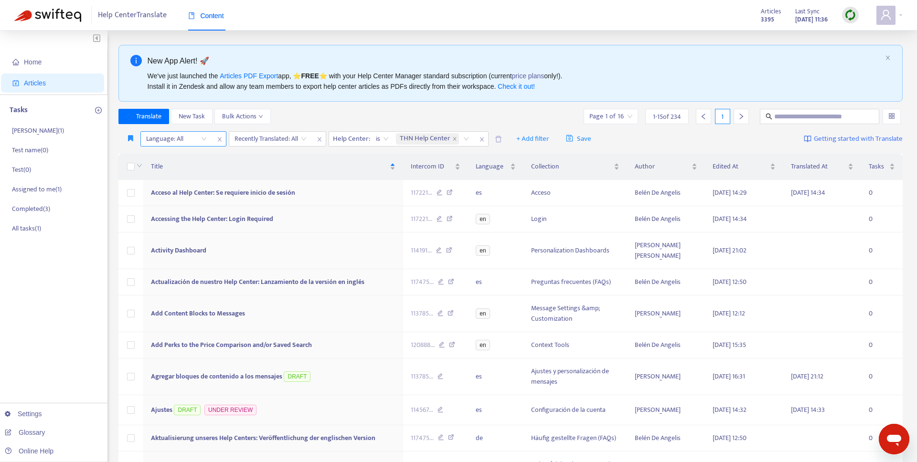
click at [328, 122] on div "Translate New Task Bulk Actions Page 1 of 16 1 - 15 of 234 1" at bounding box center [510, 116] width 785 height 15
click at [195, 171] on span "Title" at bounding box center [269, 166] width 237 height 11
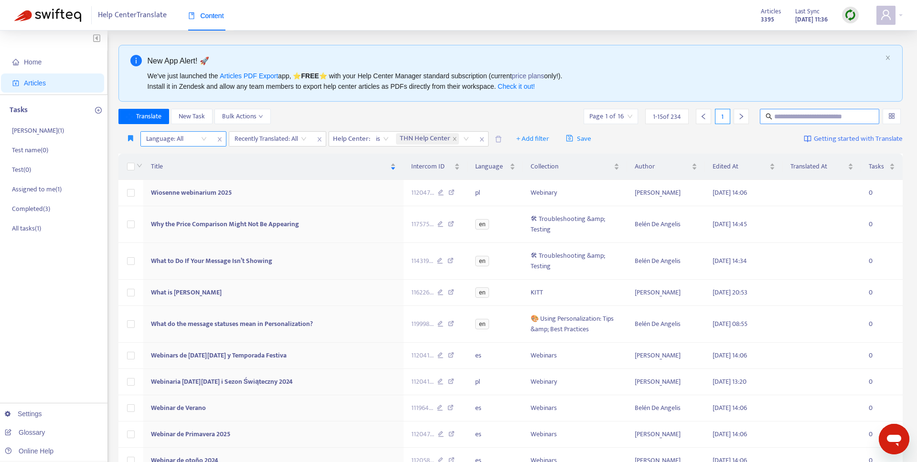
click at [702, 118] on input "text" at bounding box center [820, 116] width 92 height 11
paste input "**********"
type input "**********"
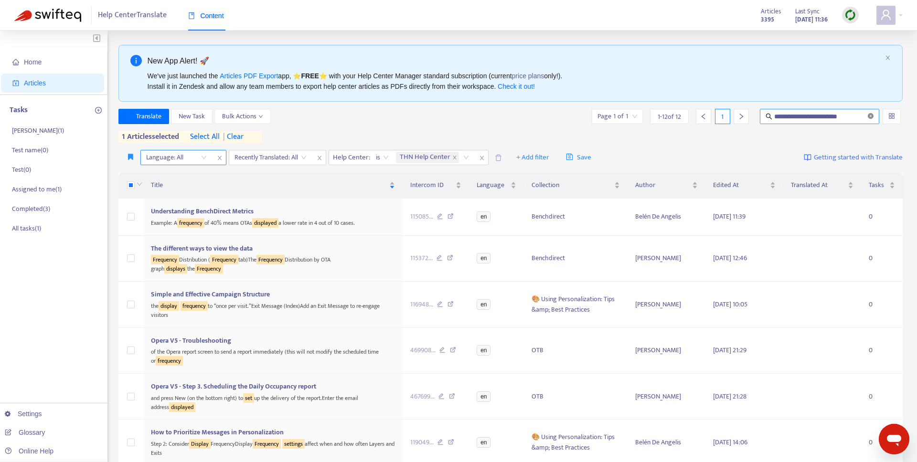
click at [702, 117] on icon "close-circle" at bounding box center [871, 116] width 6 height 6
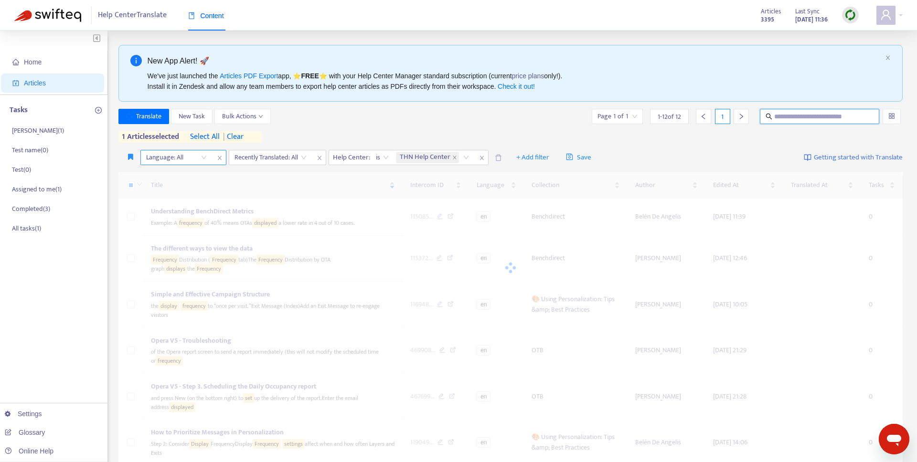
click at [702, 120] on input "text" at bounding box center [820, 116] width 92 height 11
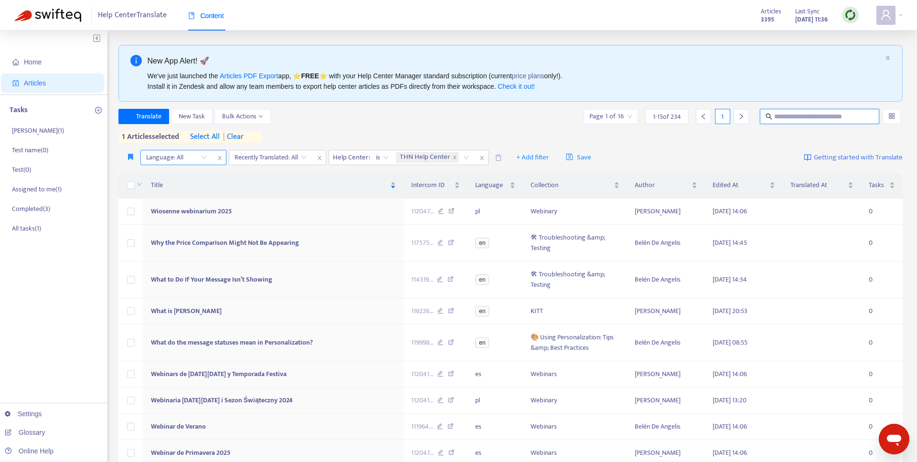
click at [702, 115] on input "text" at bounding box center [820, 116] width 92 height 11
type input "********"
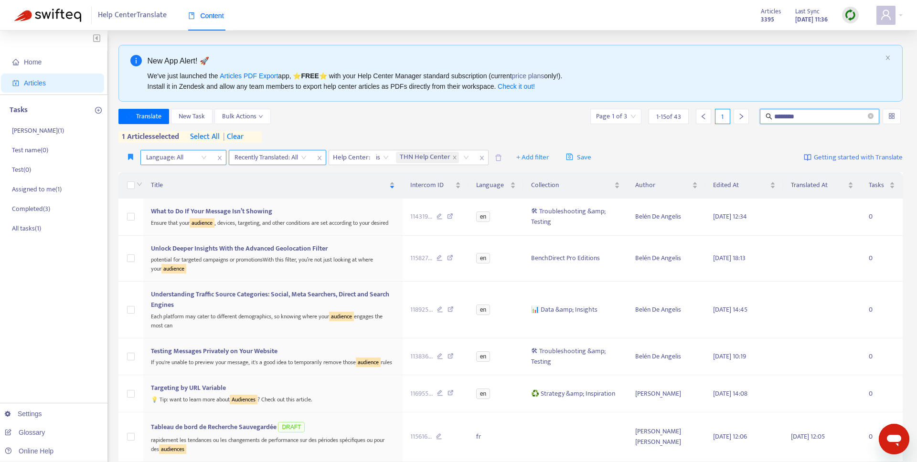
click at [318, 155] on icon "close" at bounding box center [320, 158] width 6 height 6
click at [435, 159] on div "Click to sort ascending" at bounding box center [434, 166] width 75 height 16
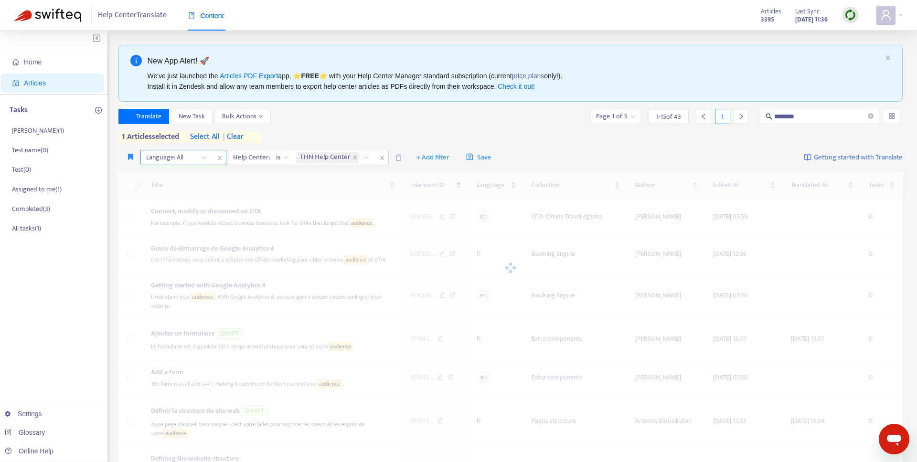
click at [213, 154] on div "Language: All" at bounding box center [183, 157] width 86 height 15
click at [199, 160] on div at bounding box center [172, 157] width 58 height 11
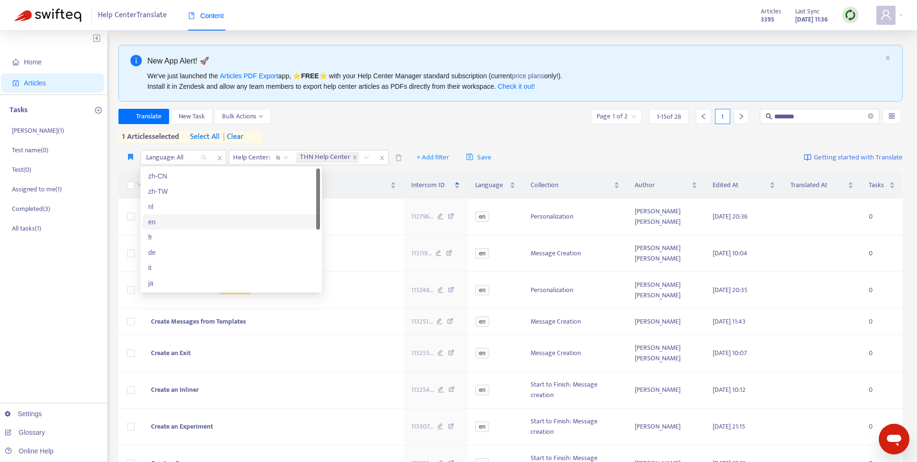
click at [193, 221] on div "en" at bounding box center [231, 222] width 166 height 11
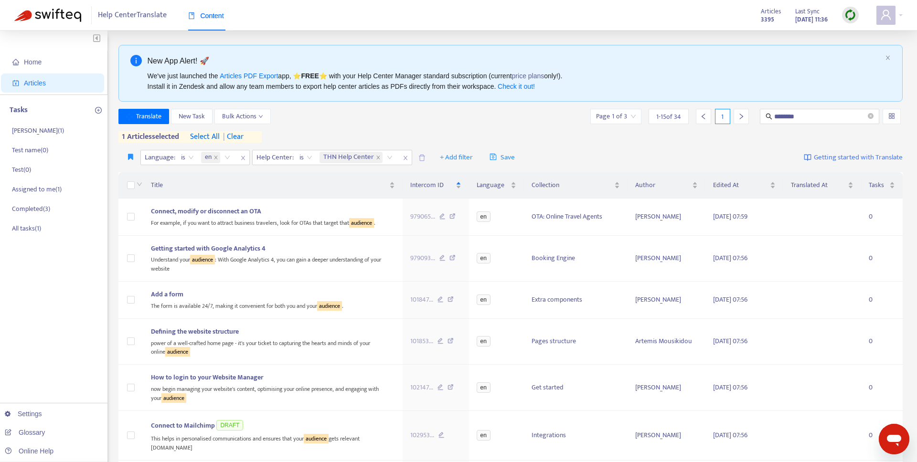
click at [410, 117] on div "Translate New Task Bulk Actions Page 1 of 3 1 - 15 of 34 1 ********" at bounding box center [510, 116] width 785 height 15
click at [363, 154] on span "THN Help Center" at bounding box center [348, 157] width 51 height 11
click at [376, 158] on icon "close" at bounding box center [378, 157] width 5 height 5
click at [310, 157] on div at bounding box center [284, 157] width 58 height 11
click at [298, 156] on div at bounding box center [284, 157] width 58 height 11
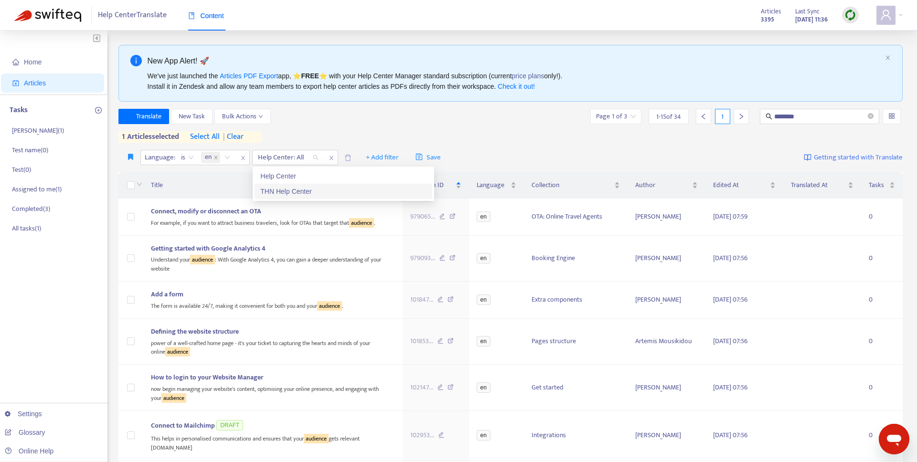
click at [296, 193] on div "THN Help Center" at bounding box center [343, 191] width 166 height 11
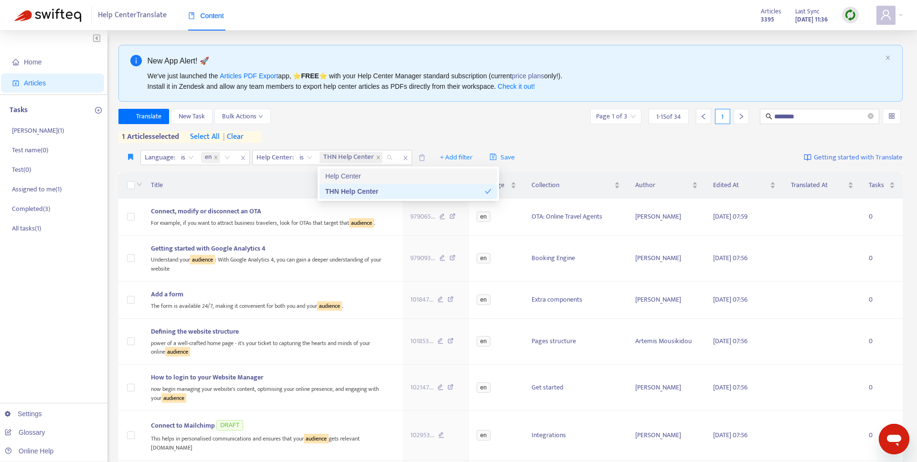
click at [361, 130] on div "Translate New Task Bulk Actions Page 1 of 3 1 - 15 of 34 1 ******** 1 articles …" at bounding box center [510, 126] width 785 height 34
click at [403, 156] on icon "close" at bounding box center [405, 158] width 4 height 4
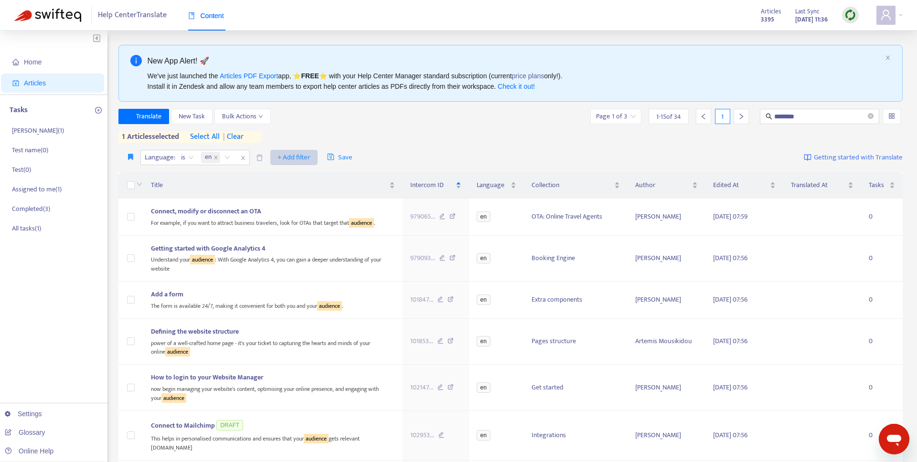
click at [296, 157] on span "+ Add filter" at bounding box center [294, 157] width 33 height 11
click at [294, 190] on span "Help Center" at bounding box center [308, 192] width 60 height 11
click at [303, 152] on div at bounding box center [284, 157] width 58 height 11
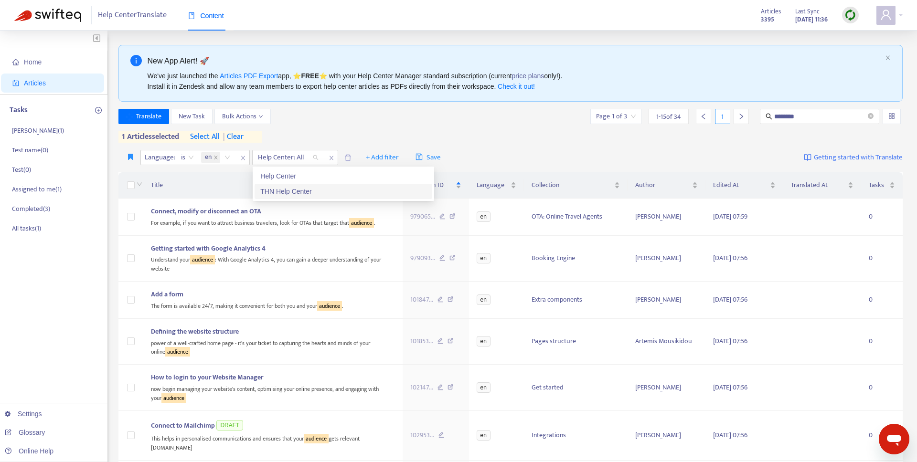
click at [301, 190] on div "THN Help Center" at bounding box center [343, 191] width 166 height 11
click at [301, 190] on span "Title" at bounding box center [269, 185] width 236 height 11
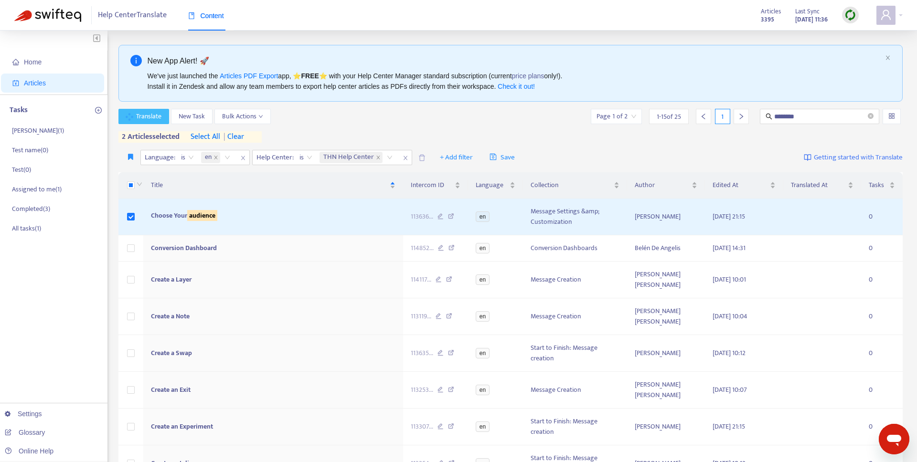
click at [155, 118] on span "Translate" at bounding box center [148, 116] width 25 height 11
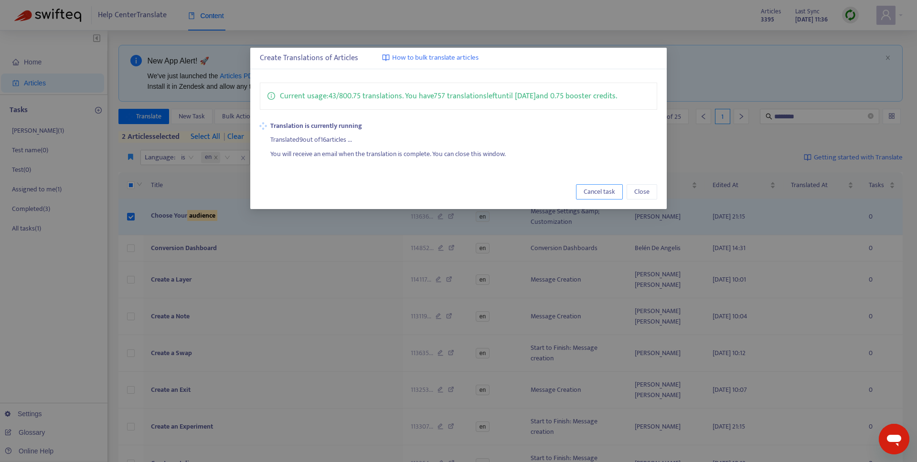
click at [607, 189] on span "Cancel task" at bounding box center [600, 192] width 32 height 11
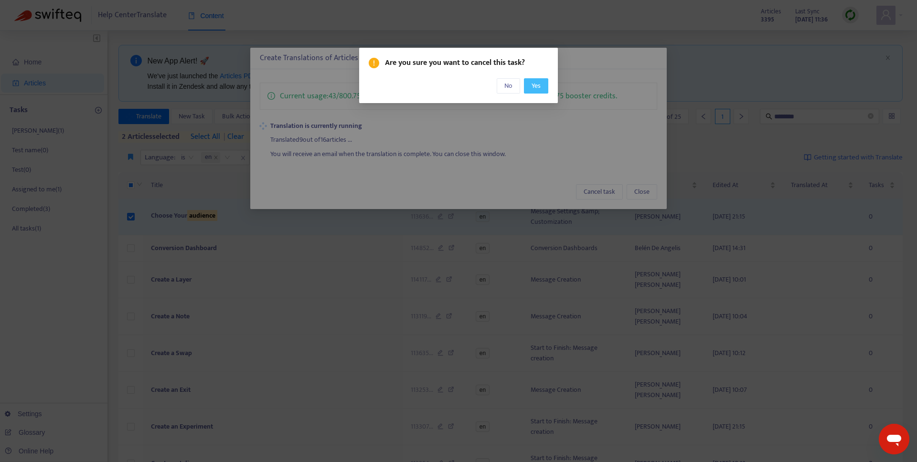
click at [532, 82] on span "Yes" at bounding box center [536, 86] width 9 height 11
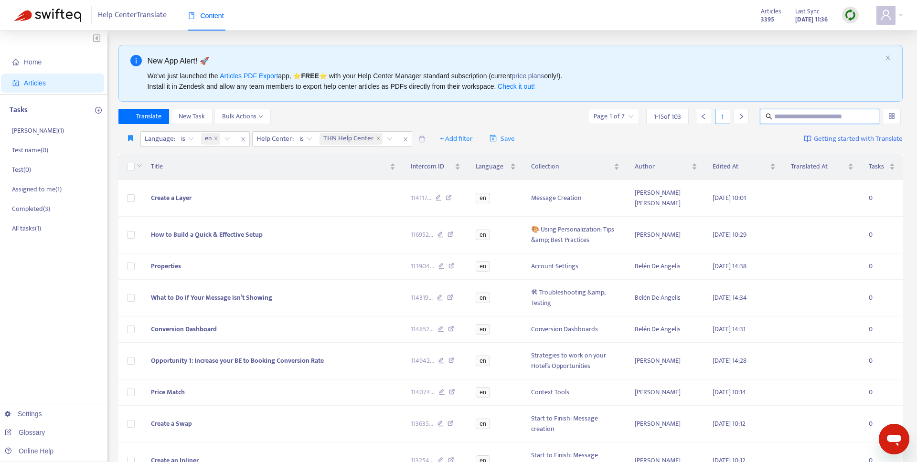
click at [805, 118] on input "text" at bounding box center [820, 116] width 92 height 11
type input "********"
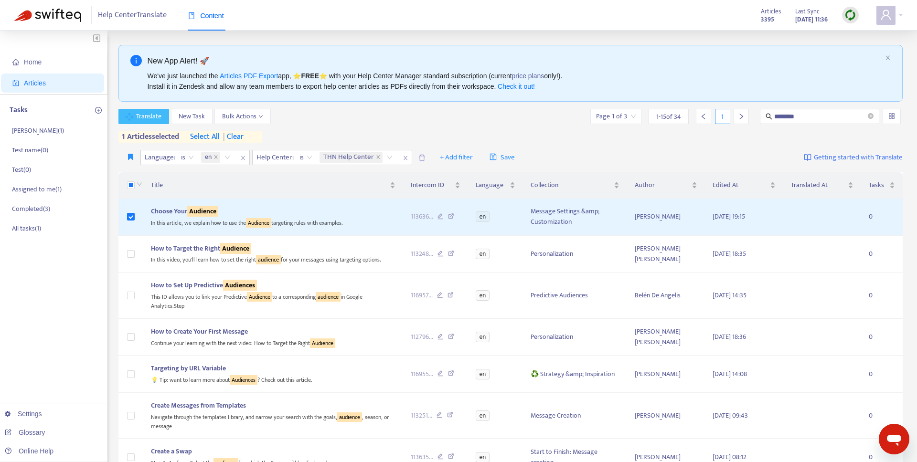
click at [152, 119] on span "Translate" at bounding box center [148, 116] width 25 height 11
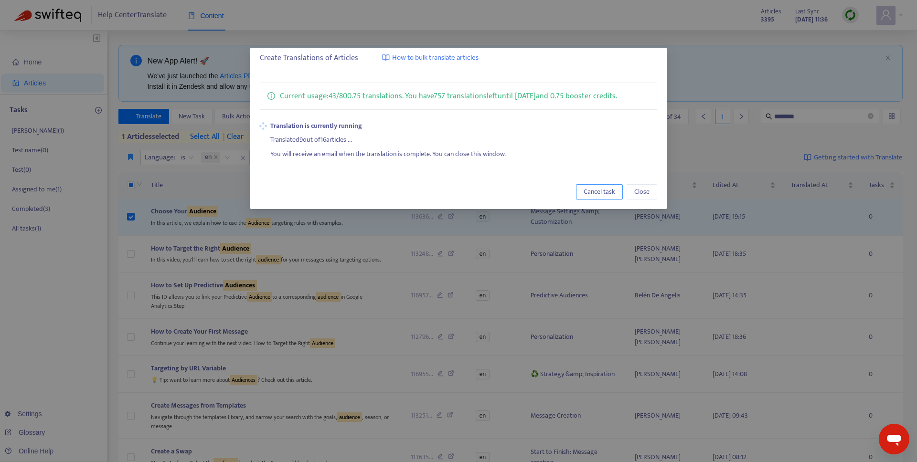
click at [593, 190] on span "Cancel task" at bounding box center [600, 192] width 32 height 11
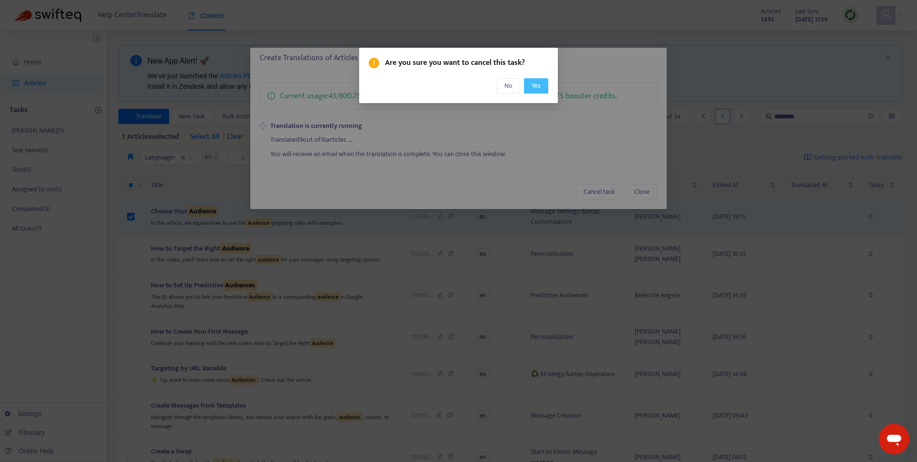
click at [535, 84] on span "Yes" at bounding box center [536, 86] width 9 height 11
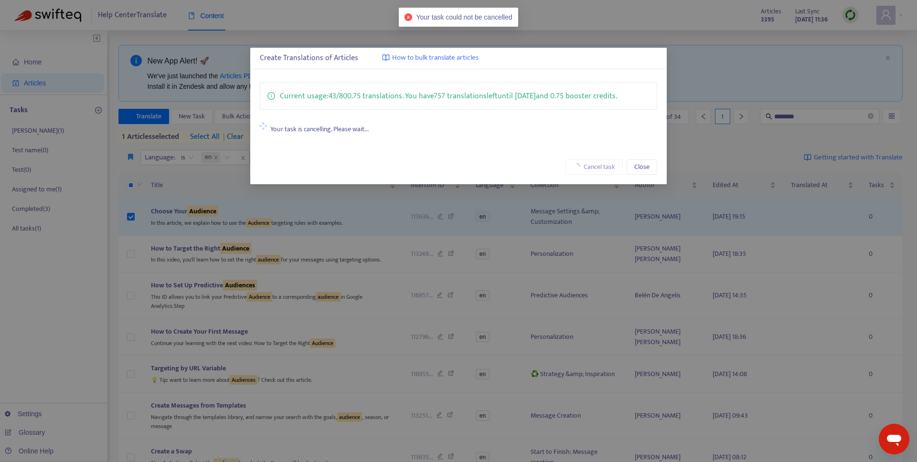
click at [407, 19] on icon "close-circle" at bounding box center [409, 17] width 8 height 8
click at [644, 168] on span "Close" at bounding box center [641, 167] width 15 height 11
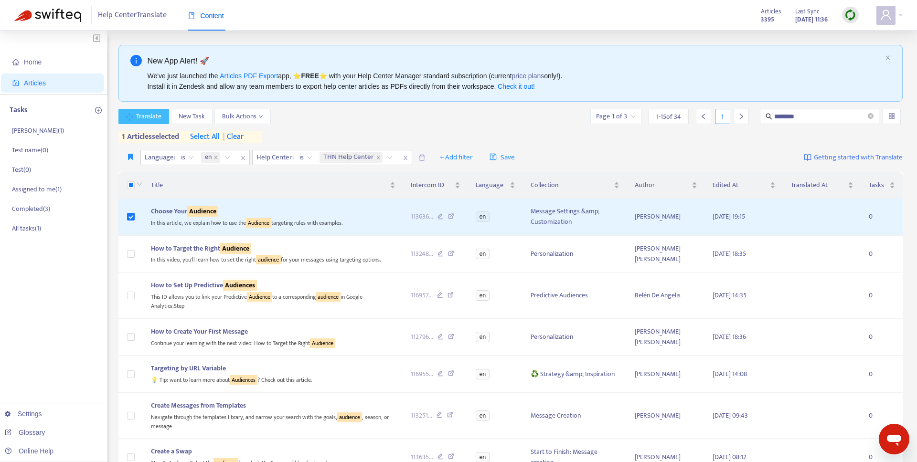
click at [149, 112] on span "Translate" at bounding box center [148, 116] width 25 height 11
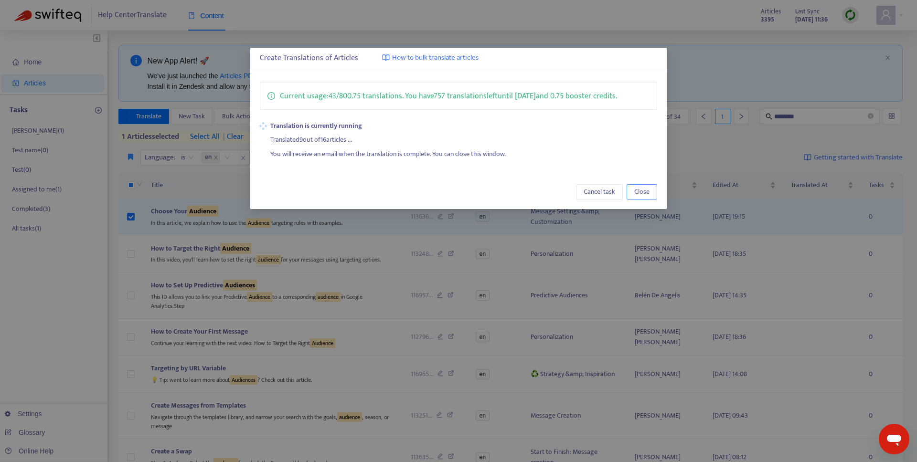
click at [640, 195] on span "Close" at bounding box center [641, 192] width 15 height 11
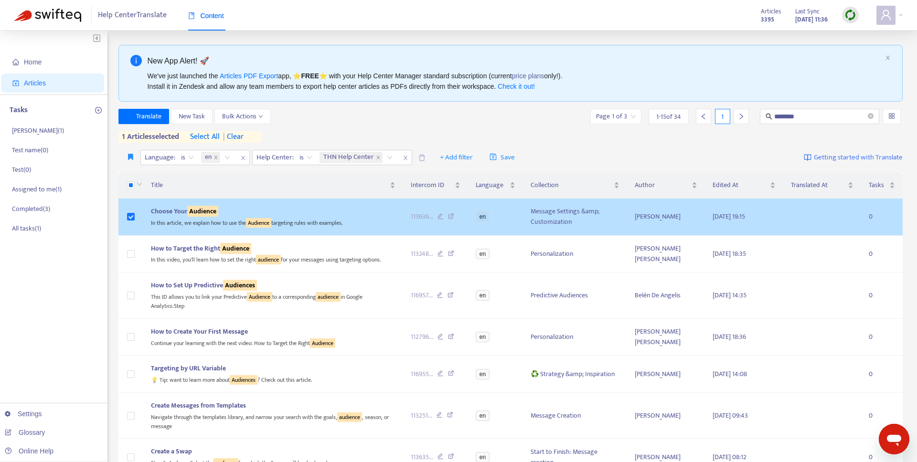
click at [137, 214] on td at bounding box center [130, 217] width 25 height 37
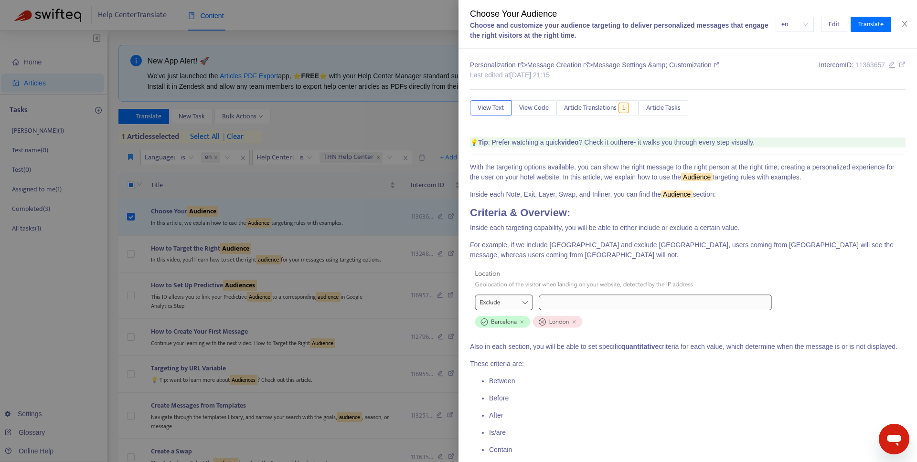
click at [128, 214] on div at bounding box center [458, 231] width 917 height 462
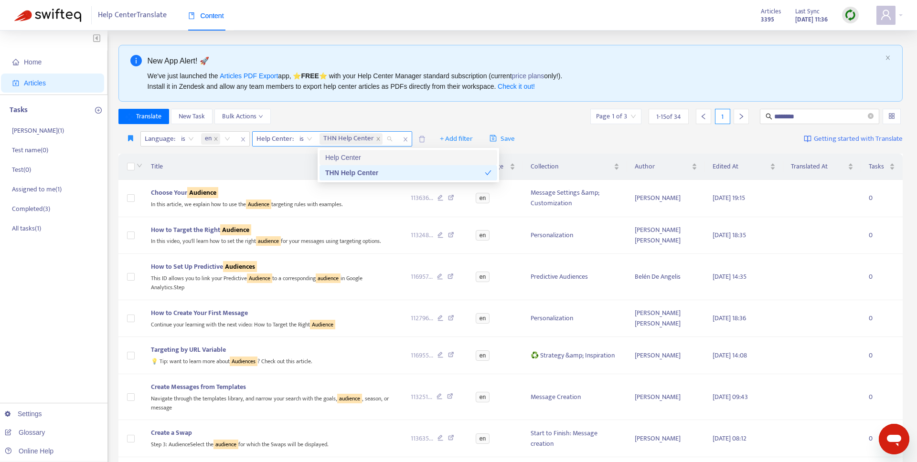
click at [374, 134] on span "THN Help Center" at bounding box center [351, 138] width 63 height 11
click at [376, 136] on span at bounding box center [378, 138] width 5 height 11
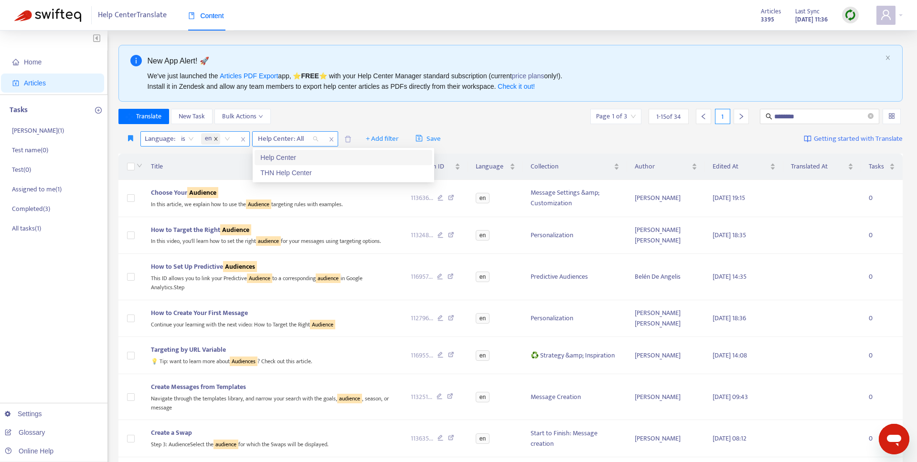
click at [217, 138] on icon "close" at bounding box center [215, 139] width 3 height 3
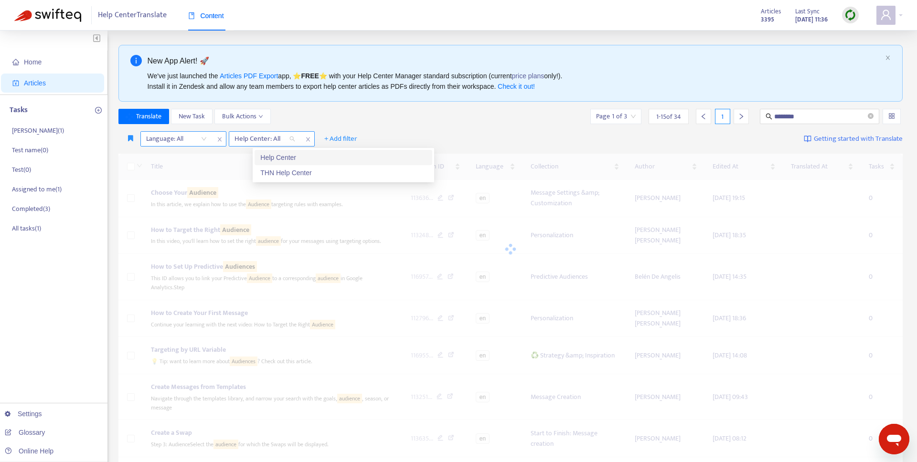
click at [205, 139] on div "Language: All" at bounding box center [176, 139] width 71 height 14
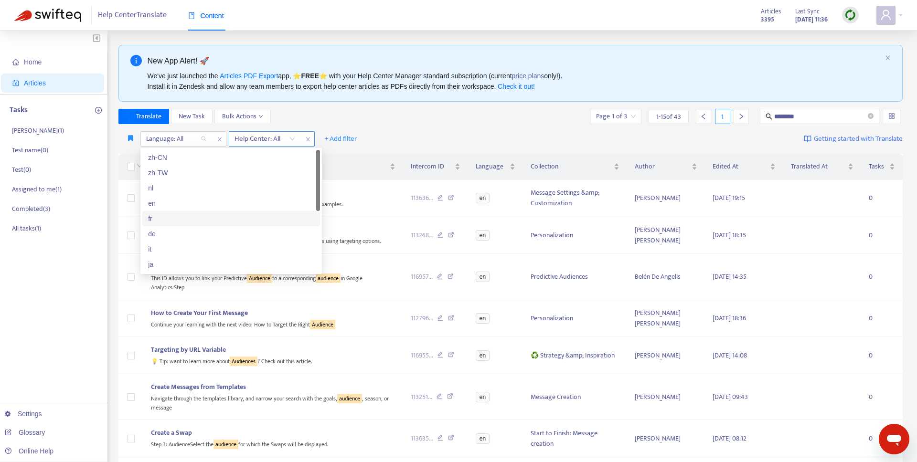
click at [182, 221] on div "fr" at bounding box center [231, 219] width 166 height 11
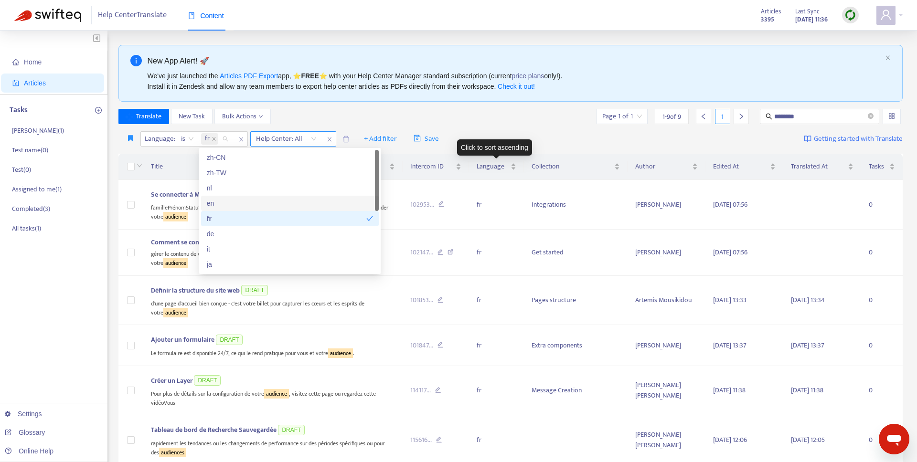
click at [503, 131] on div "Language : is fr Help Center: All + Add filter Save Getting started with Transl…" at bounding box center [510, 139] width 785 height 22
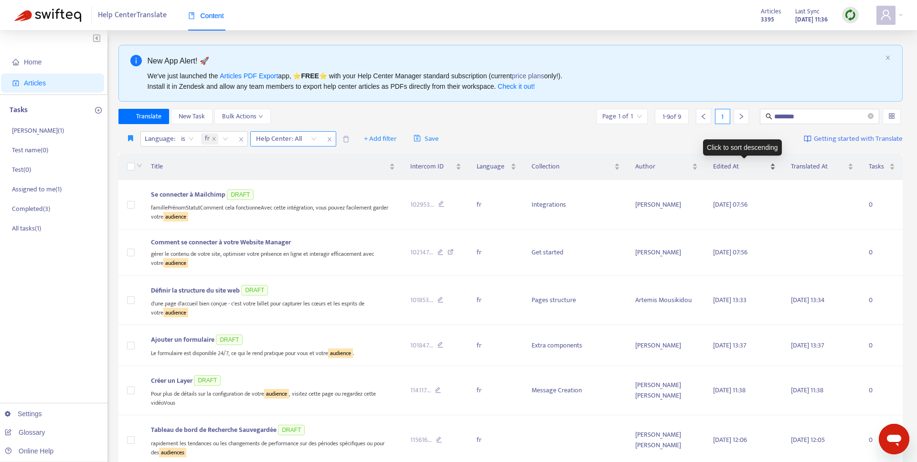
click at [718, 163] on span "Edited At" at bounding box center [740, 166] width 55 height 11
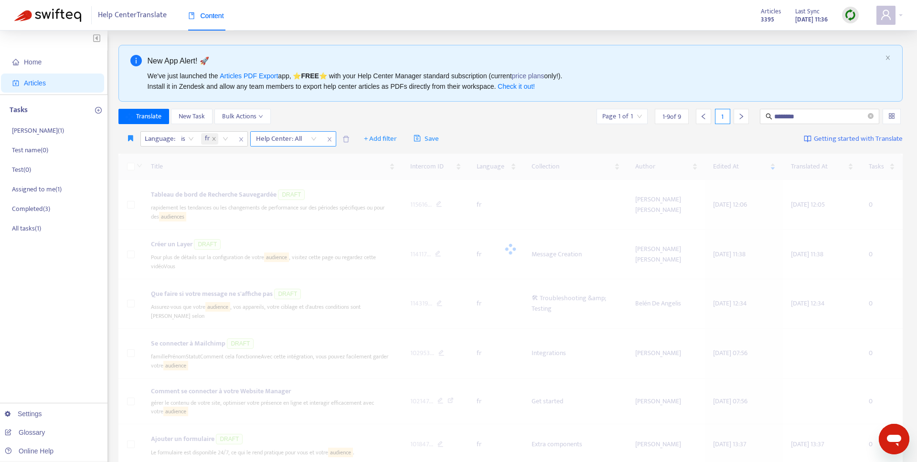
click at [804, 167] on div at bounding box center [510, 249] width 785 height 191
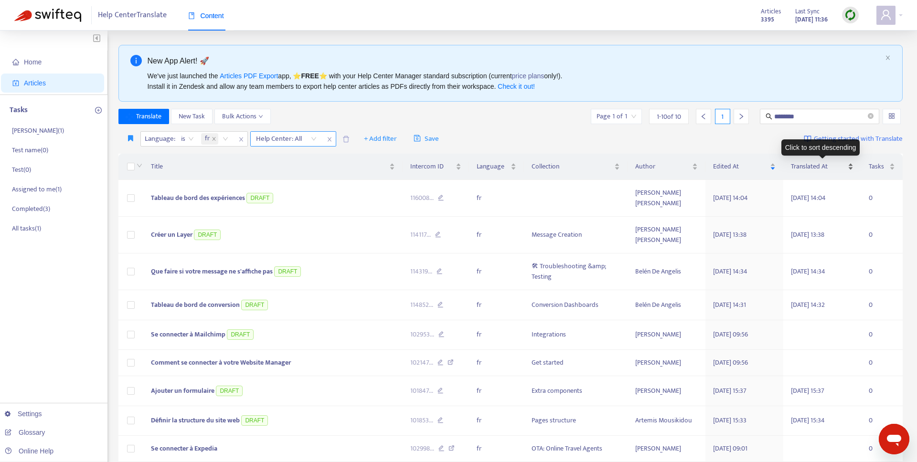
click at [805, 168] on span "Translated At" at bounding box center [818, 166] width 55 height 11
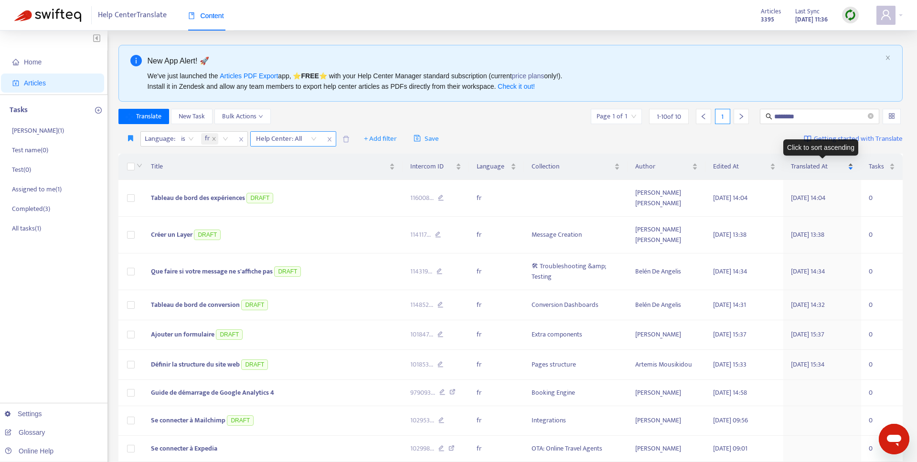
click at [816, 164] on span "Translated At" at bounding box center [818, 166] width 55 height 11
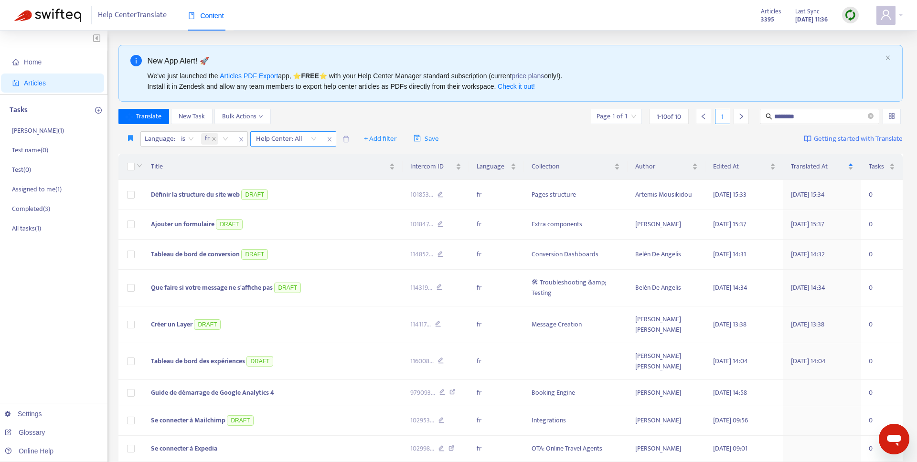
click at [816, 166] on span "Translated At" at bounding box center [818, 166] width 55 height 11
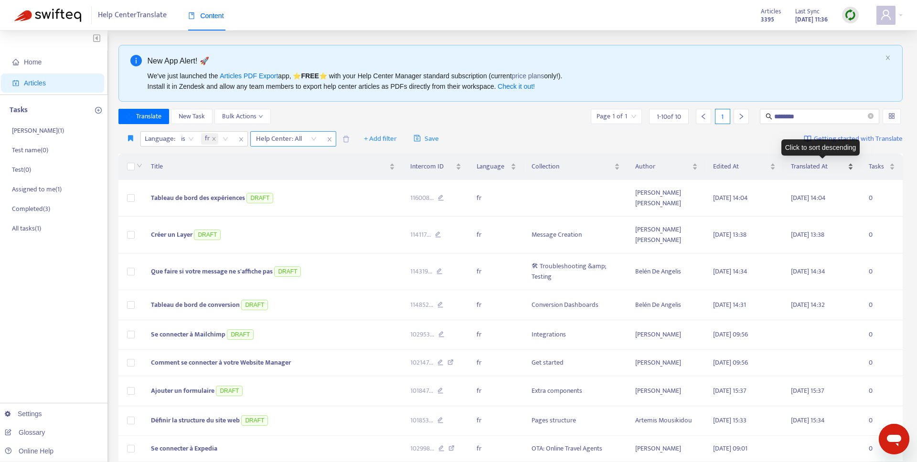
click at [850, 169] on div "Translated At" at bounding box center [822, 166] width 63 height 11
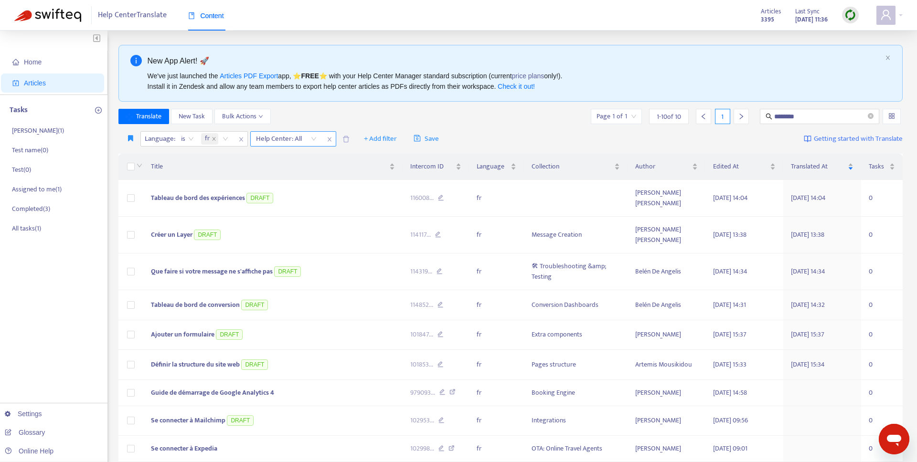
click at [850, 169] on div "Translated At" at bounding box center [822, 166] width 63 height 11
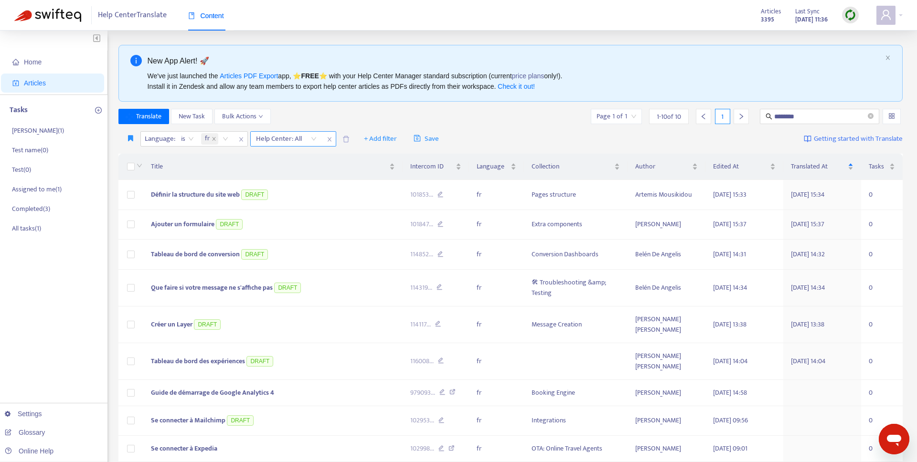
click at [850, 169] on div "Translated At" at bounding box center [822, 166] width 63 height 11
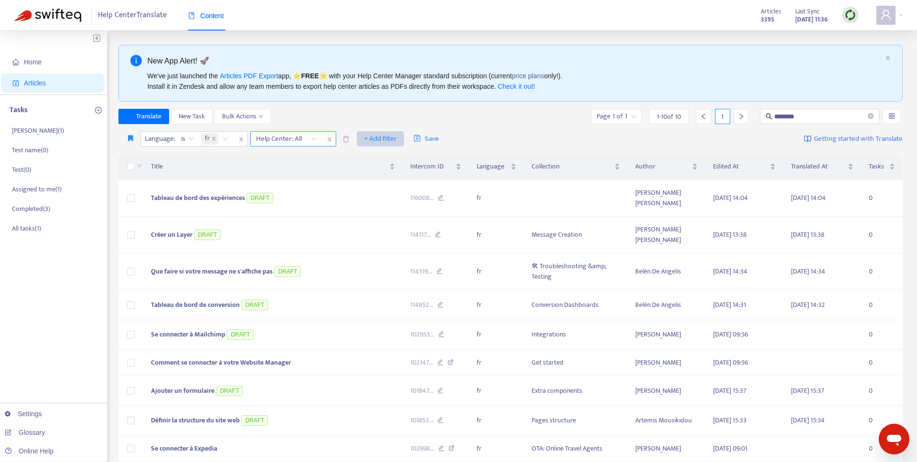
click at [374, 134] on span "+ Add filter" at bounding box center [380, 138] width 33 height 11
click at [414, 235] on span "Recently Translated" at bounding box center [394, 234] width 60 height 11
click at [492, 118] on div "Translate New Task Bulk Actions Page 1 of 1 1 - 10 of 10 1 ********" at bounding box center [510, 116] width 785 height 15
click at [399, 139] on input "search" at bounding box center [380, 139] width 72 height 14
click at [376, 159] on div "Yes" at bounding box center [429, 157] width 166 height 11
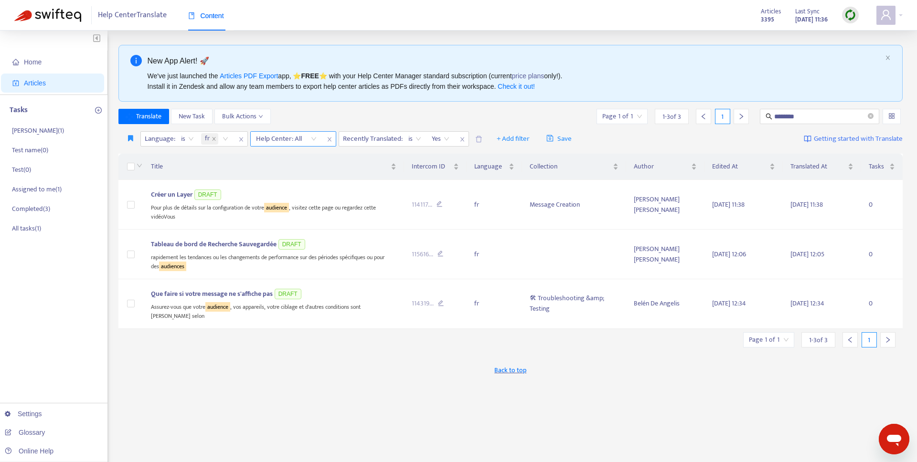
click at [327, 140] on icon "close" at bounding box center [330, 140] width 6 height 6
click at [374, 140] on icon "close" at bounding box center [374, 140] width 4 height 4
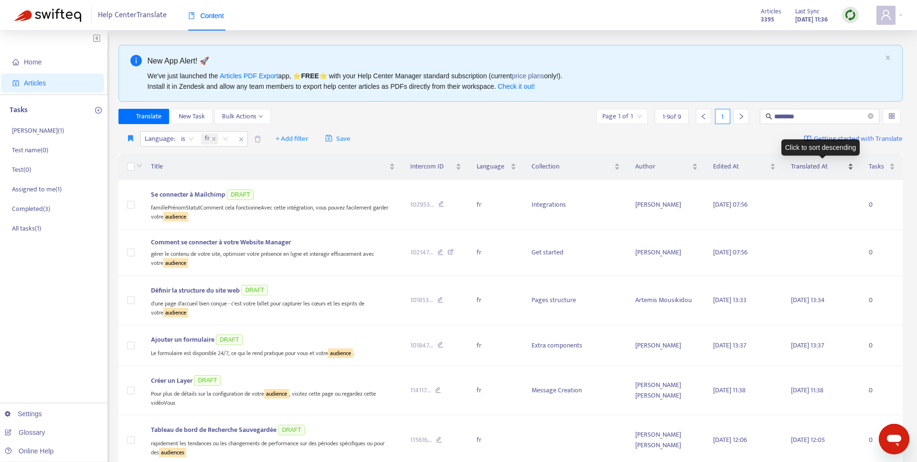
click at [808, 166] on span "Translated At" at bounding box center [818, 166] width 55 height 11
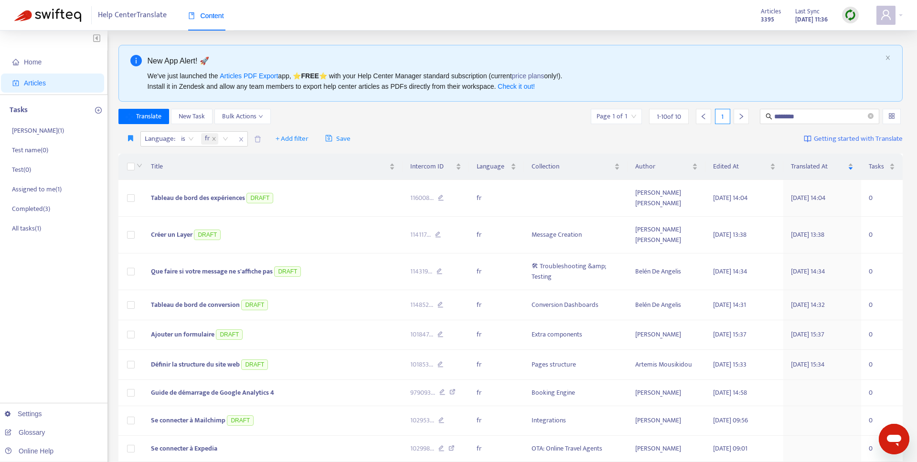
click at [808, 166] on span "Translated At" at bounding box center [818, 166] width 55 height 11
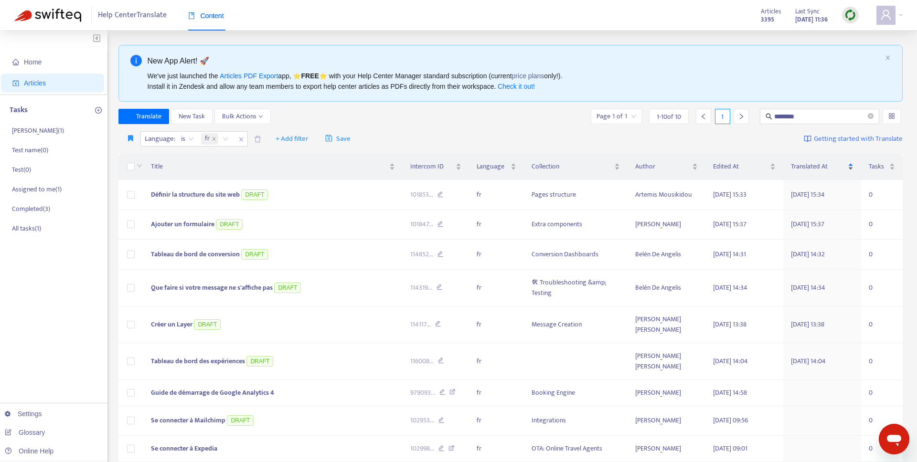
click at [808, 166] on span "Translated At" at bounding box center [818, 166] width 55 height 11
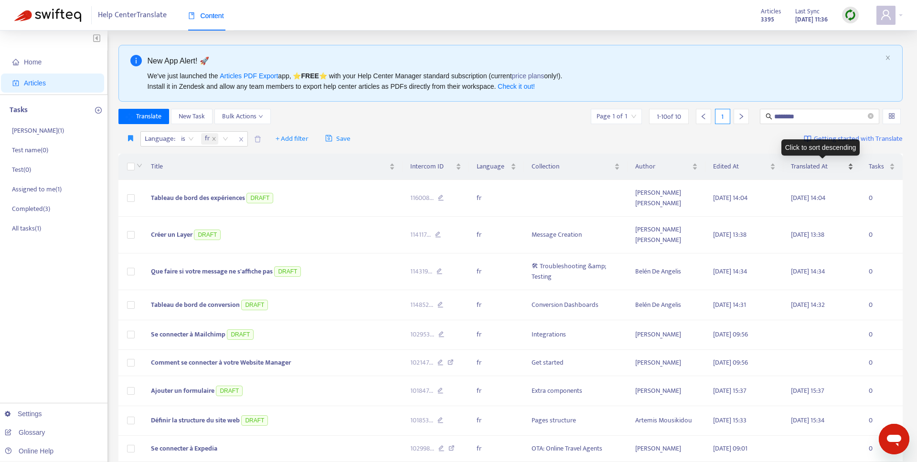
click at [823, 165] on span "Translated At" at bounding box center [818, 166] width 55 height 11
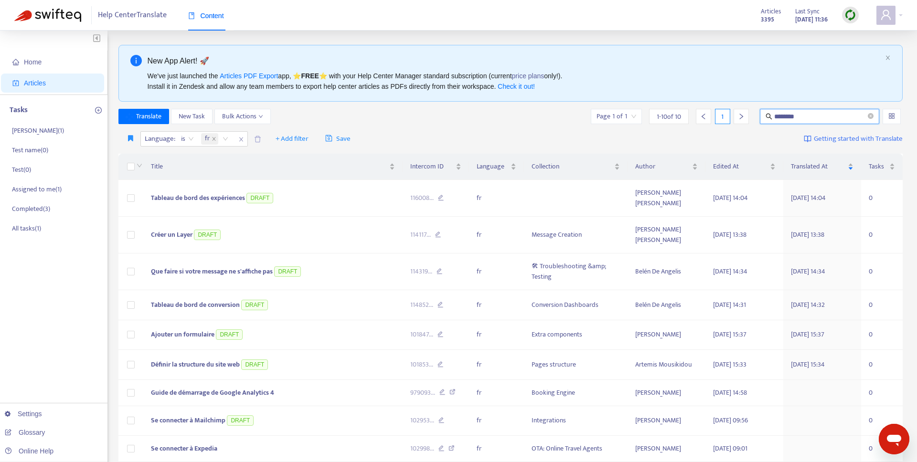
click at [825, 117] on input "********" at bounding box center [820, 116] width 92 height 11
click at [870, 117] on icon "close-circle" at bounding box center [871, 116] width 6 height 6
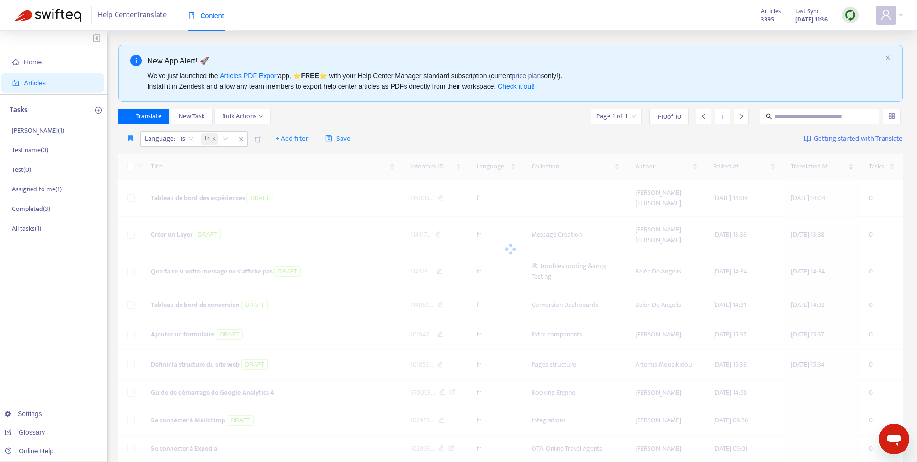
click at [445, 130] on div "Language : is fr + Add filter Save Getting started with Translate" at bounding box center [510, 139] width 785 height 22
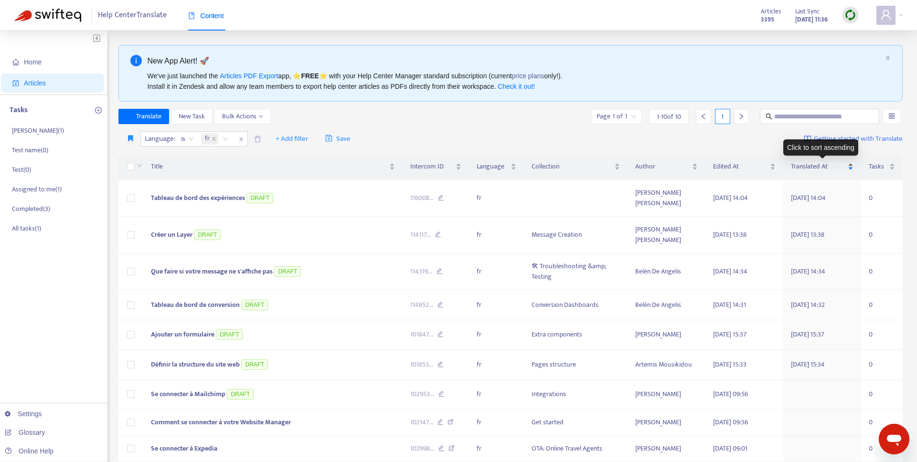
click at [795, 165] on span "Translated At" at bounding box center [818, 166] width 55 height 11
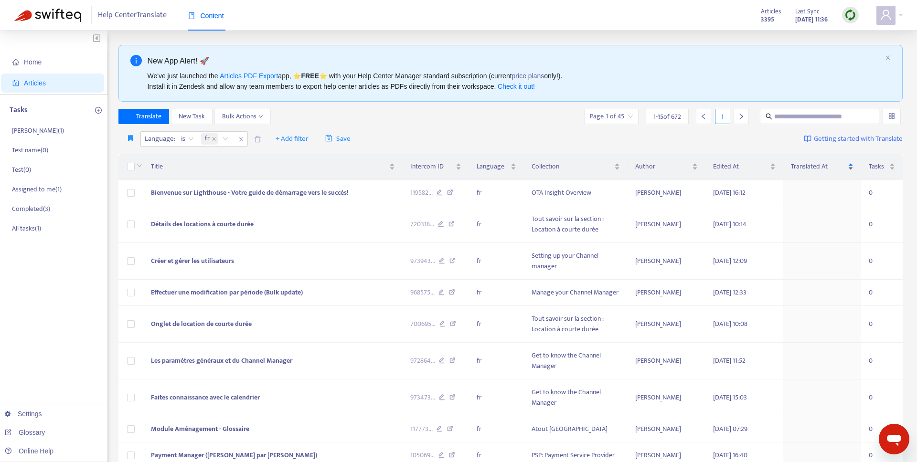
click at [795, 165] on span "Translated At" at bounding box center [818, 166] width 55 height 11
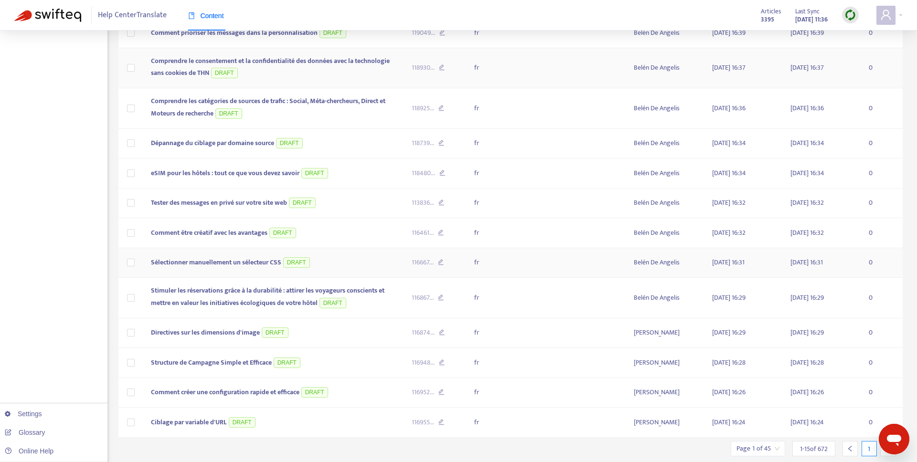
scroll to position [261, 0]
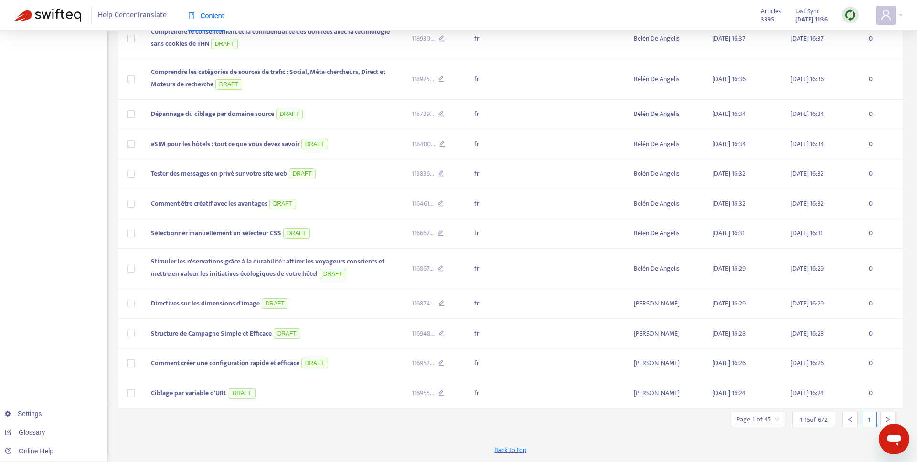
click at [888, 414] on div at bounding box center [887, 419] width 15 height 15
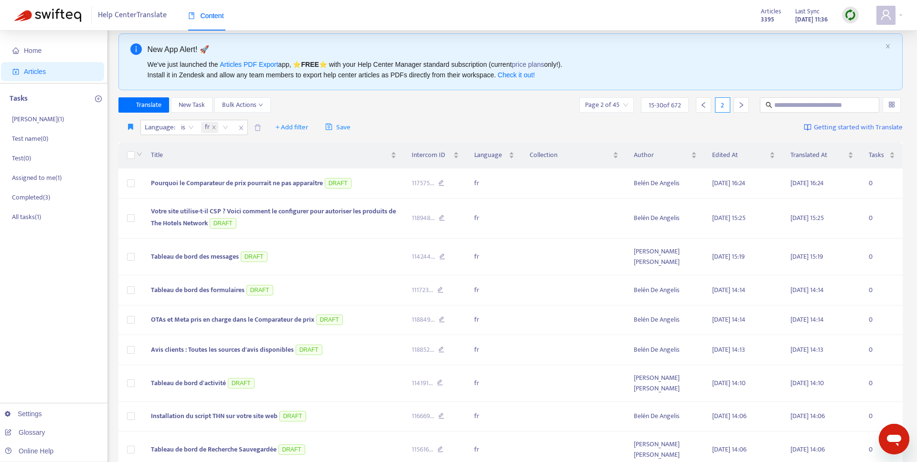
scroll to position [0, 0]
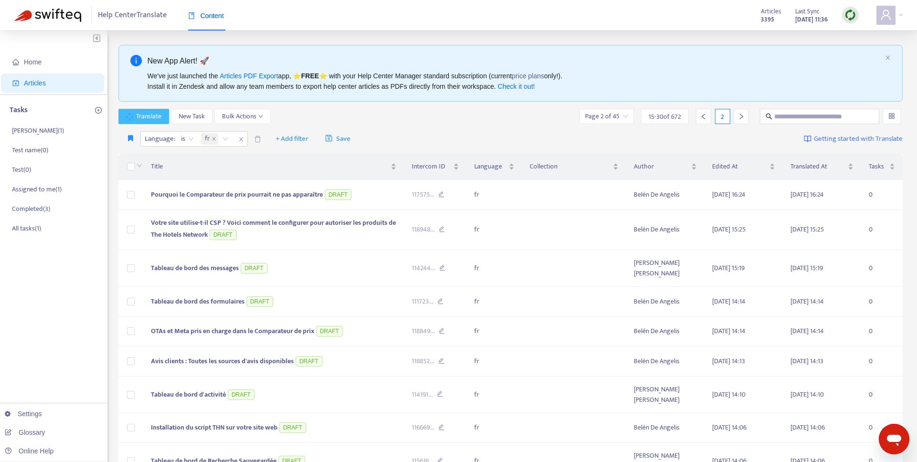
click at [142, 111] on span "Translate" at bounding box center [148, 116] width 25 height 11
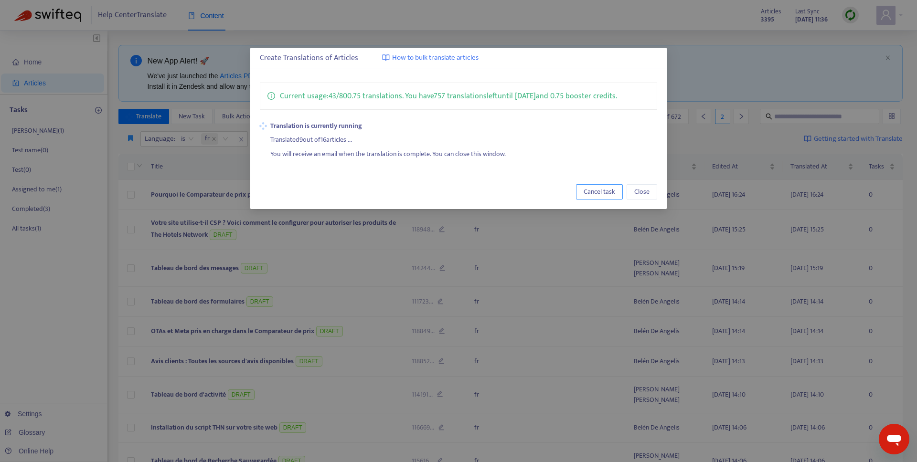
click at [607, 189] on span "Cancel task" at bounding box center [600, 192] width 32 height 11
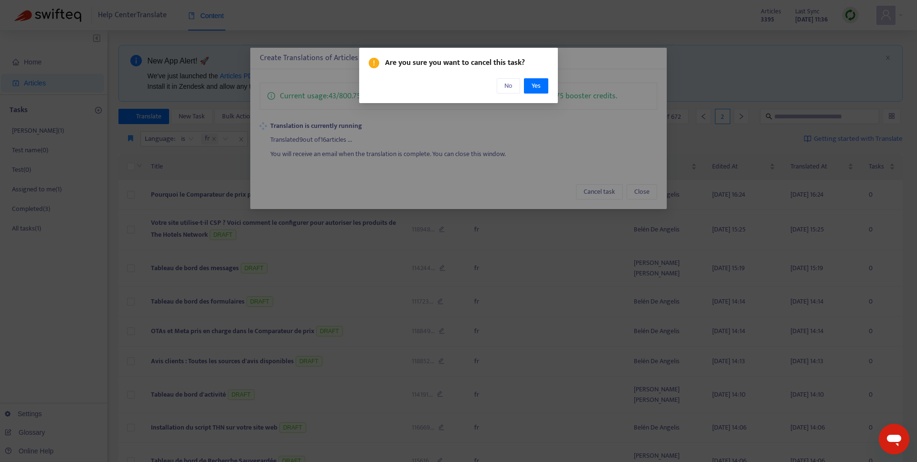
click at [529, 75] on div "Are you sure you want to cancel this task? No Yes" at bounding box center [459, 75] width 180 height 36
click at [531, 80] on button "Yes" at bounding box center [536, 85] width 24 height 15
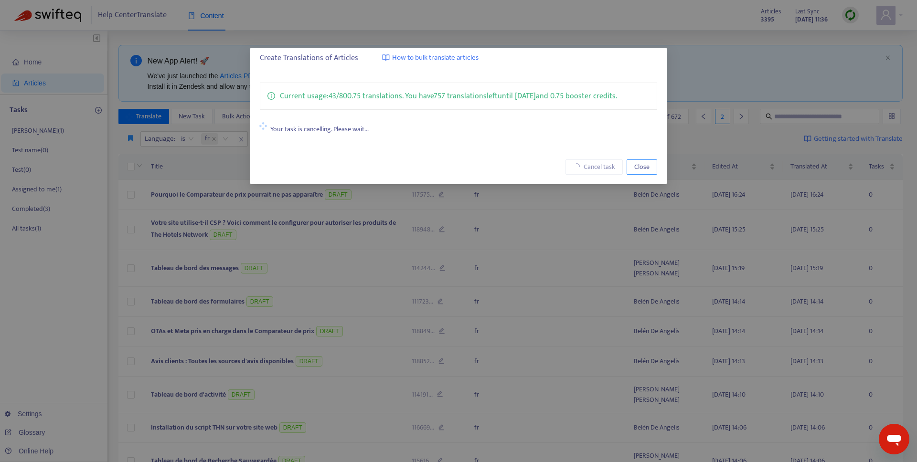
click at [646, 168] on span "Close" at bounding box center [641, 167] width 15 height 11
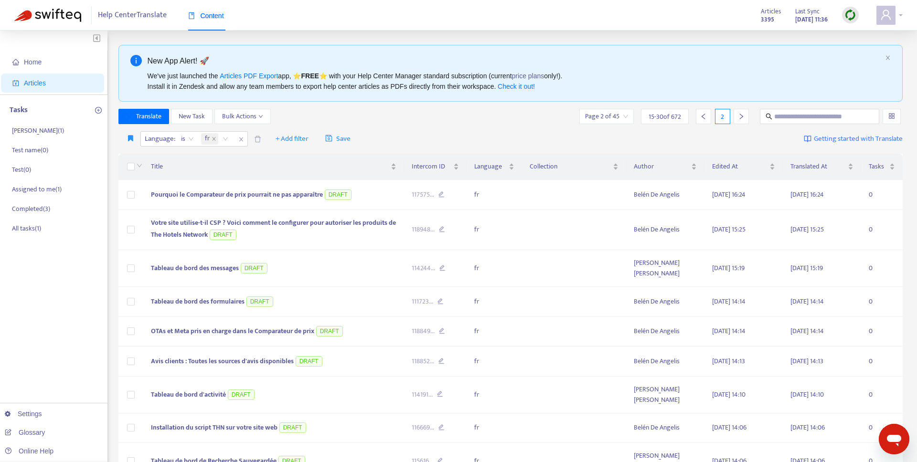
click at [886, 9] on icon "user" at bounding box center [885, 14] width 11 height 11
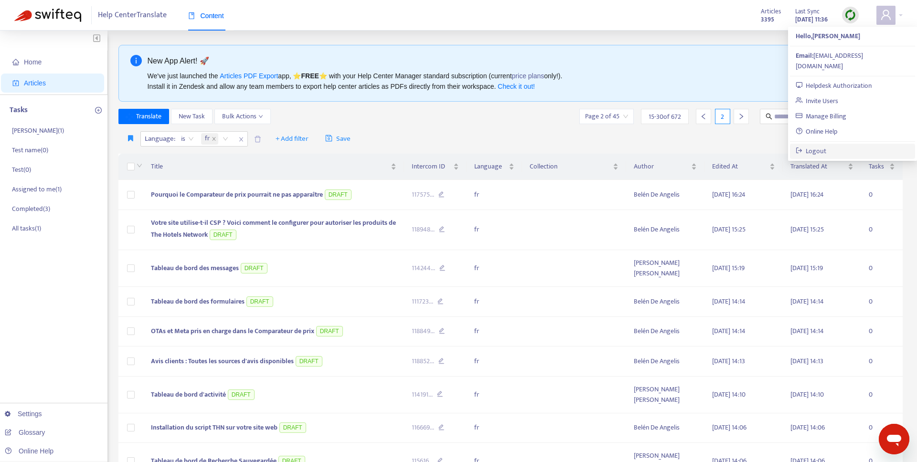
click at [817, 146] on link "Logout" at bounding box center [811, 151] width 31 height 11
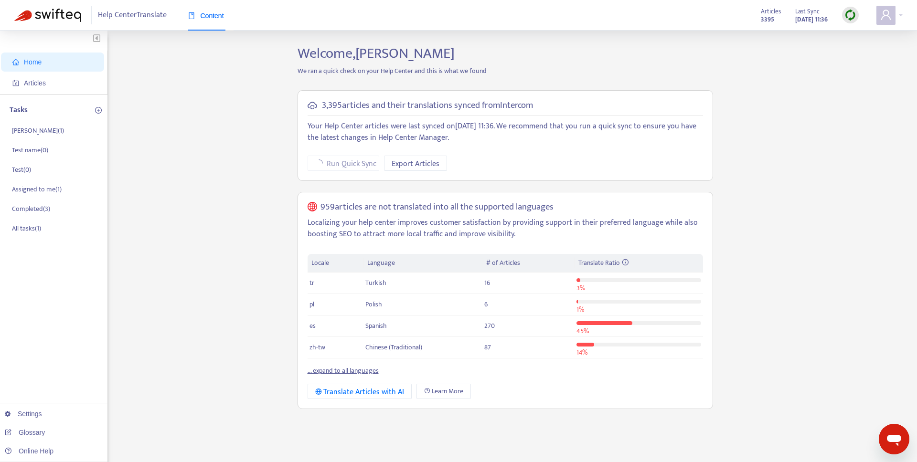
click at [339, 374] on link "... expand to all languages" at bounding box center [343, 370] width 71 height 11
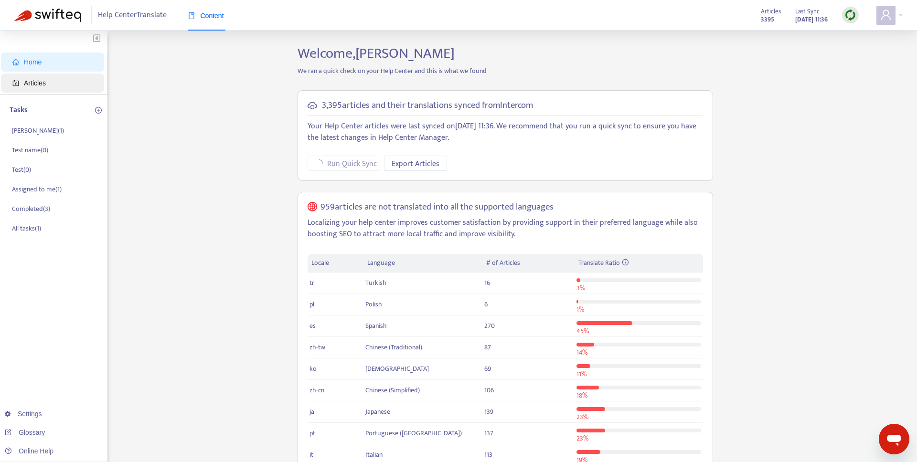
click at [35, 75] on span "Articles" at bounding box center [54, 83] width 84 height 19
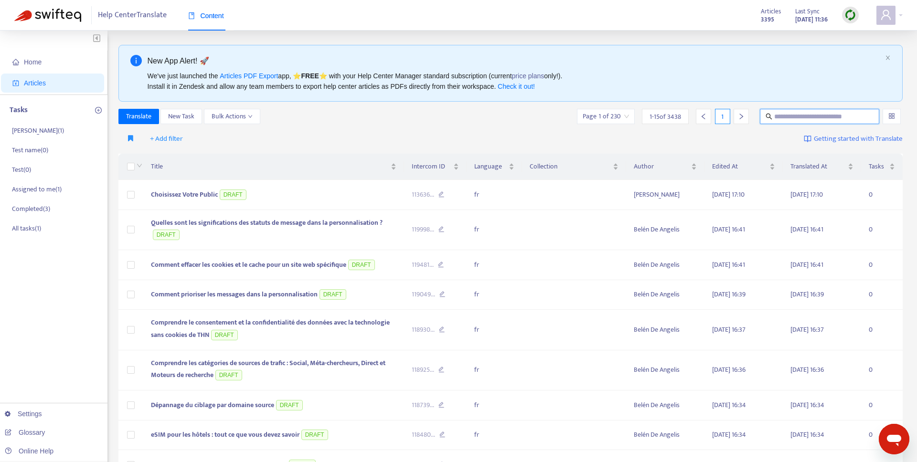
click at [788, 114] on input "text" at bounding box center [820, 116] width 92 height 11
click at [193, 189] on span "Choisissez Votre Public" at bounding box center [184, 194] width 67 height 11
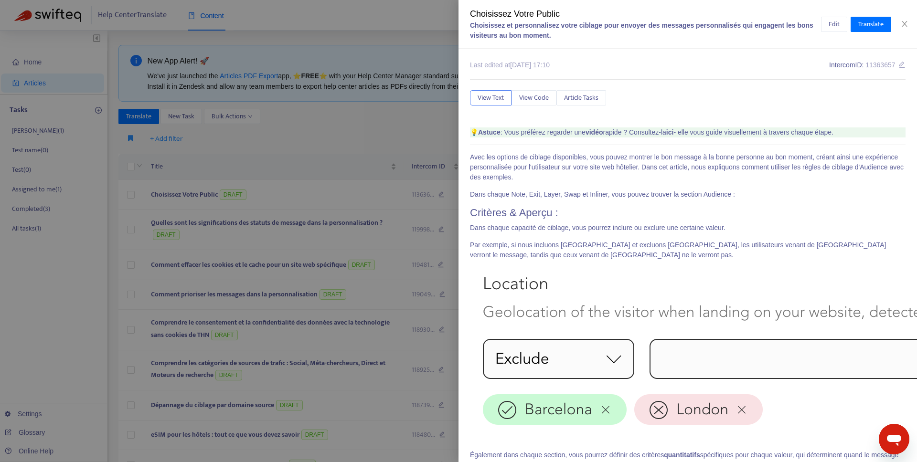
click at [344, 170] on div at bounding box center [458, 231] width 917 height 462
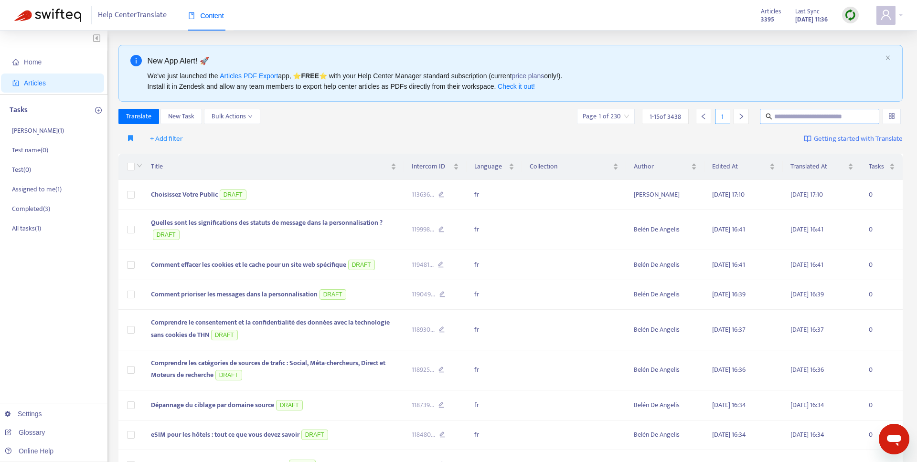
click at [803, 119] on input "text" at bounding box center [820, 116] width 92 height 11
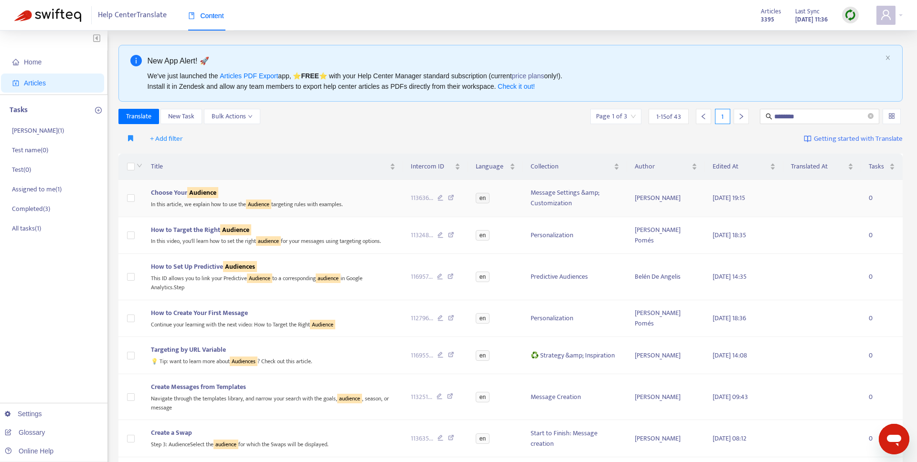
click at [205, 185] on td "Choose Your Audience In this article, we explain how to use the Audience target…" at bounding box center [273, 198] width 260 height 37
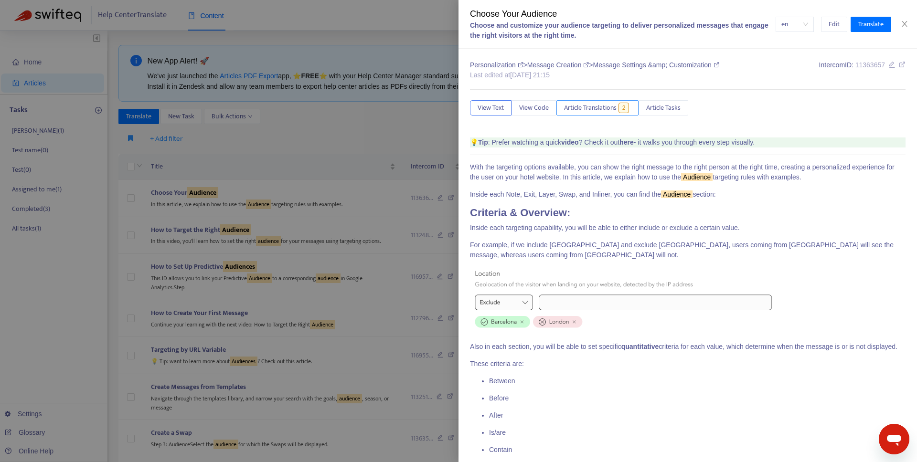
click at [617, 109] on span "Article Translations" at bounding box center [590, 108] width 53 height 11
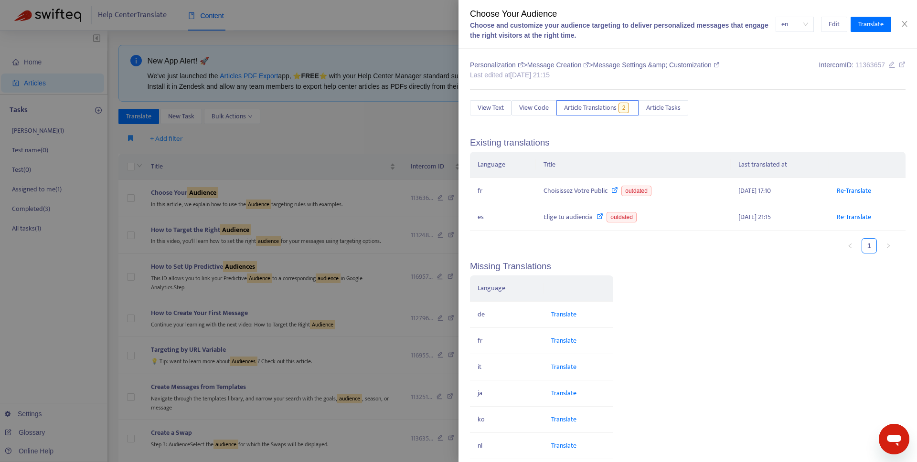
click at [353, 175] on div at bounding box center [458, 231] width 917 height 462
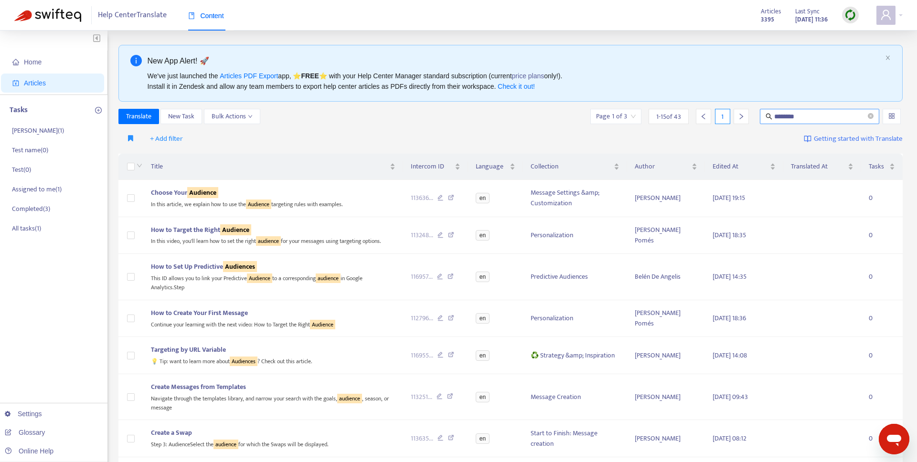
click at [779, 117] on input "********" at bounding box center [820, 116] width 92 height 11
type input "*"
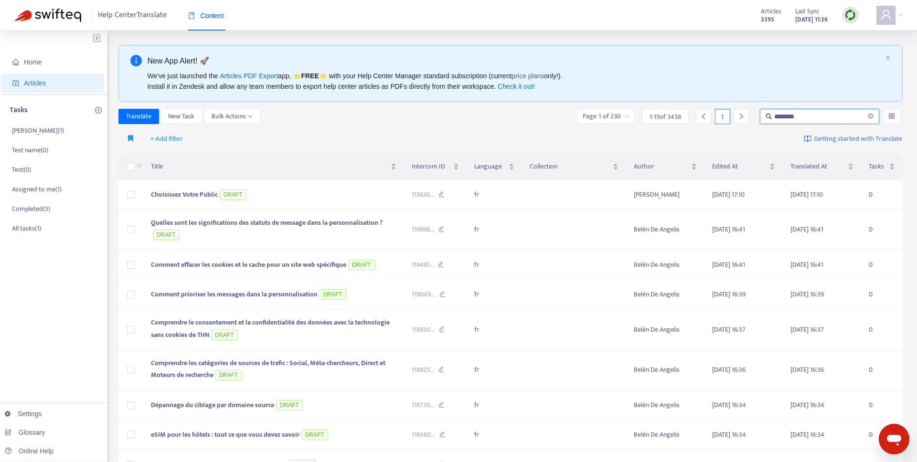
type input "********"
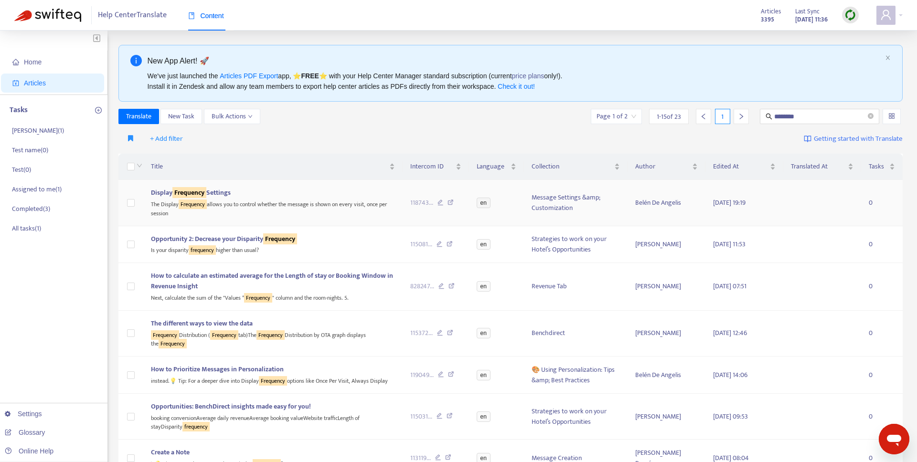
click at [283, 206] on div "The Display Frequency allows you to control whether the message is shown on eve…" at bounding box center [273, 208] width 244 height 20
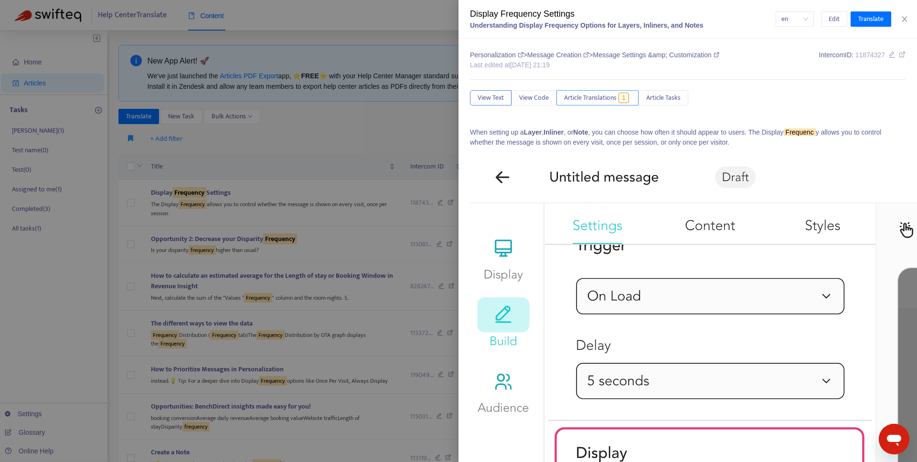
click at [609, 102] on span "Article Translations" at bounding box center [590, 98] width 53 height 11
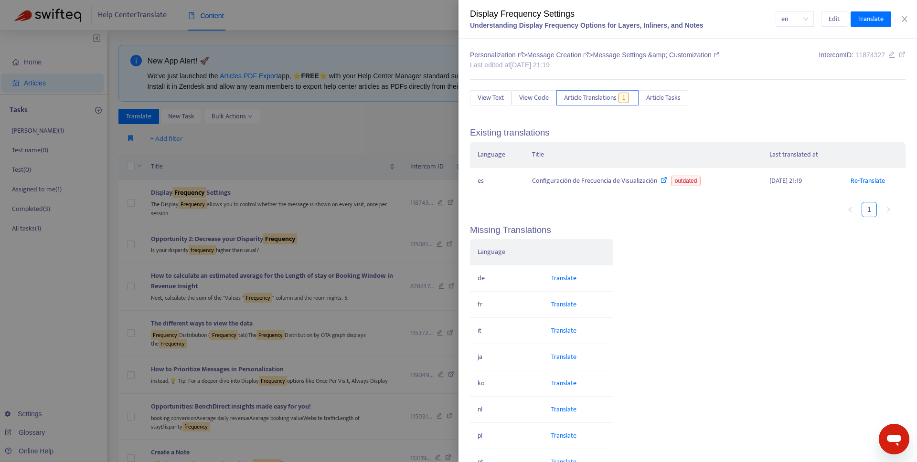
click at [317, 160] on div at bounding box center [458, 231] width 917 height 462
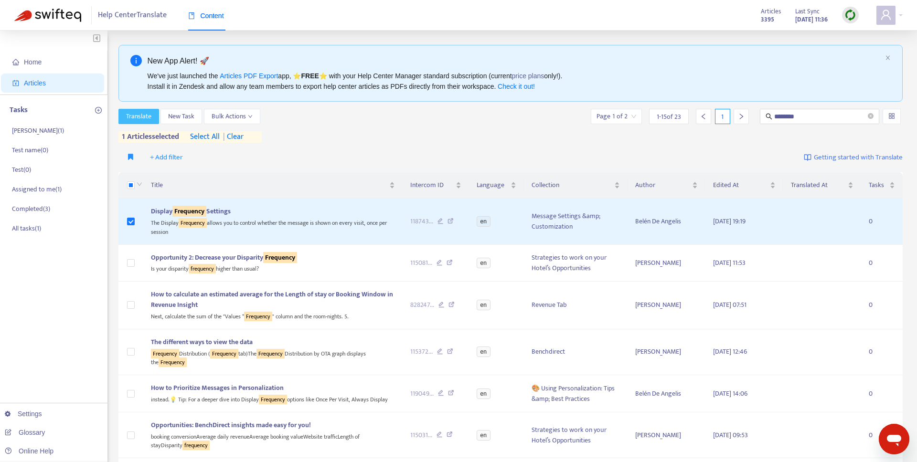
click at [145, 118] on span "Translate" at bounding box center [138, 116] width 25 height 11
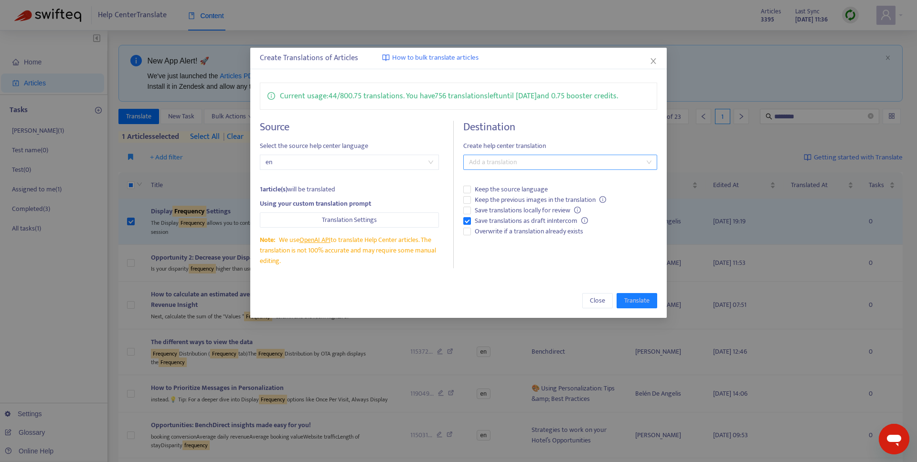
click at [558, 162] on div at bounding box center [555, 162] width 179 height 11
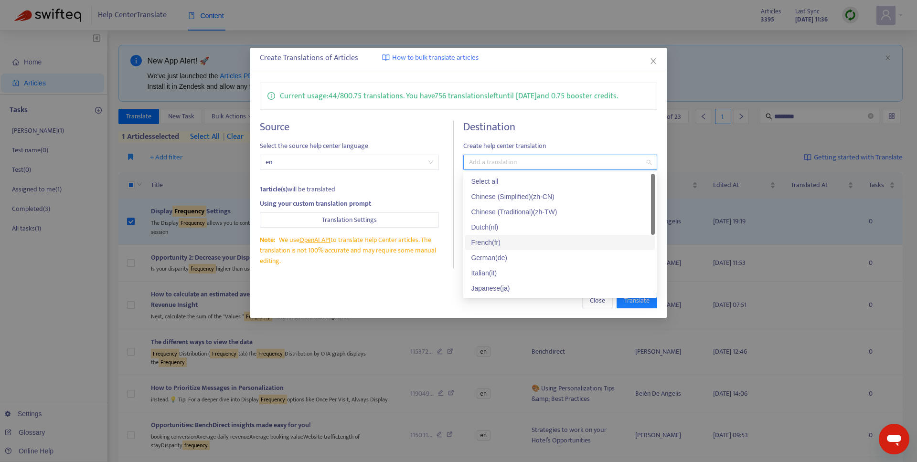
click at [517, 243] on div "French ( fr )" at bounding box center [560, 242] width 178 height 11
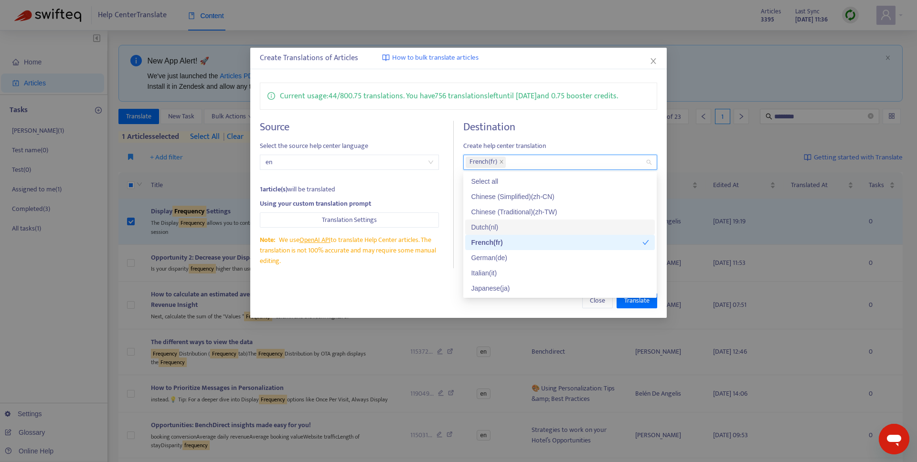
click at [430, 193] on div "1 article(s) will be translated" at bounding box center [349, 189] width 179 height 11
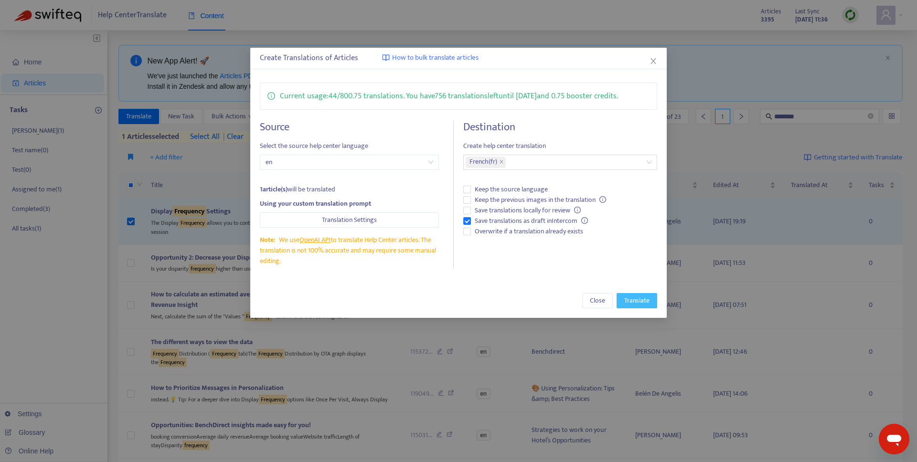
click at [637, 297] on span "Translate" at bounding box center [636, 301] width 25 height 11
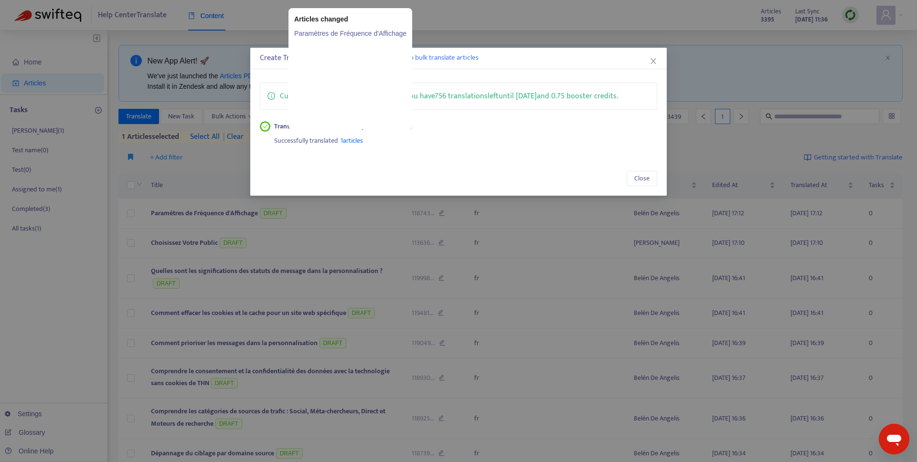
click at [354, 140] on span "1 articles" at bounding box center [352, 140] width 22 height 11
click at [360, 143] on span "1 articles" at bounding box center [352, 140] width 22 height 11
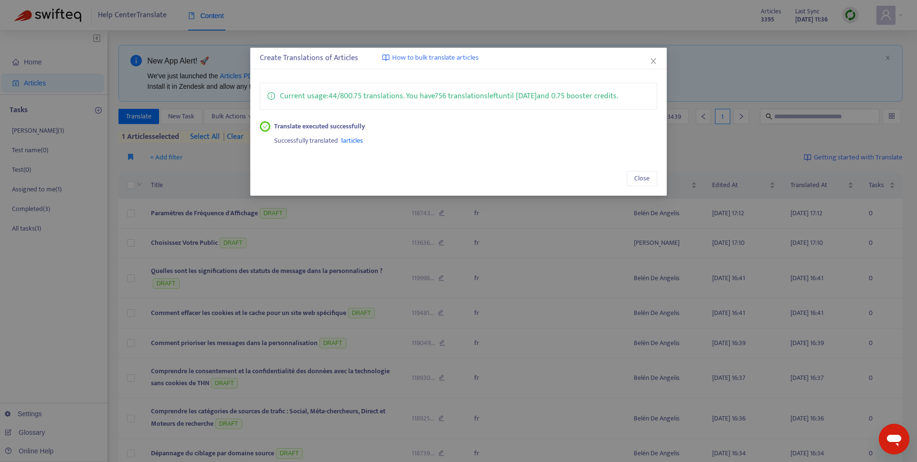
click at [354, 140] on span "1 articles" at bounding box center [352, 140] width 22 height 11
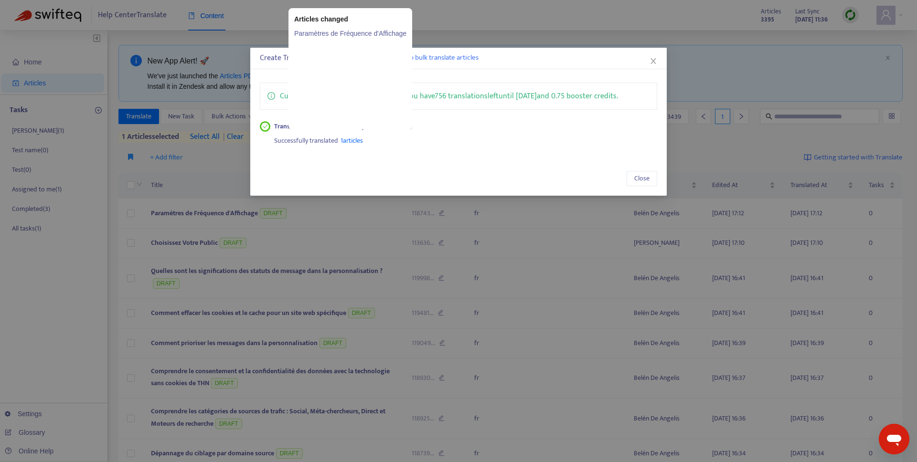
click at [376, 32] on link "Paramètres de Fréquence d'Affichage" at bounding box center [350, 33] width 112 height 11
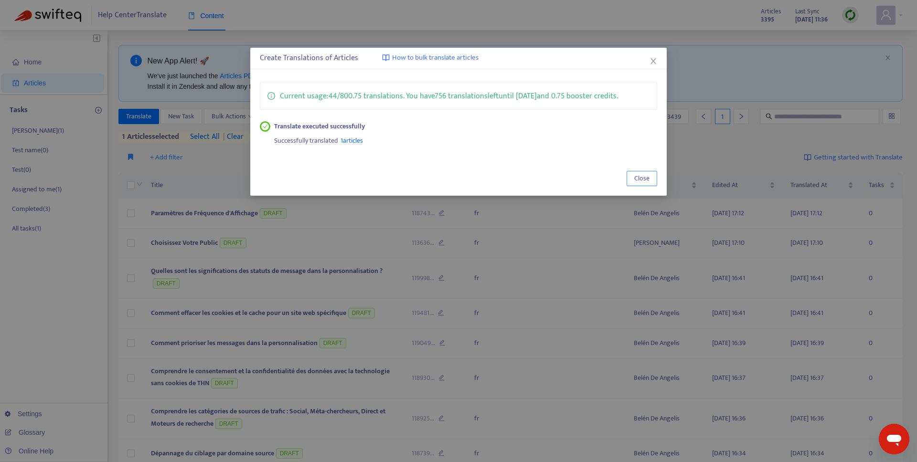
click at [642, 178] on span "Close" at bounding box center [641, 178] width 15 height 11
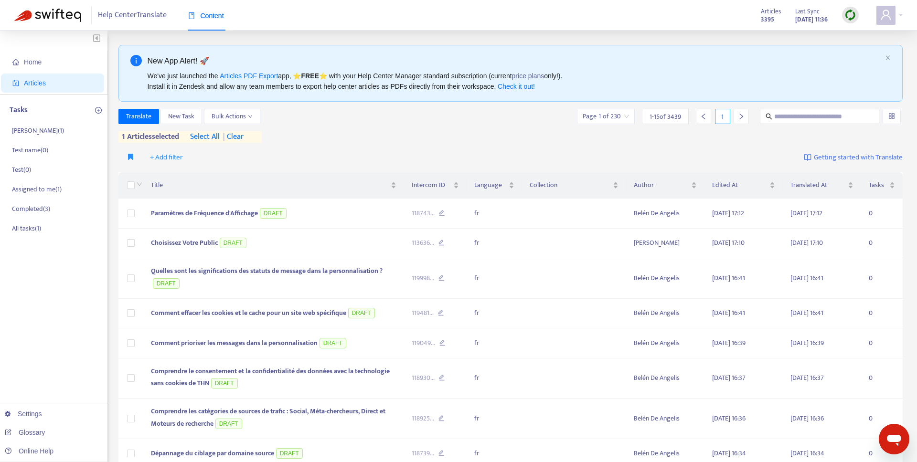
click at [238, 133] on span "| clear" at bounding box center [232, 136] width 24 height 11
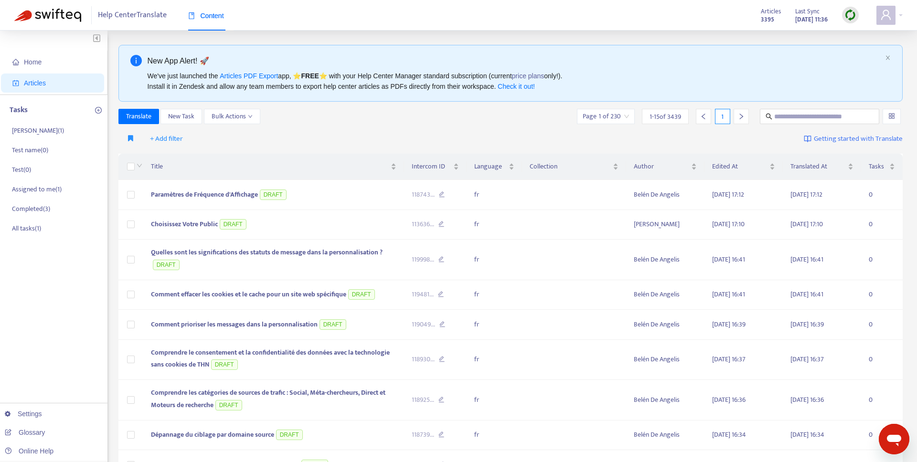
click at [370, 139] on div "+ Add filter Getting started with Translate" at bounding box center [510, 139] width 785 height 22
click at [289, 161] on div "Title" at bounding box center [274, 166] width 246 height 11
